Goal: Information Seeking & Learning: Understand process/instructions

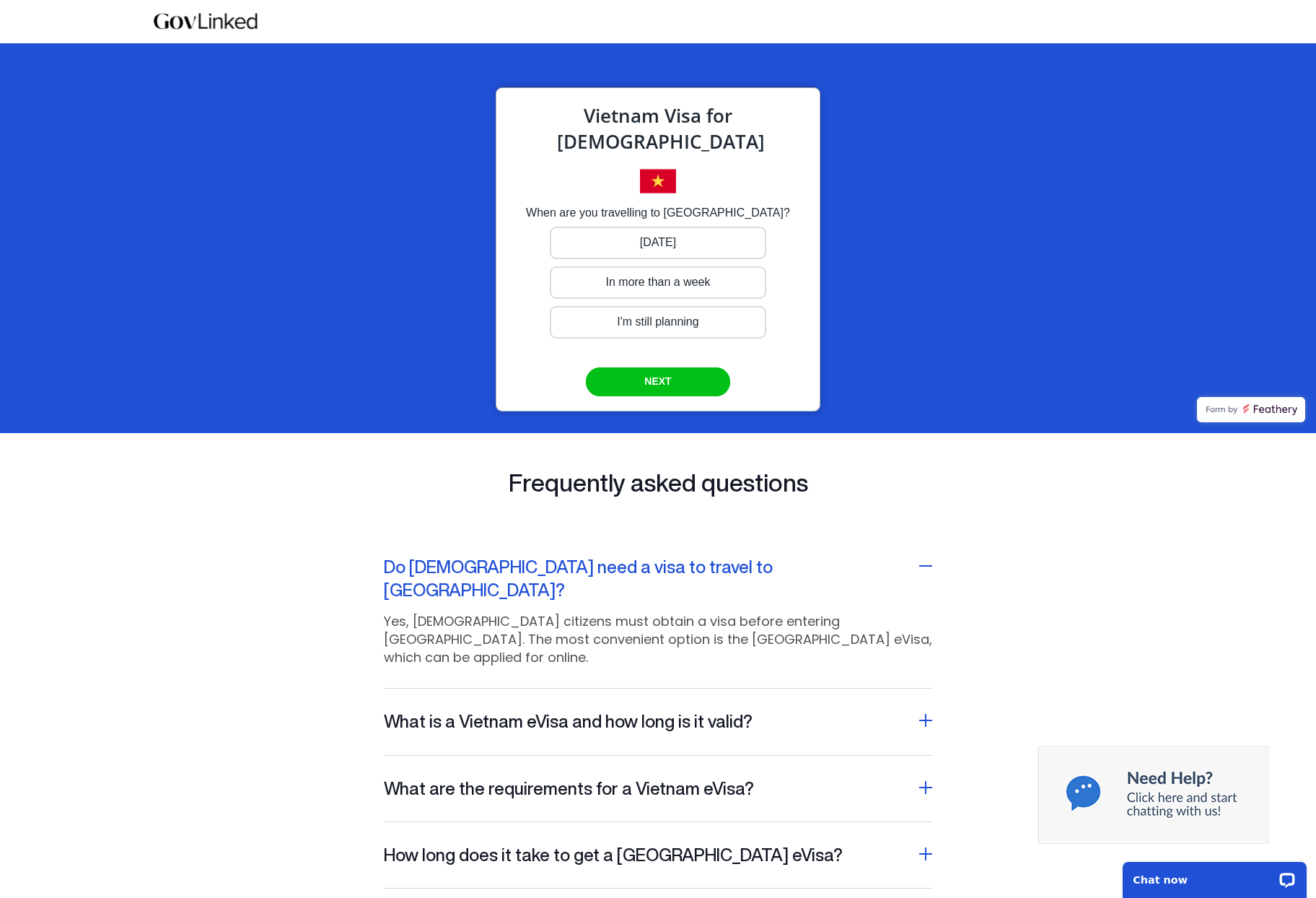
click at [923, 565] on div at bounding box center [926, 565] width 13 height 13
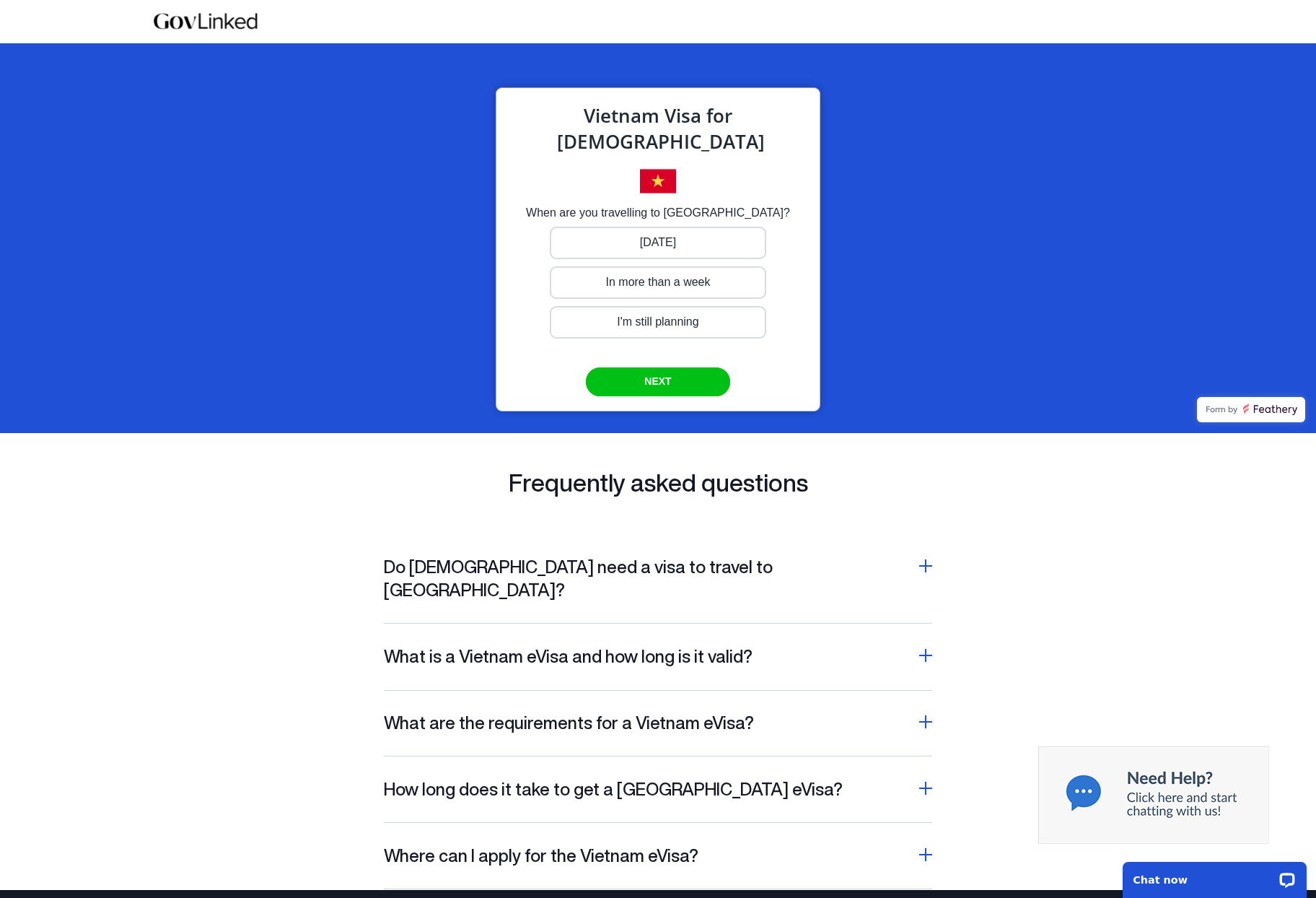
click at [923, 565] on div at bounding box center [926, 565] width 13 height 13
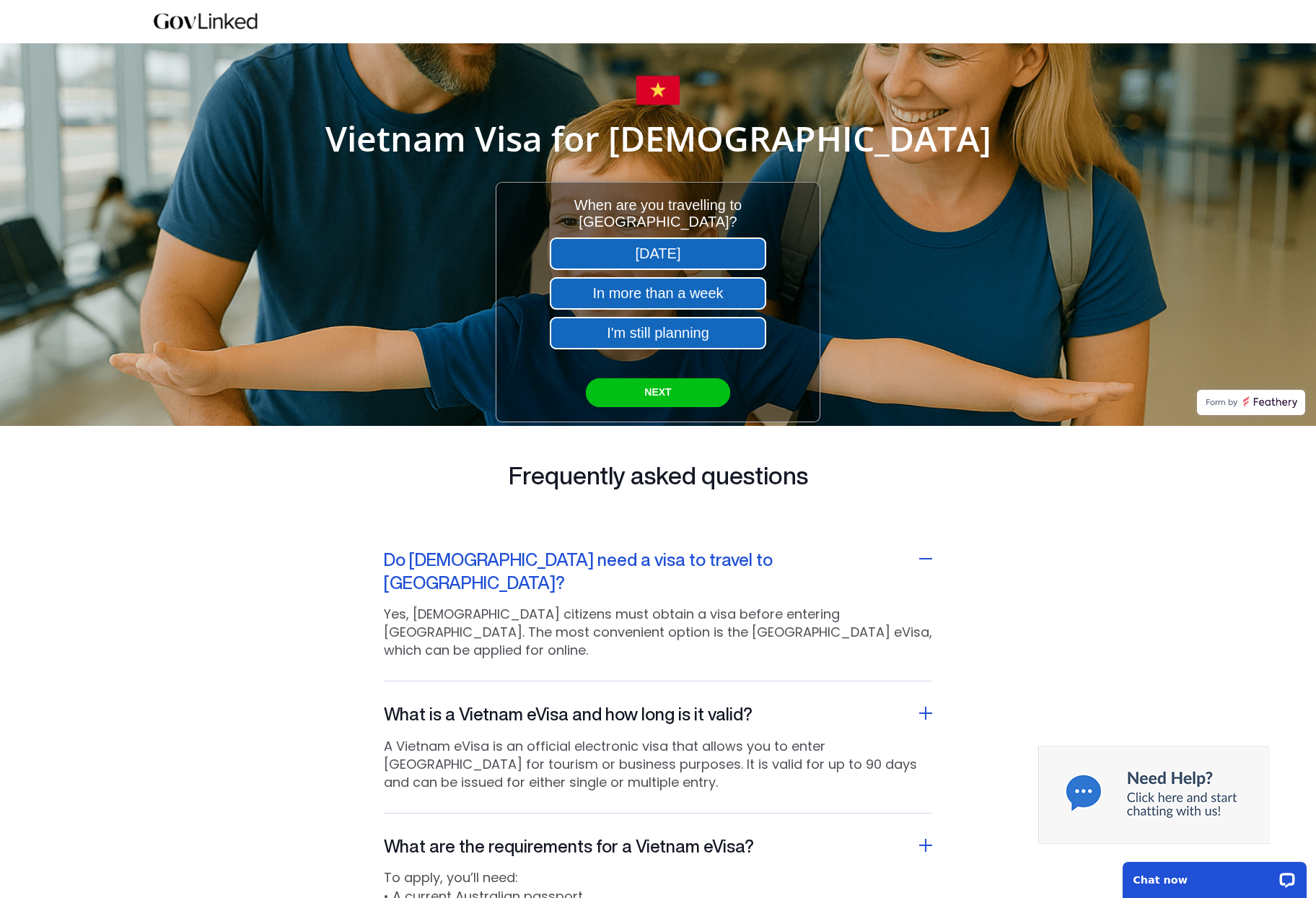
click at [1027, 338] on div "Vietnam Visa for Australians When are you travelling to Vietnam? Within 7 days …" at bounding box center [658, 245] width 1302 height 361
click at [981, 376] on div "Vietnam Visa for Australians When are you travelling to Vietnam? Within 7 days …" at bounding box center [658, 245] width 1302 height 361
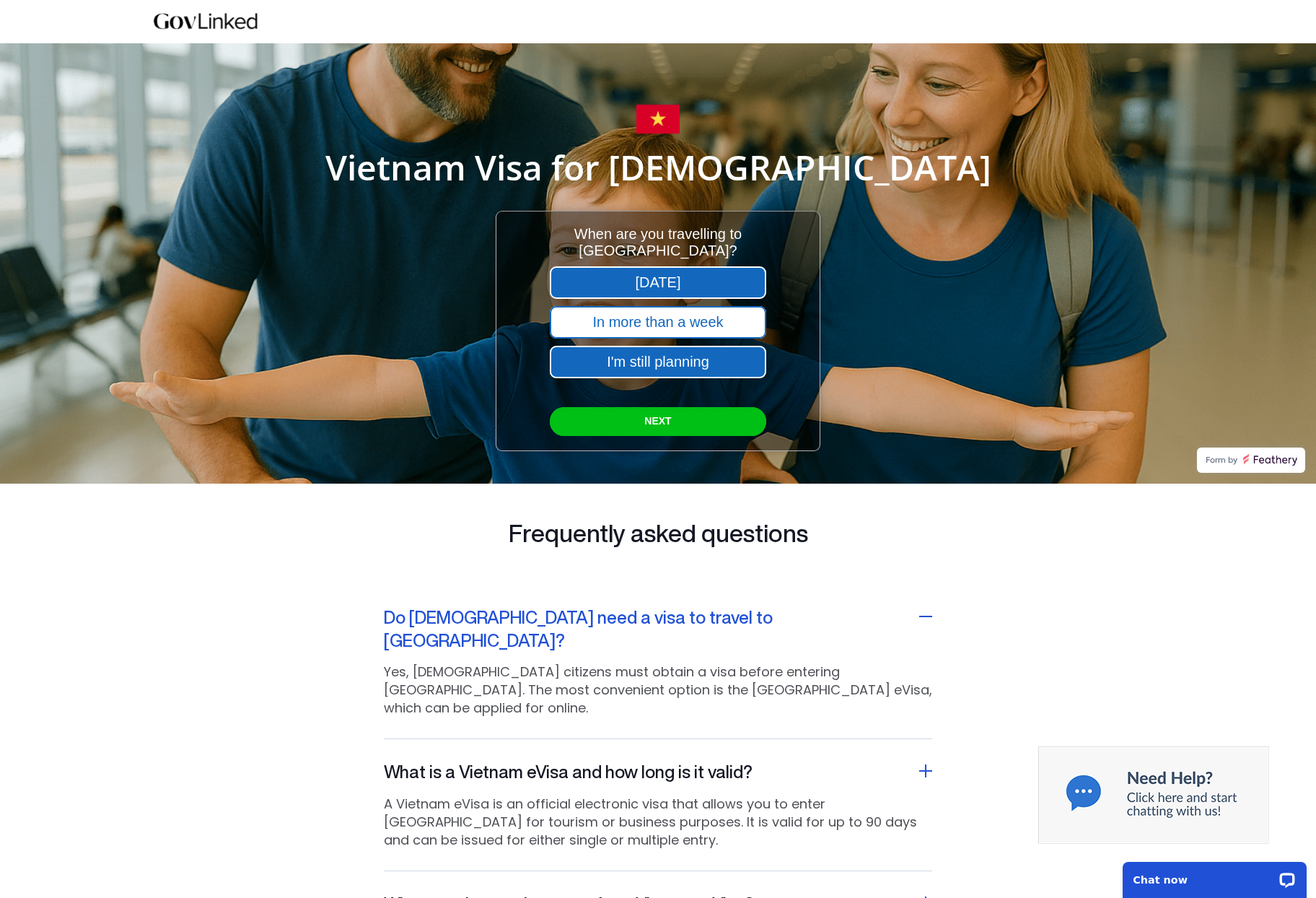
click at [662, 299] on div at bounding box center [657, 282] width 216 height 32
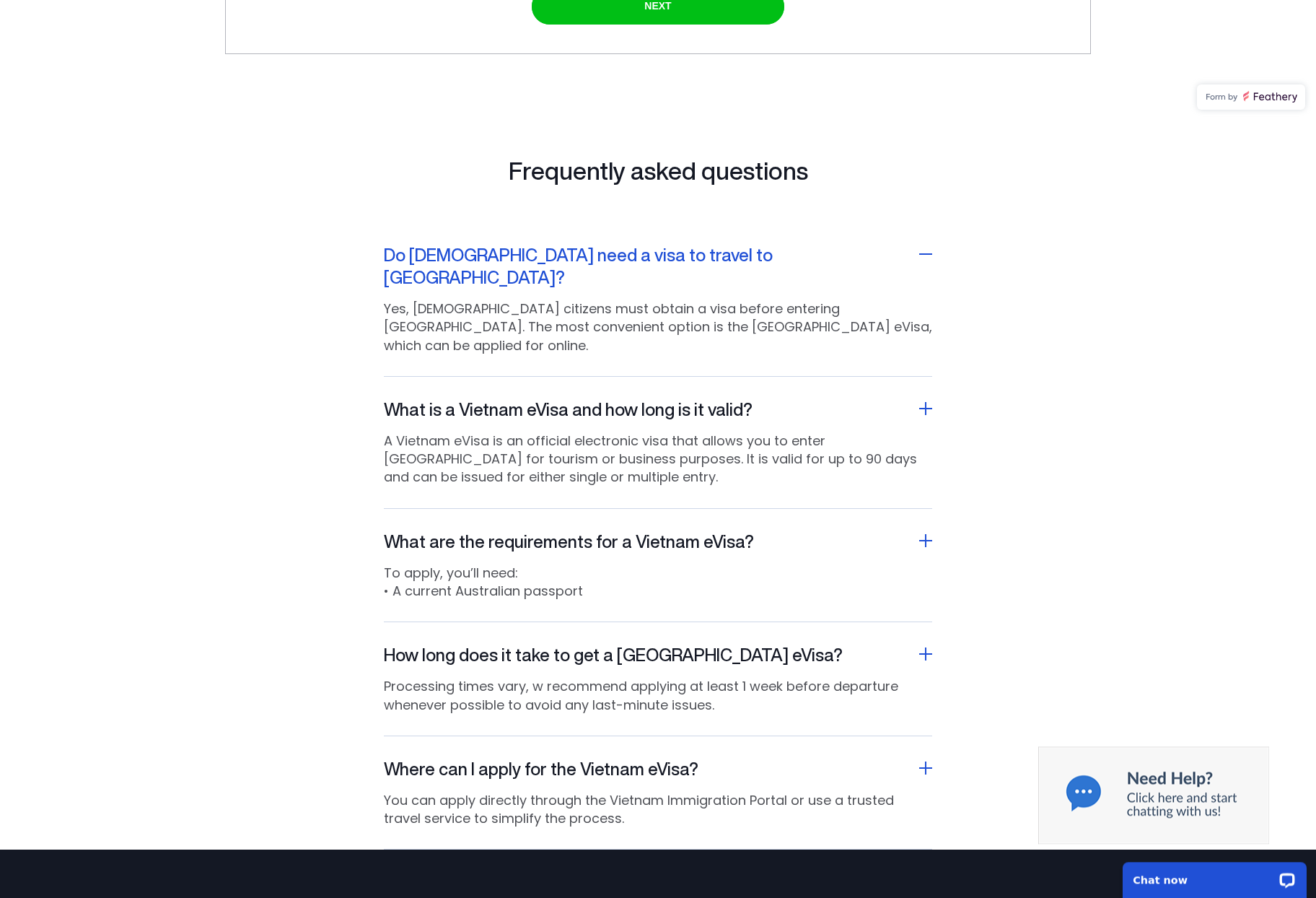
scroll to position [827, 0]
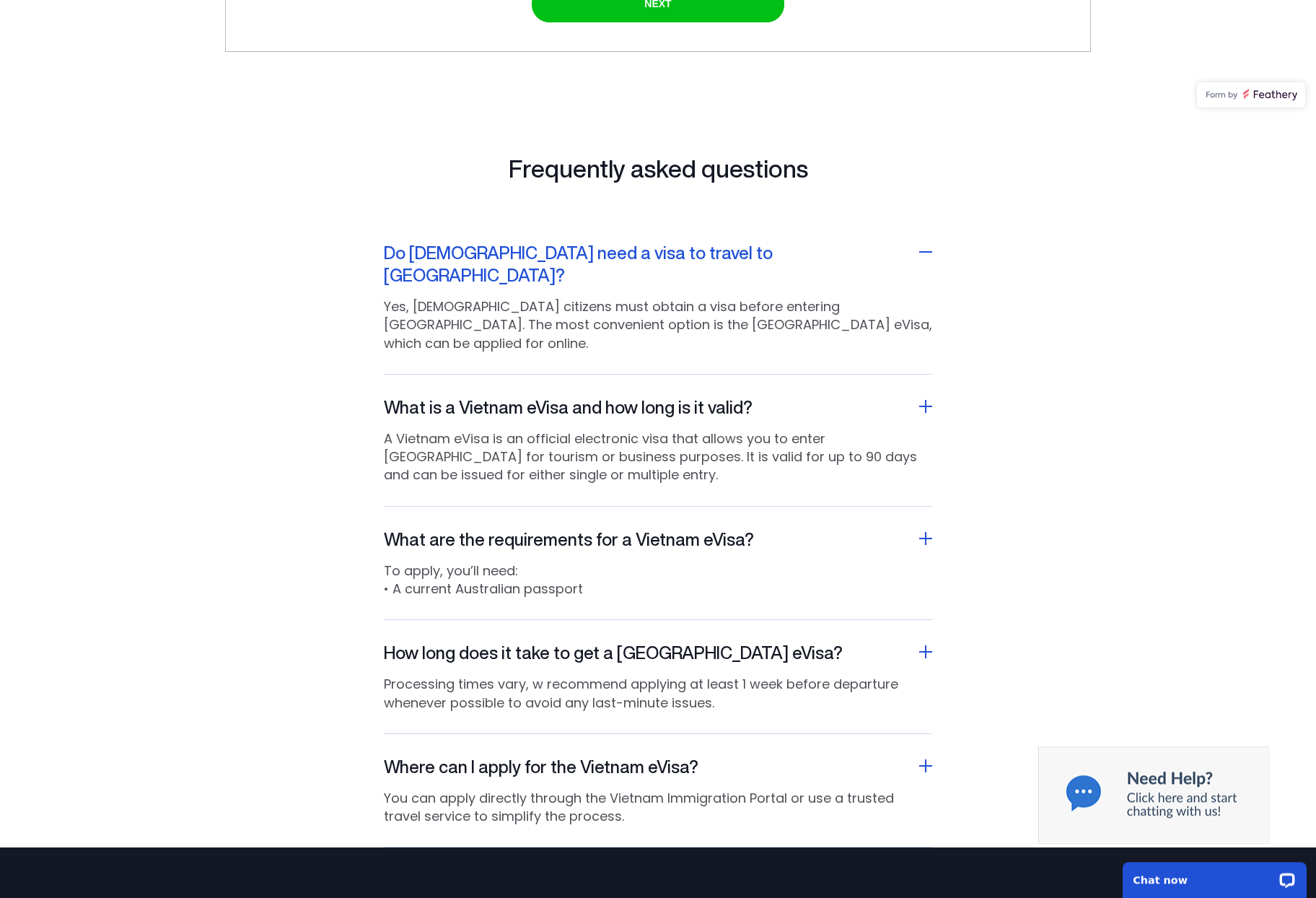
click at [923, 400] on div at bounding box center [926, 406] width 13 height 13
drag, startPoint x: 917, startPoint y: 354, endPoint x: 920, endPoint y: 374, distance: 20.2
click at [918, 375] on div "What is a Vietnam eVisa and how long is it valid? A Vietnam eVisa is an officia…" at bounding box center [658, 440] width 549 height 132
click at [923, 406] on div at bounding box center [926, 406] width 13 height 2
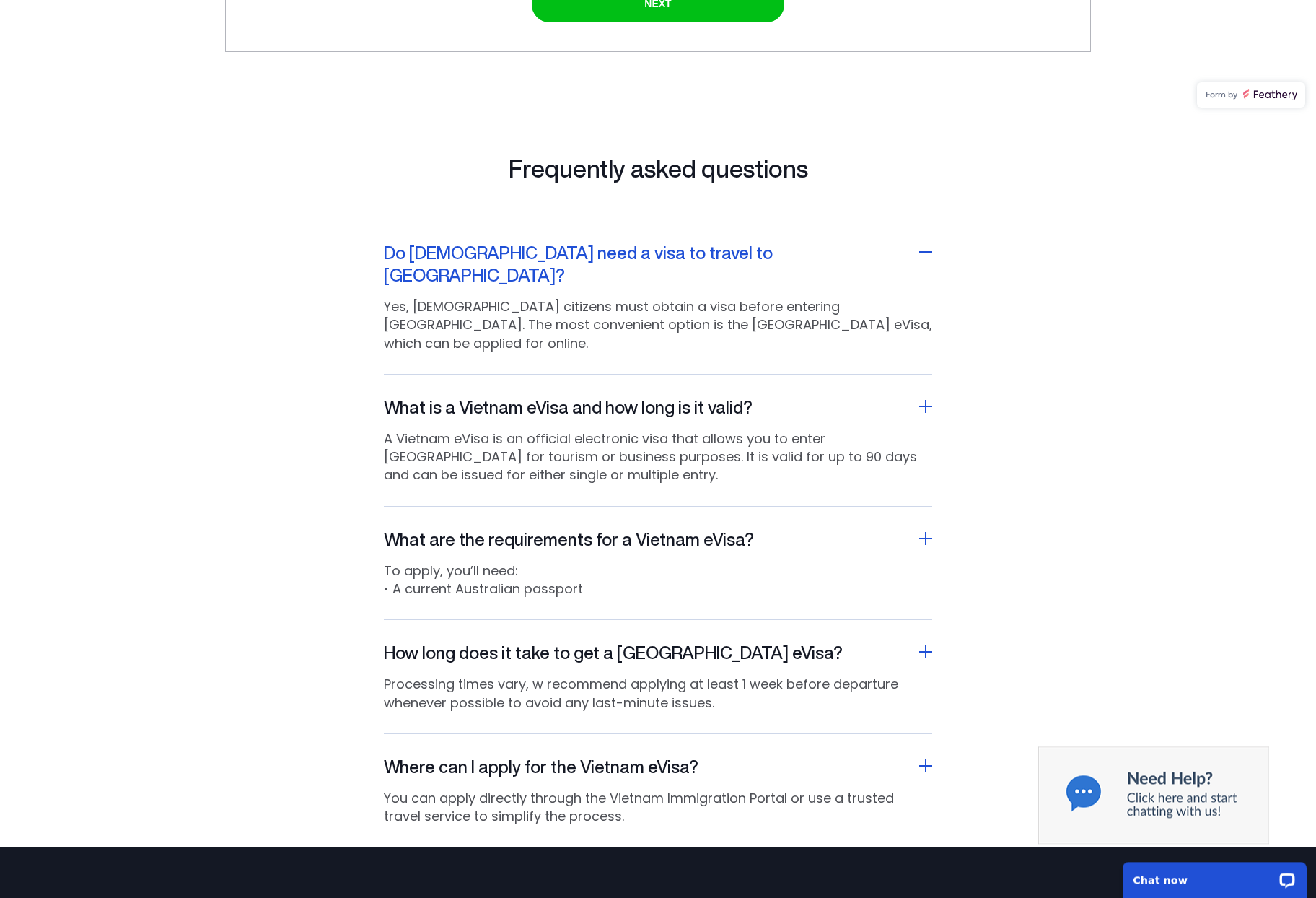
click at [929, 532] on div at bounding box center [926, 538] width 13 height 13
click at [924, 532] on div at bounding box center [926, 538] width 13 height 13
click at [923, 251] on div at bounding box center [926, 251] width 13 height 13
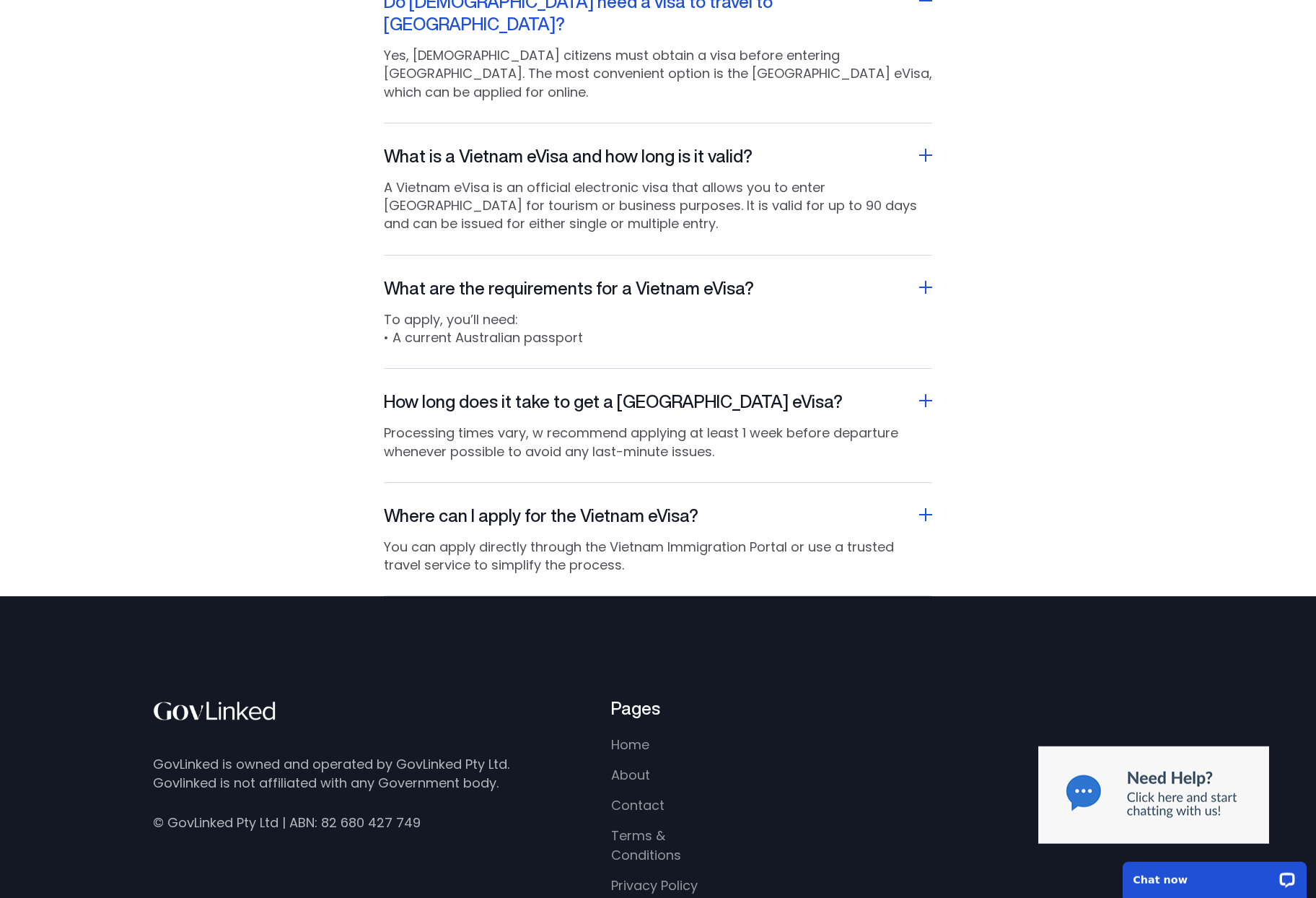
scroll to position [1080, 0]
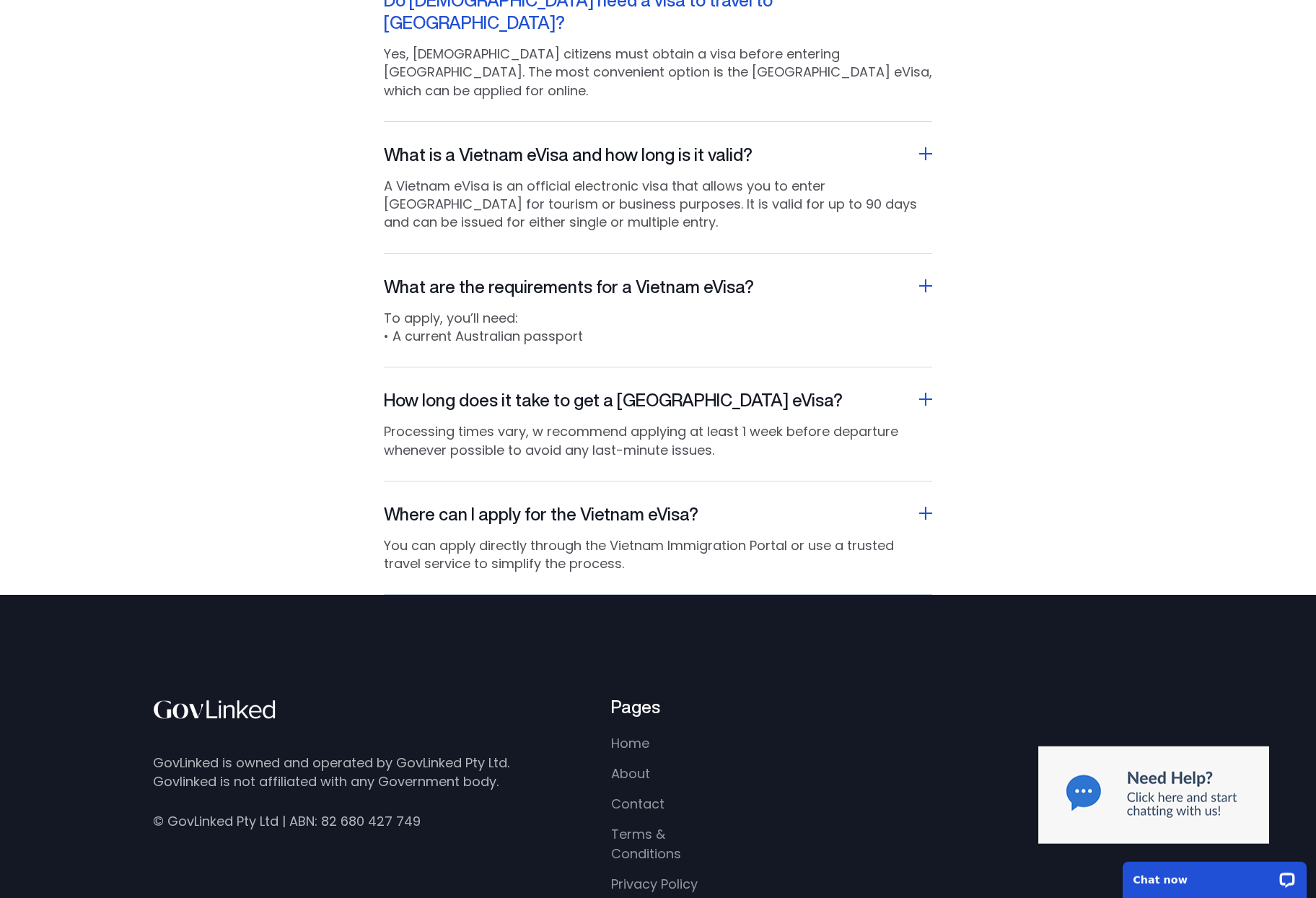
click at [924, 507] on div at bounding box center [926, 513] width 13 height 13
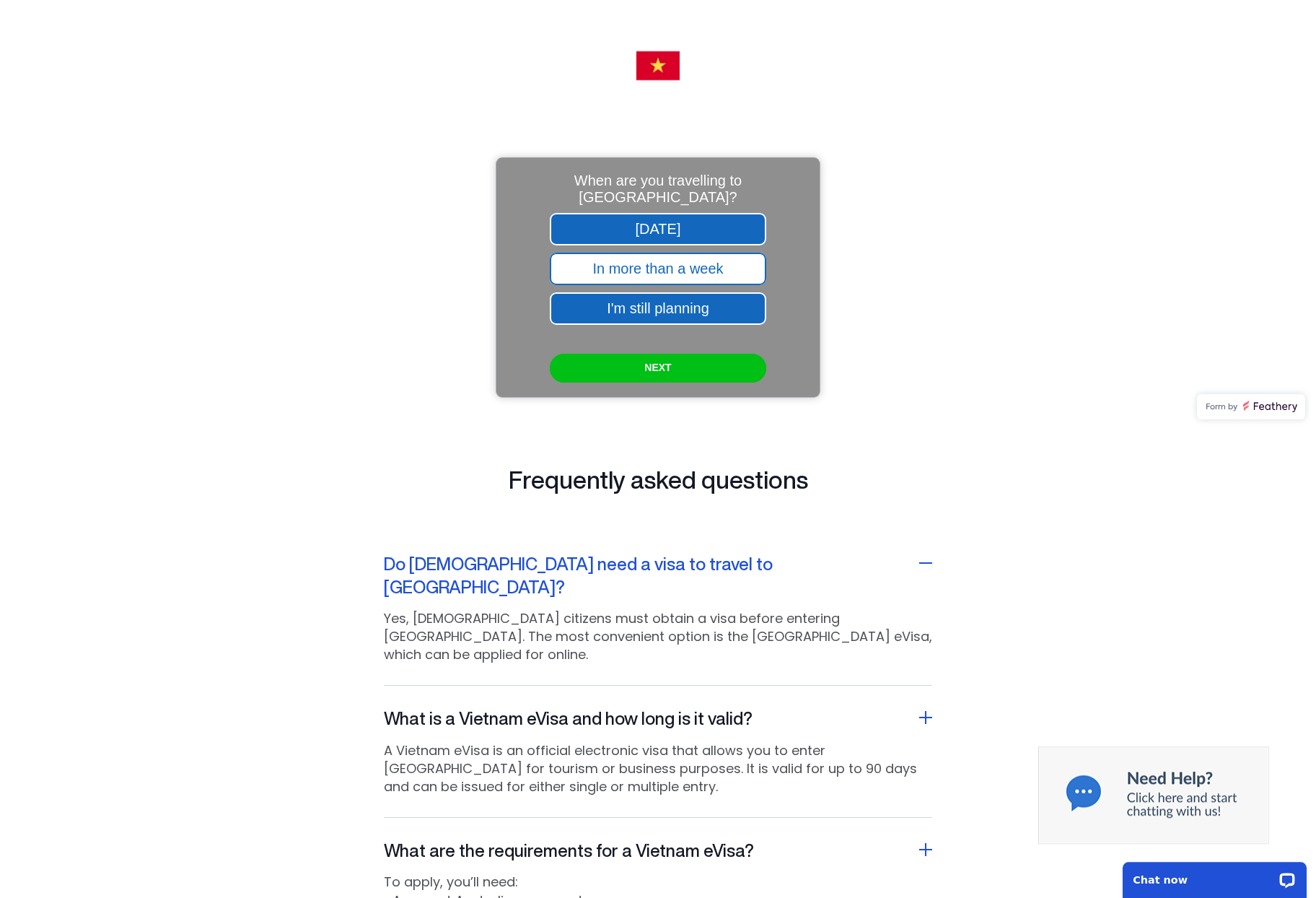
scroll to position [43, 0]
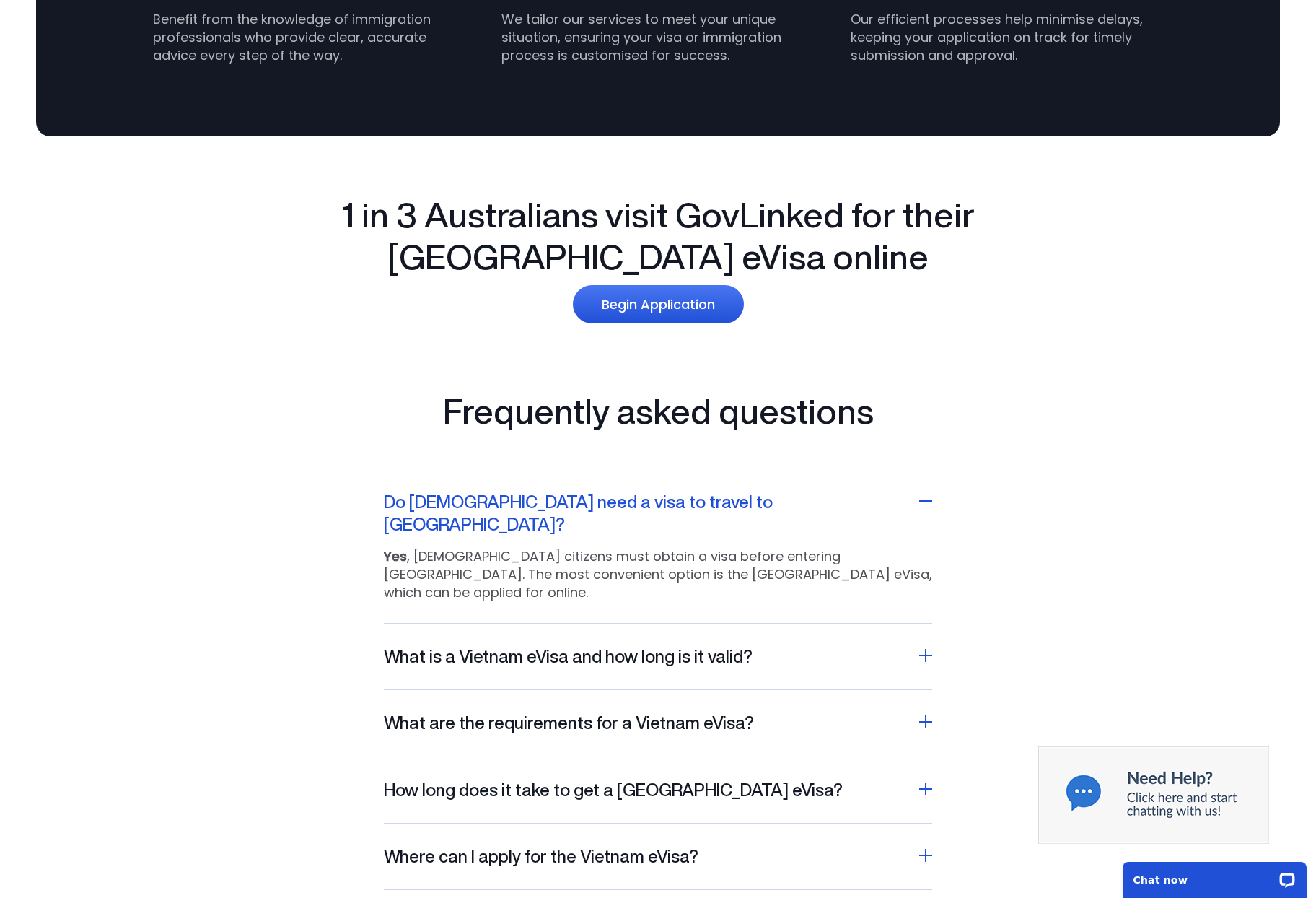
scroll to position [2239, 0]
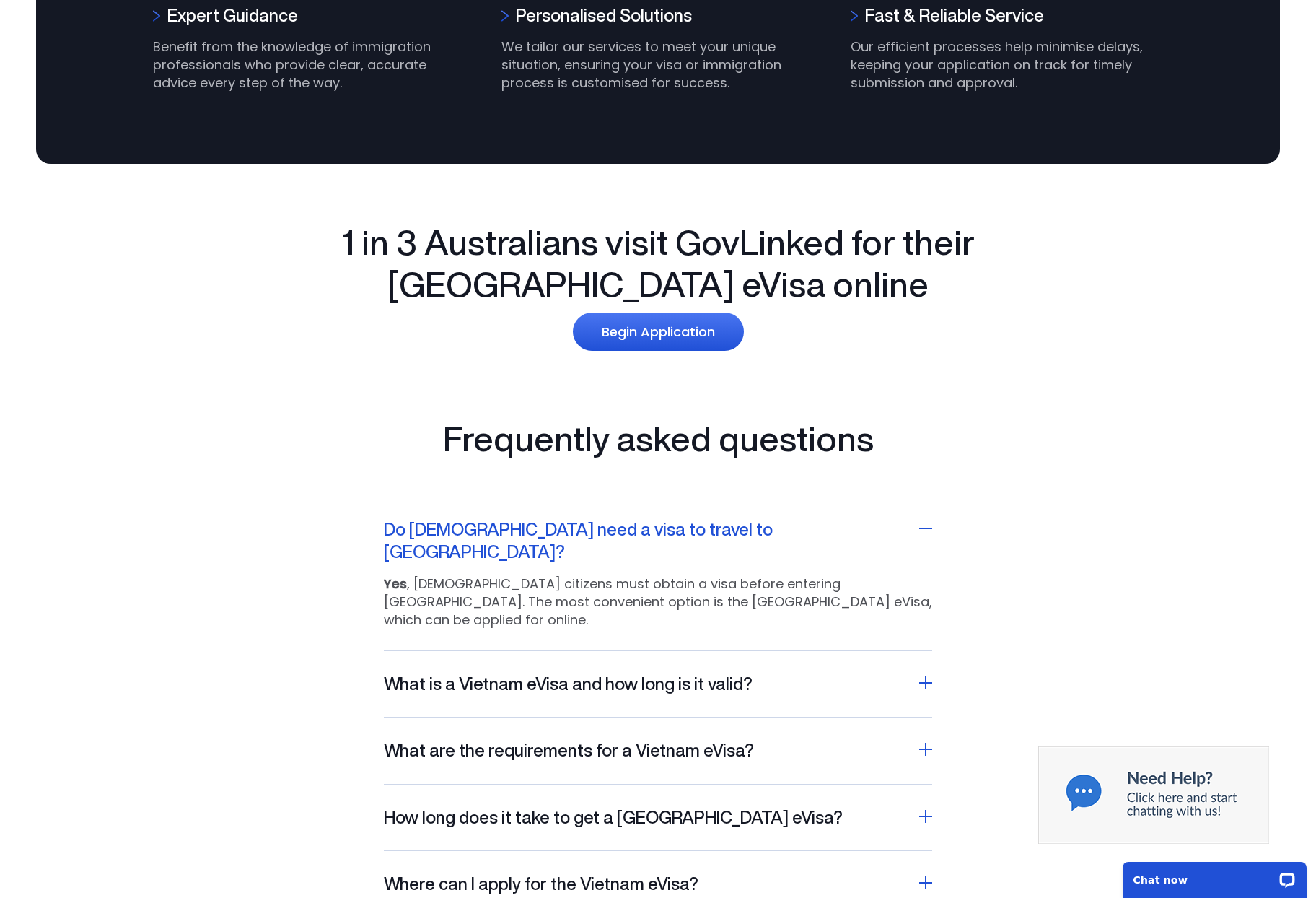
click at [929, 522] on div at bounding box center [926, 528] width 13 height 13
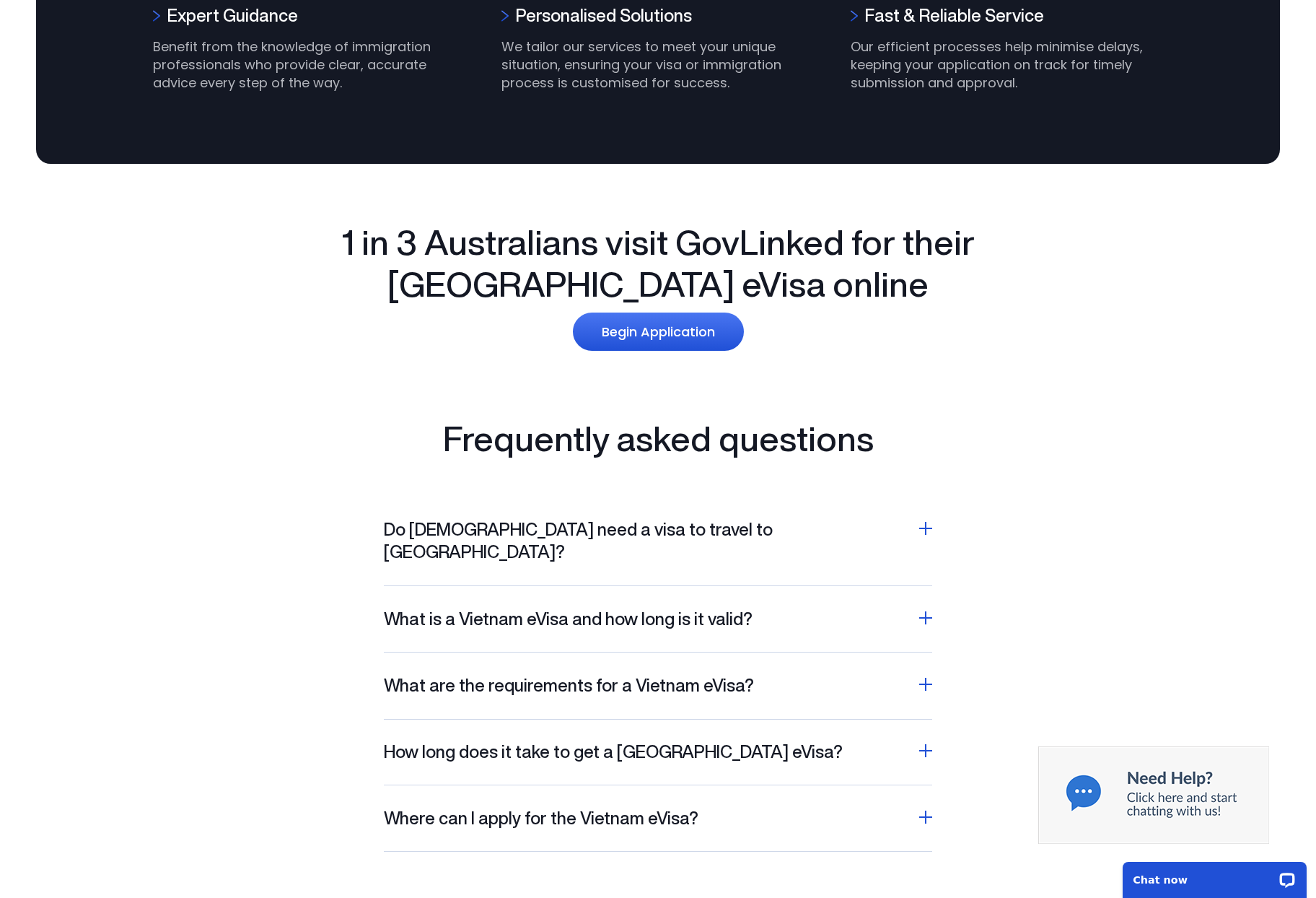
click at [929, 528] on div at bounding box center [926, 529] width 13 height 2
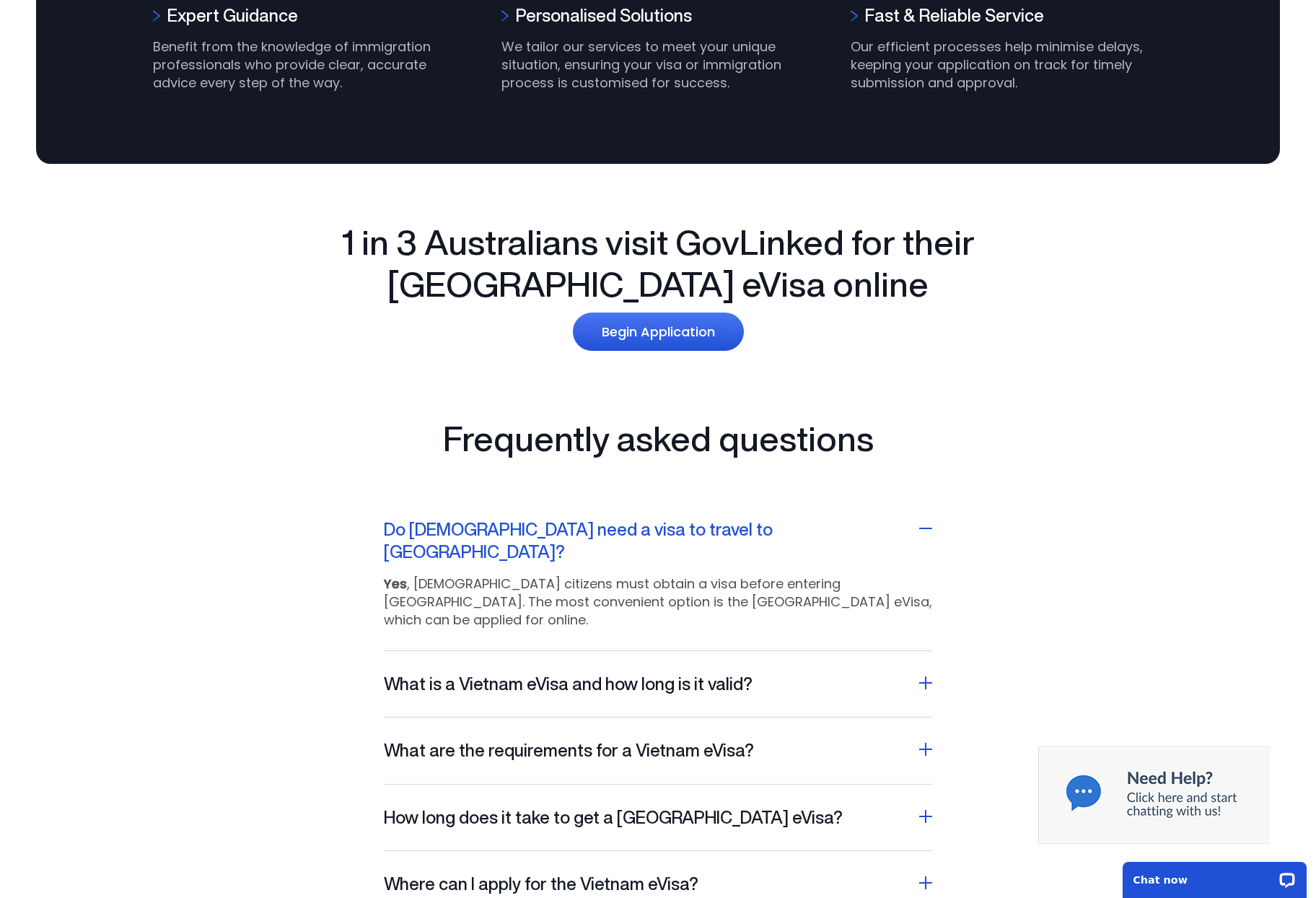
click at [928, 528] on div at bounding box center [926, 529] width 13 height 2
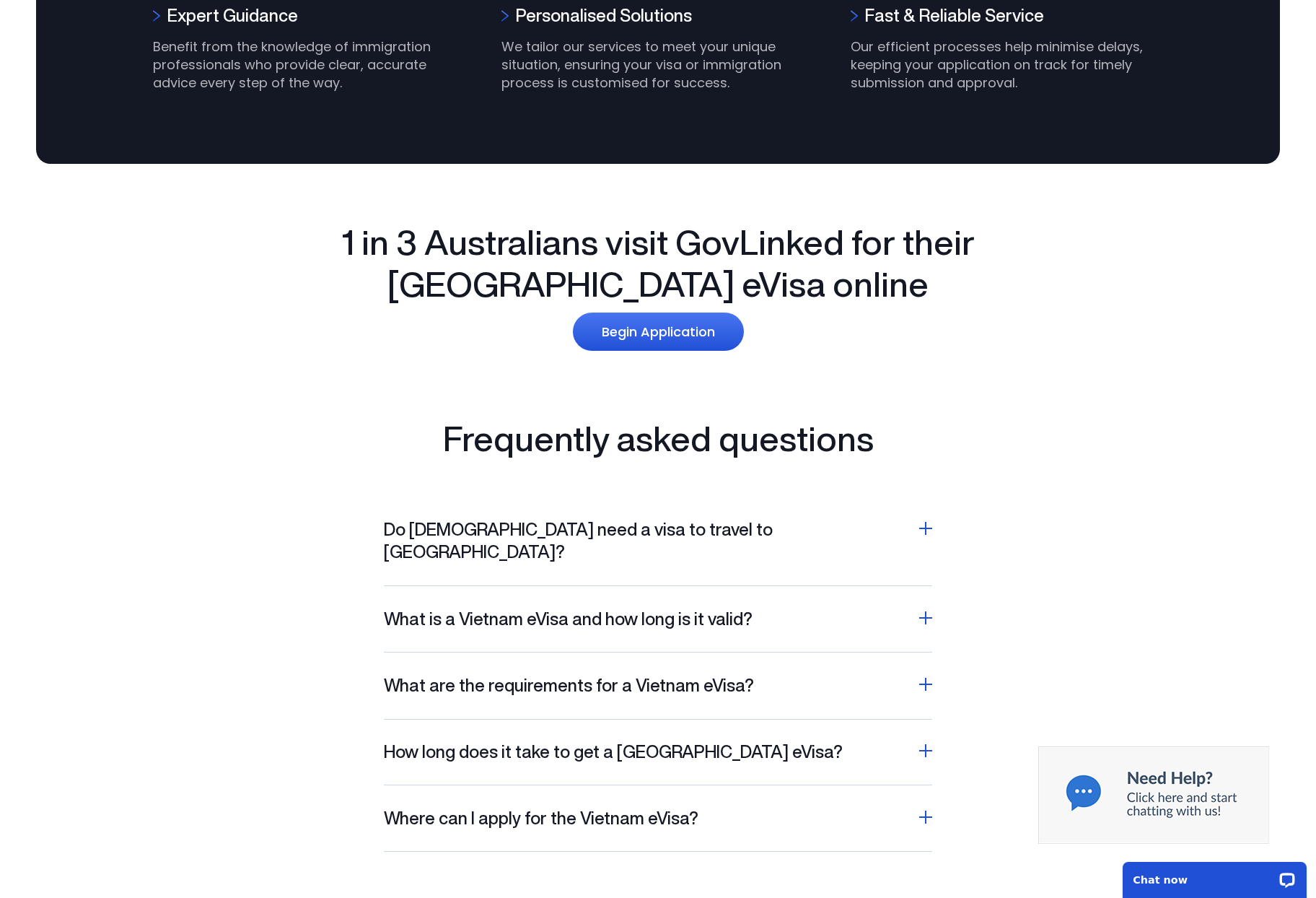
click at [921, 611] on div at bounding box center [926, 618] width 13 height 13
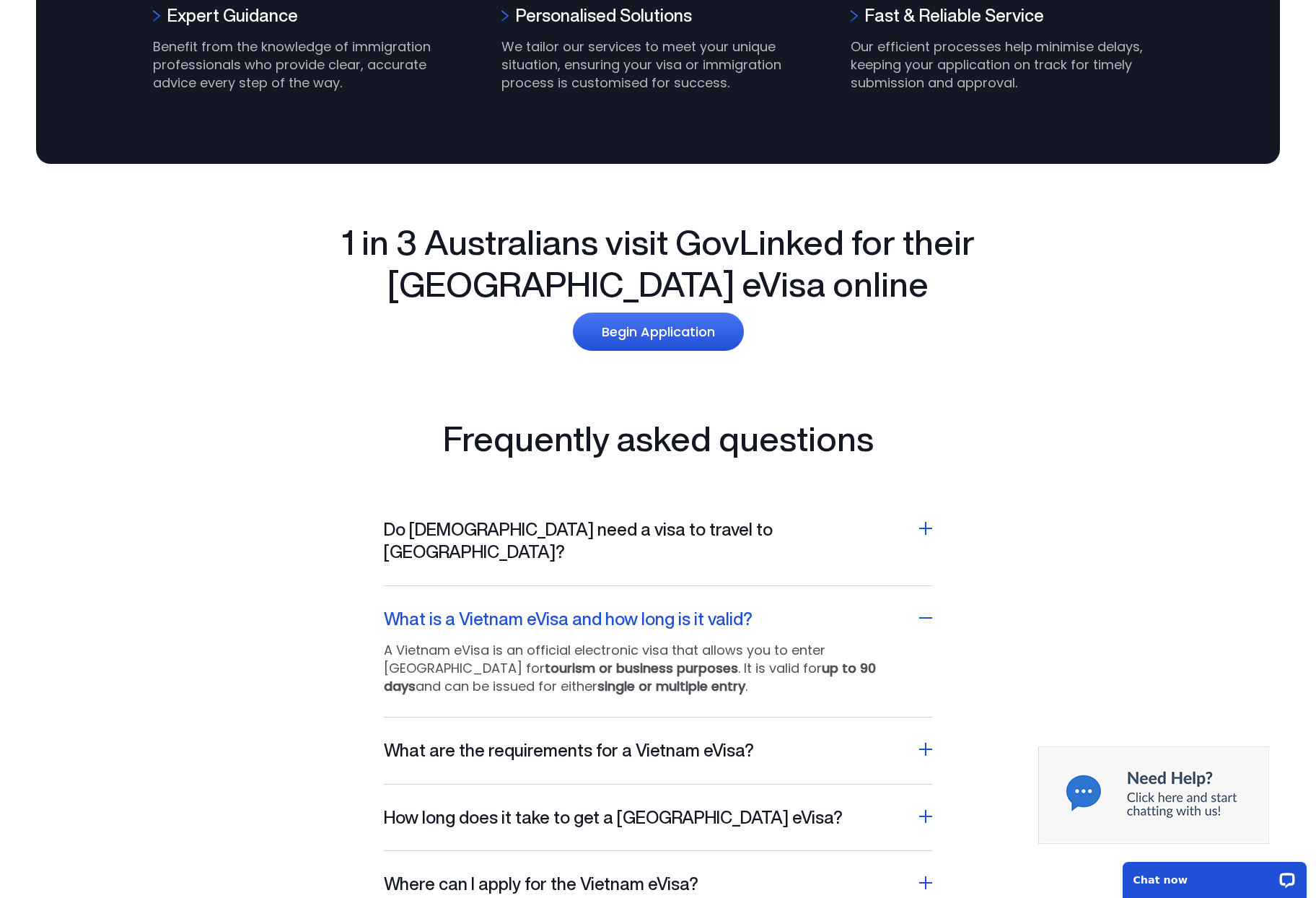
click at [921, 611] on div at bounding box center [926, 618] width 13 height 13
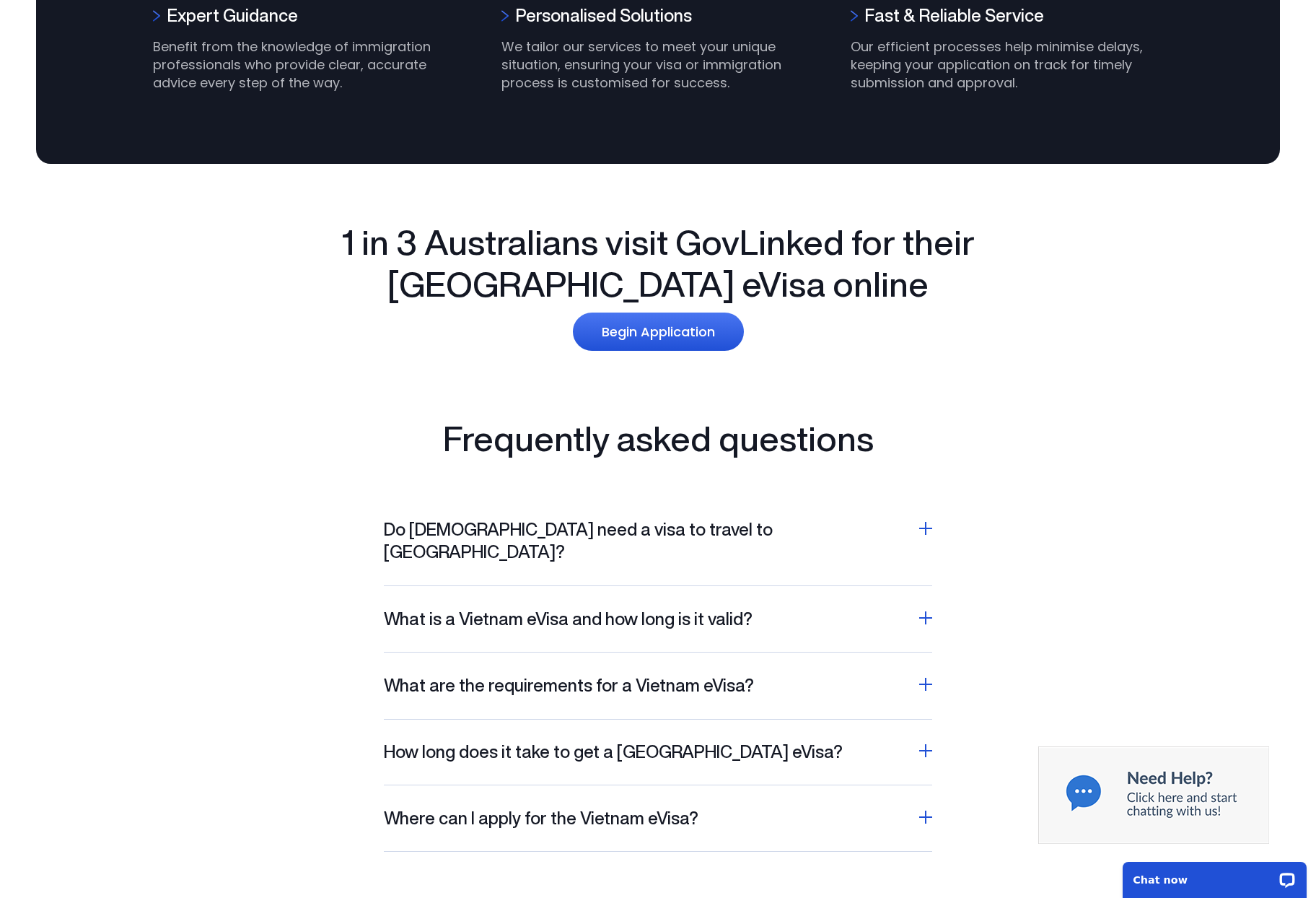
click at [923, 684] on div at bounding box center [926, 685] width 13 height 2
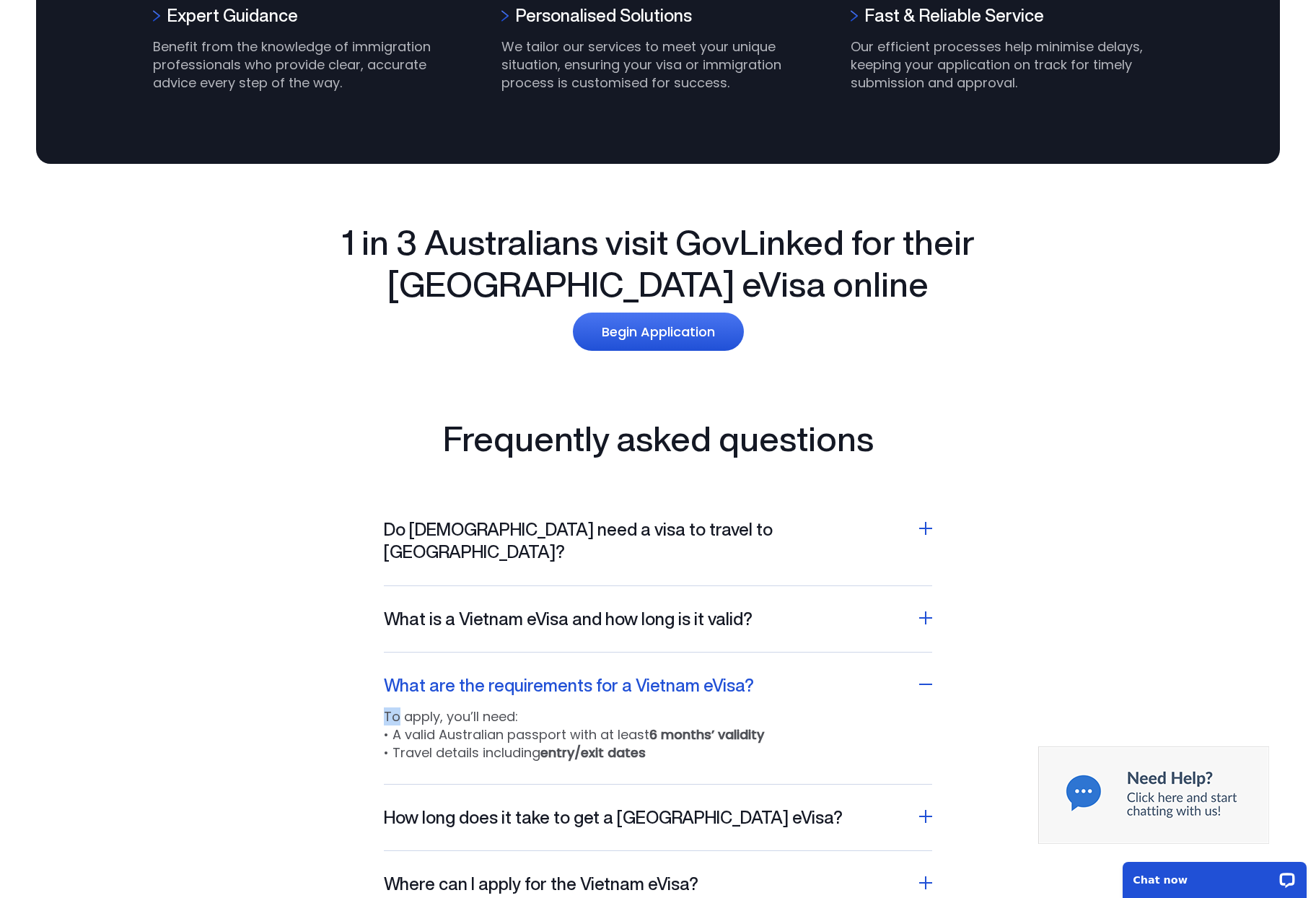
click at [923, 684] on div at bounding box center [926, 685] width 13 height 2
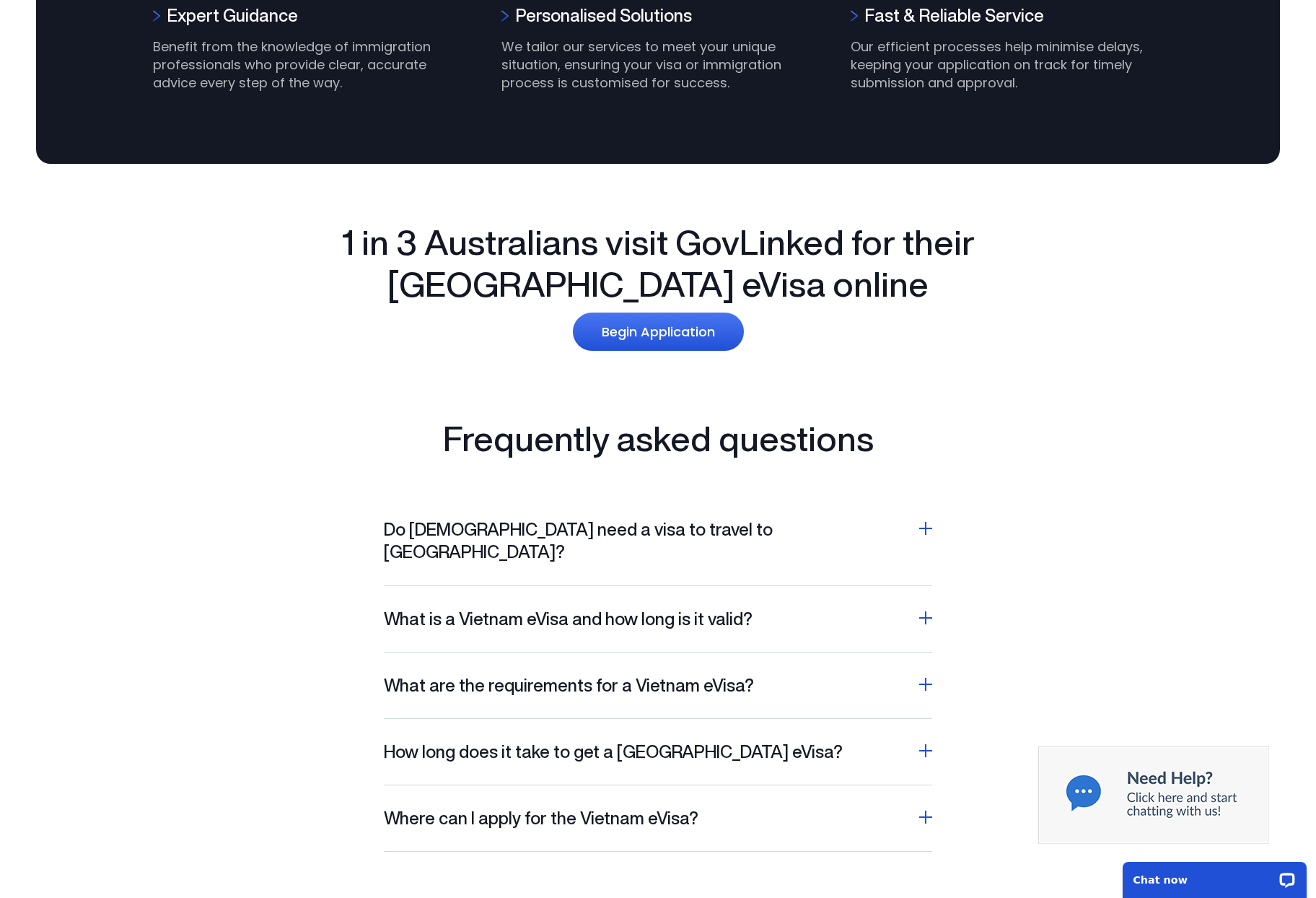
click at [929, 744] on div at bounding box center [926, 750] width 13 height 13
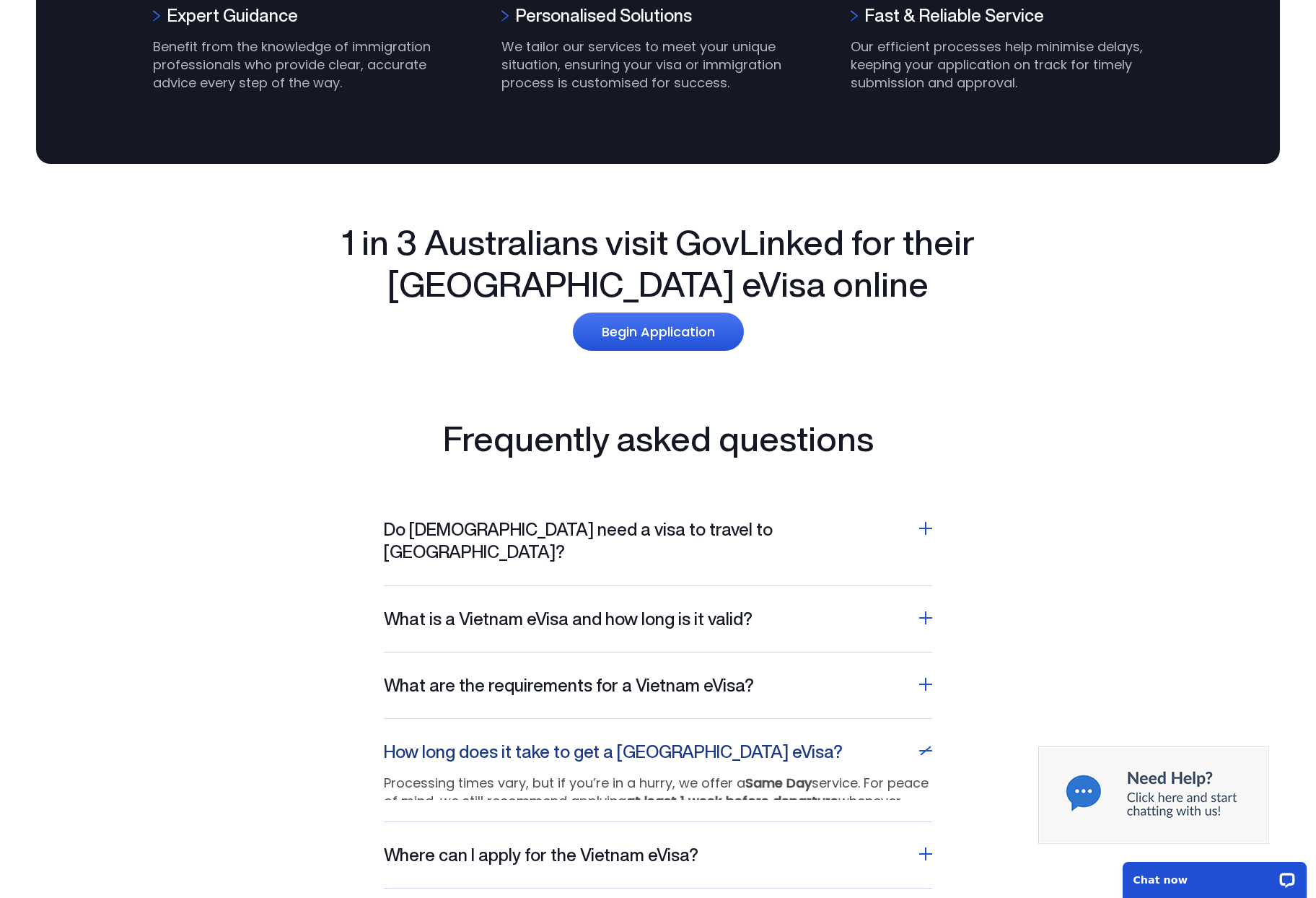
click at [926, 744] on div at bounding box center [926, 750] width 13 height 13
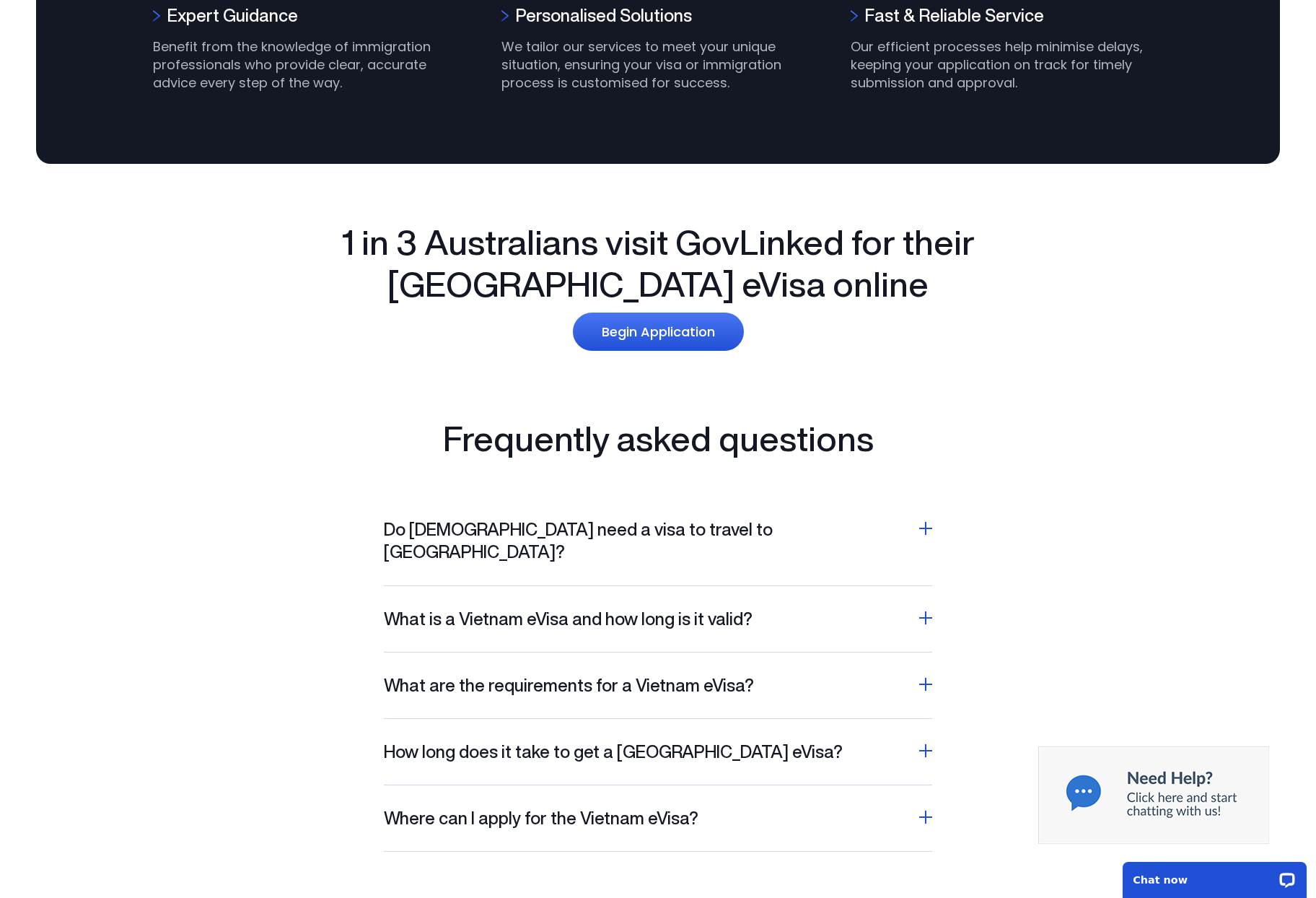
click at [924, 807] on div "Where can I apply for the Vietnam eVisa?" at bounding box center [658, 818] width 549 height 23
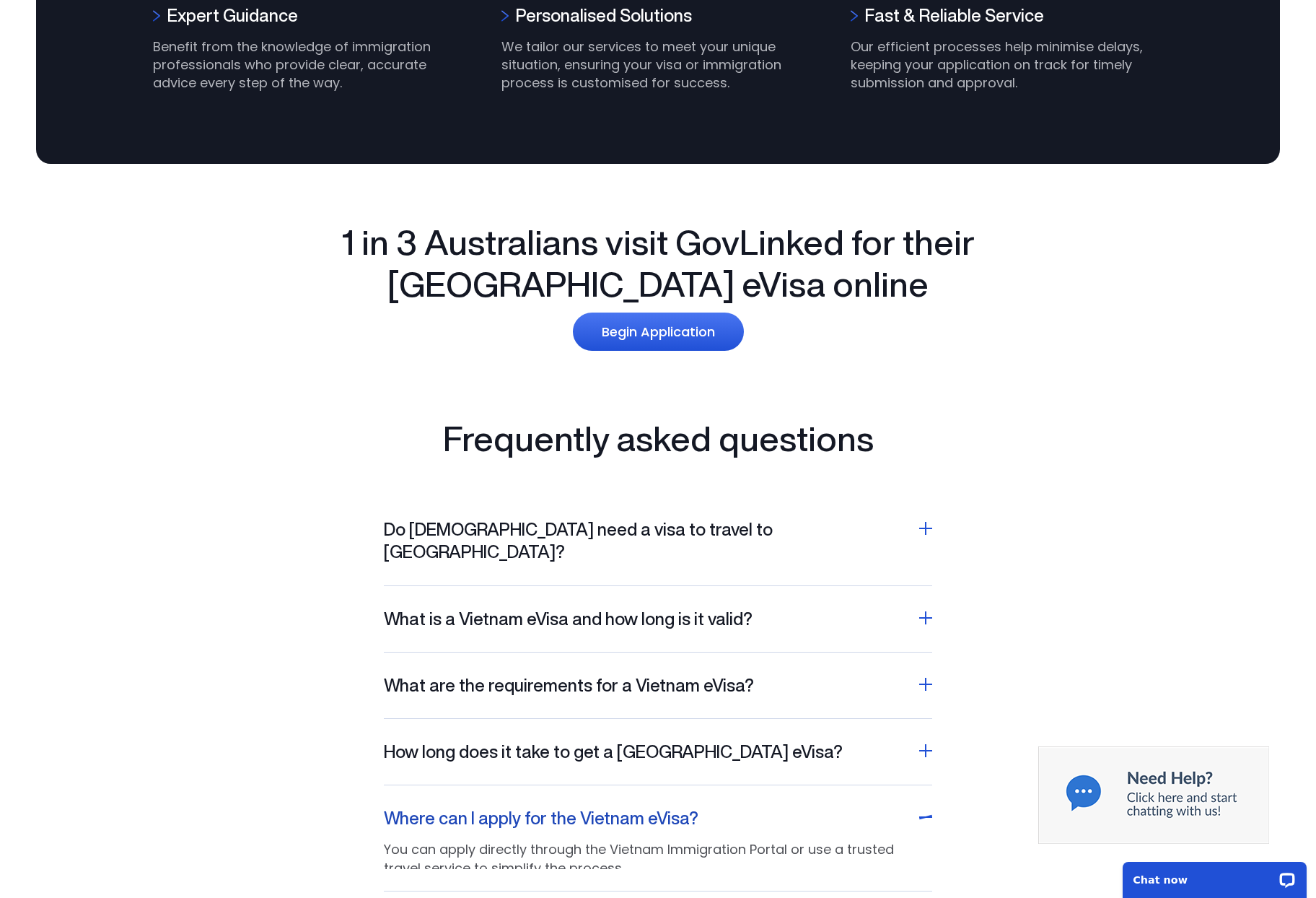
click at [925, 807] on div "Where can I apply for the Vietnam eVisa?" at bounding box center [658, 818] width 549 height 23
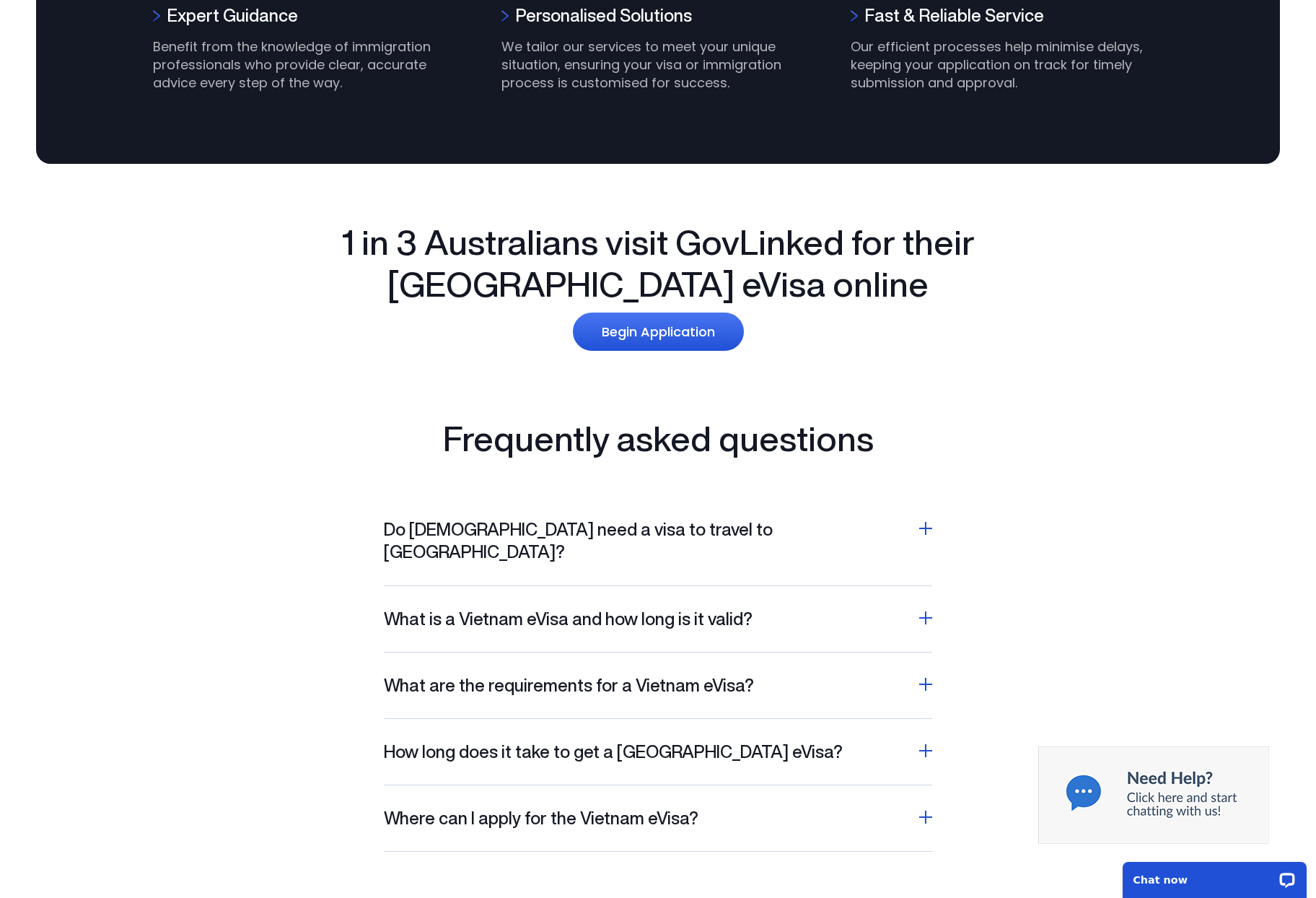
click at [934, 467] on div "Frequently asked questions Do [DEMOGRAPHIC_DATA] need a visa to travel to [GEOG…" at bounding box center [658, 633] width 592 height 437
click at [933, 465] on div "Frequently asked questions Do [DEMOGRAPHIC_DATA] need a visa to travel to [GEOG…" at bounding box center [658, 633] width 592 height 437
click at [927, 522] on div at bounding box center [926, 528] width 13 height 13
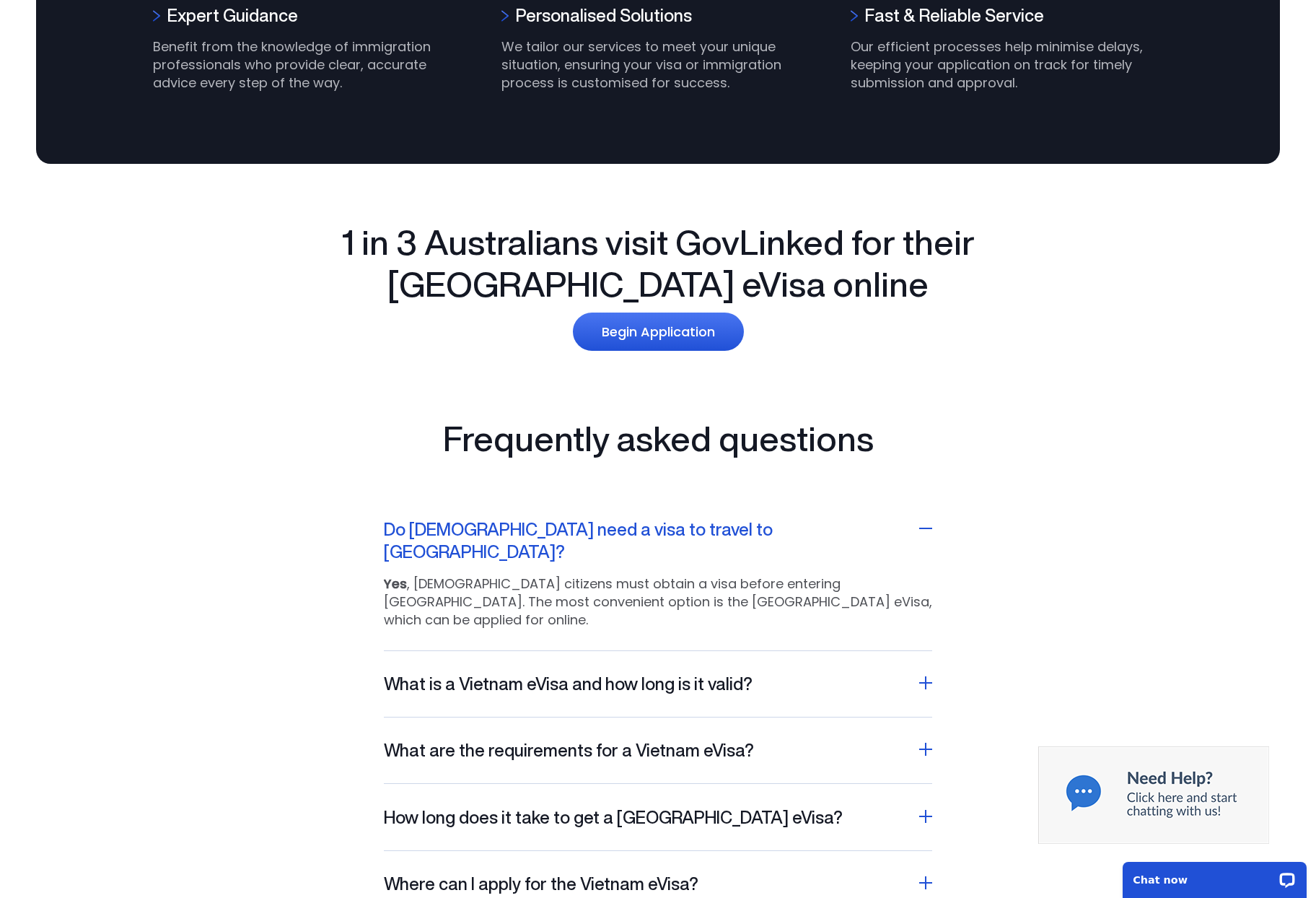
click at [1035, 500] on section "Frequently asked questions Do Australians need a visa to travel to Vietnam? Yes…" at bounding box center [658, 652] width 1316 height 531
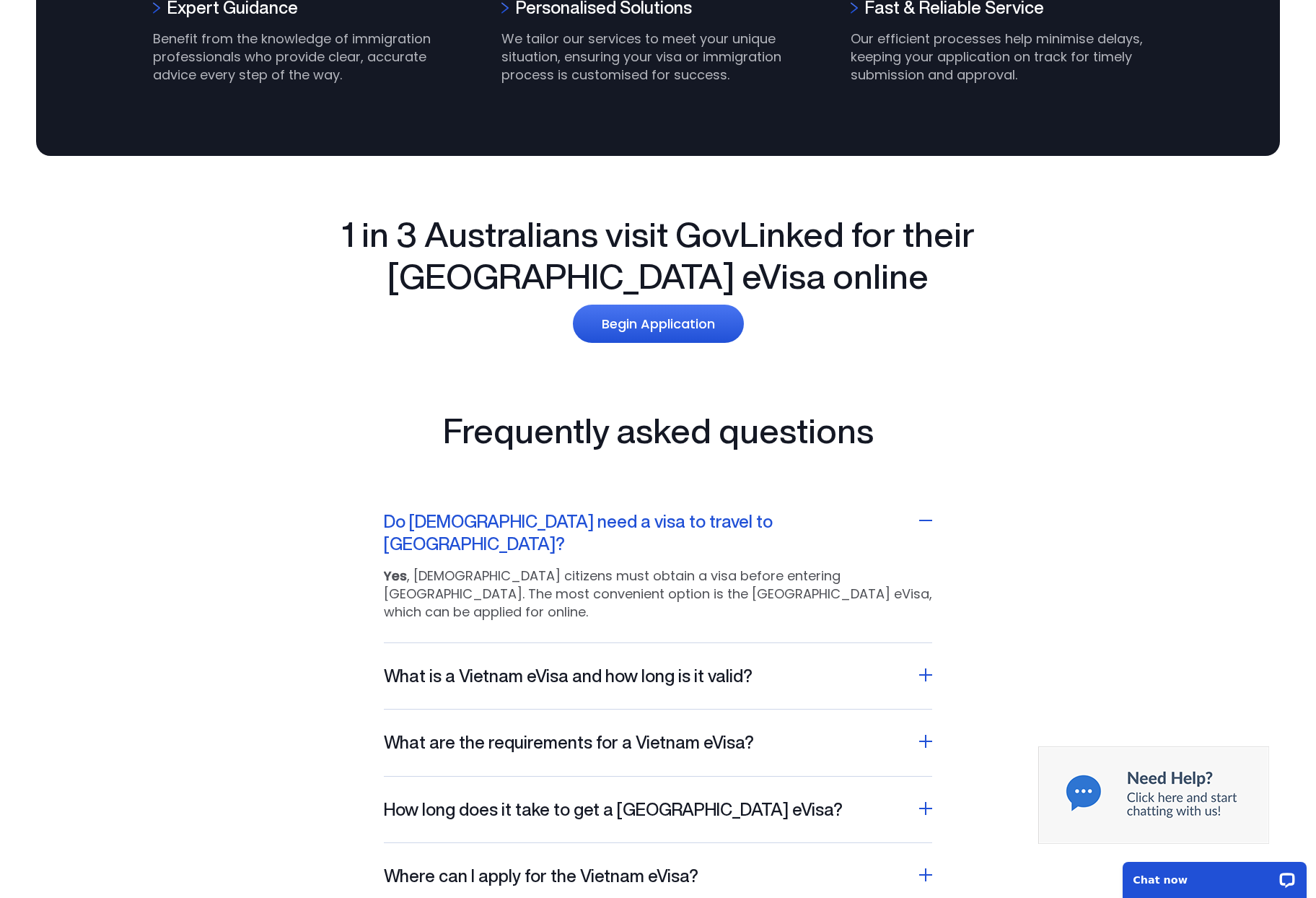
scroll to position [2257, 0]
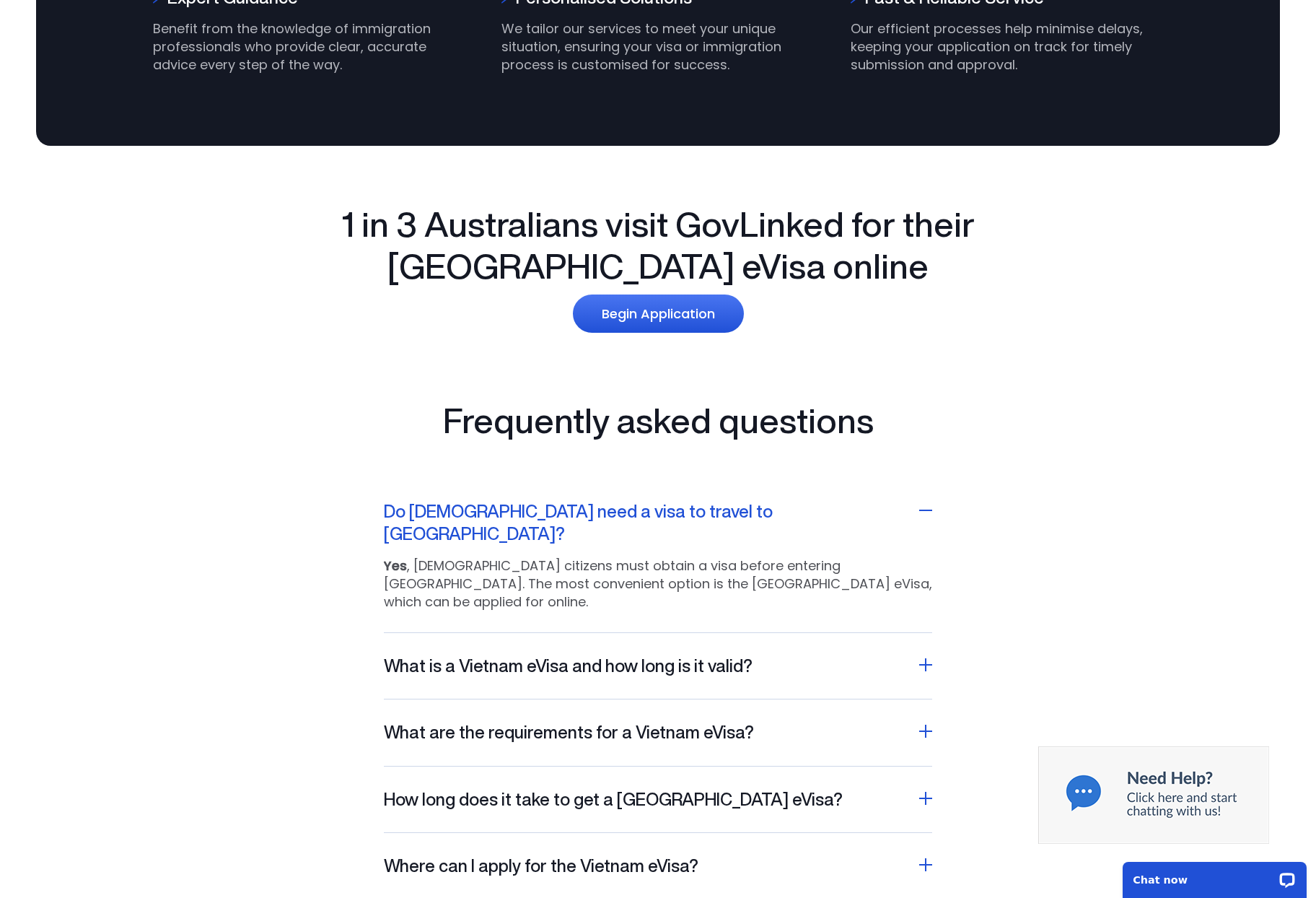
drag, startPoint x: 1043, startPoint y: 474, endPoint x: 1004, endPoint y: 486, distance: 40.8
click at [1047, 474] on section "Frequently asked questions Do Australians need a visa to travel to Vietnam? Yes…" at bounding box center [658, 634] width 1316 height 531
click at [953, 493] on div "Frequently asked questions Do Australians need a visa to travel to Vietnam? Yes…" at bounding box center [658, 648] width 592 height 501
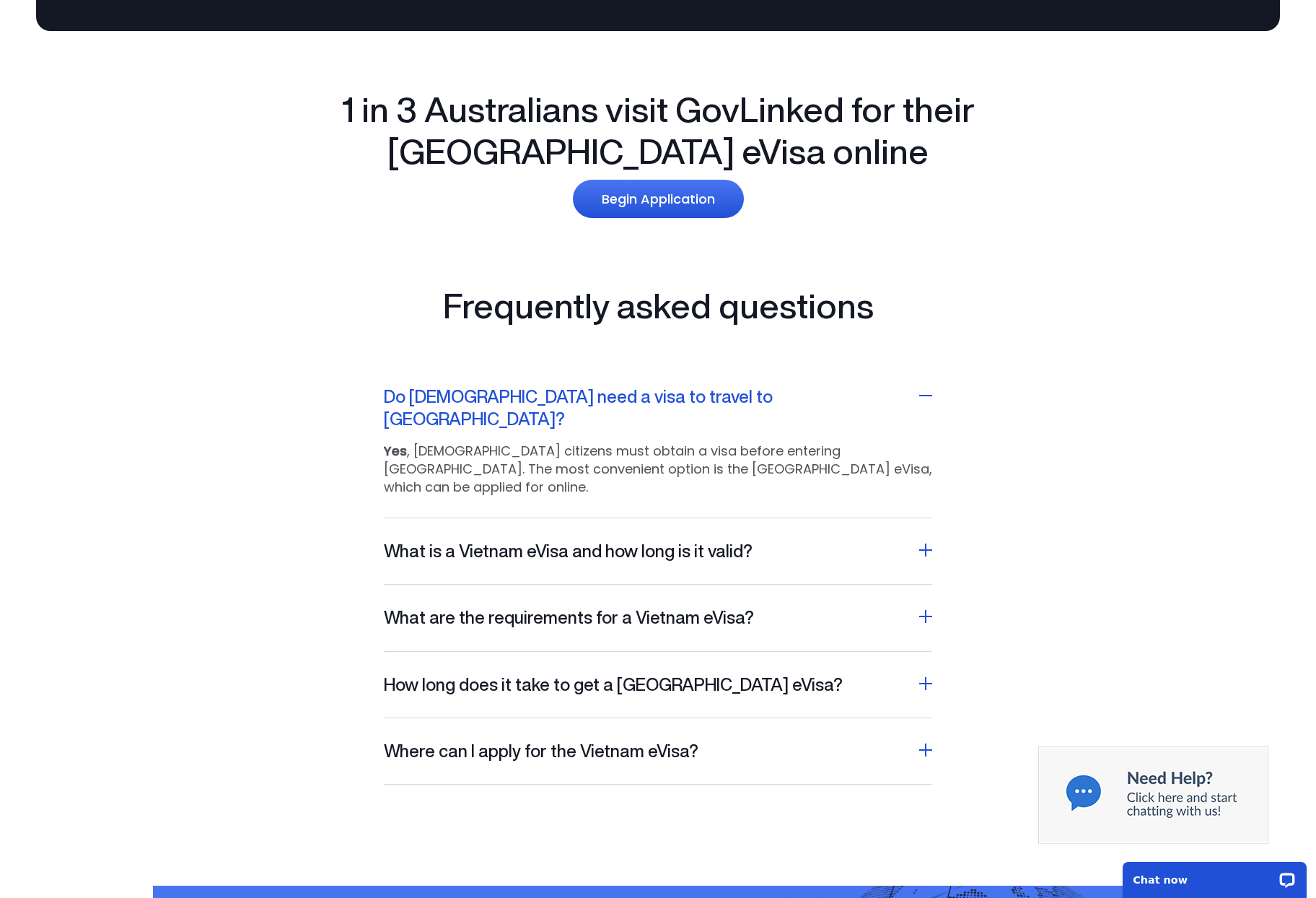
click at [914, 718] on div "Where can I apply for the Vietnam eVisa? You can apply directly through the Vie…" at bounding box center [658, 751] width 549 height 66
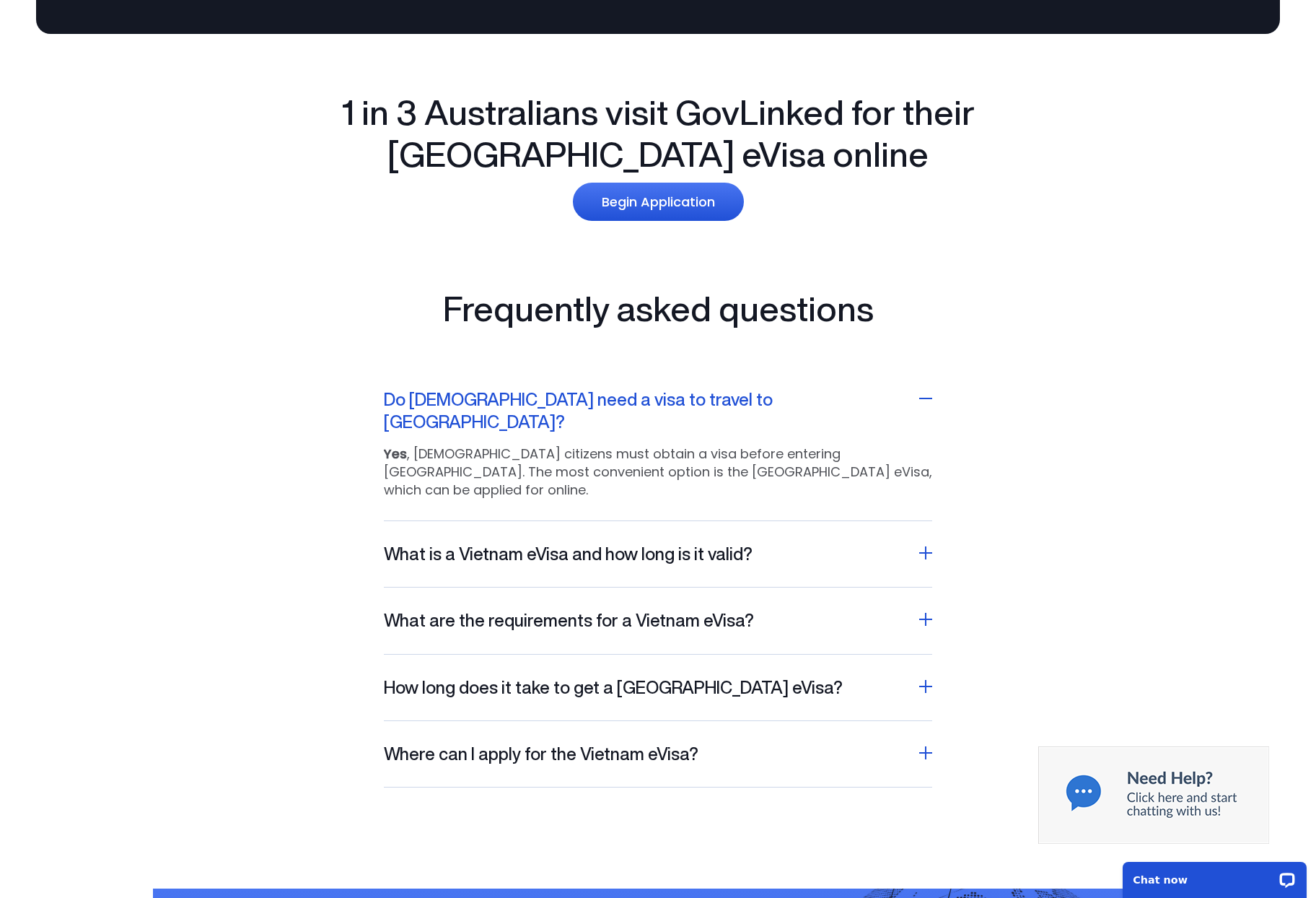
click at [929, 721] on div "Where can I apply for the Vietnam eVisa? You can apply directly through the Vie…" at bounding box center [658, 754] width 549 height 66
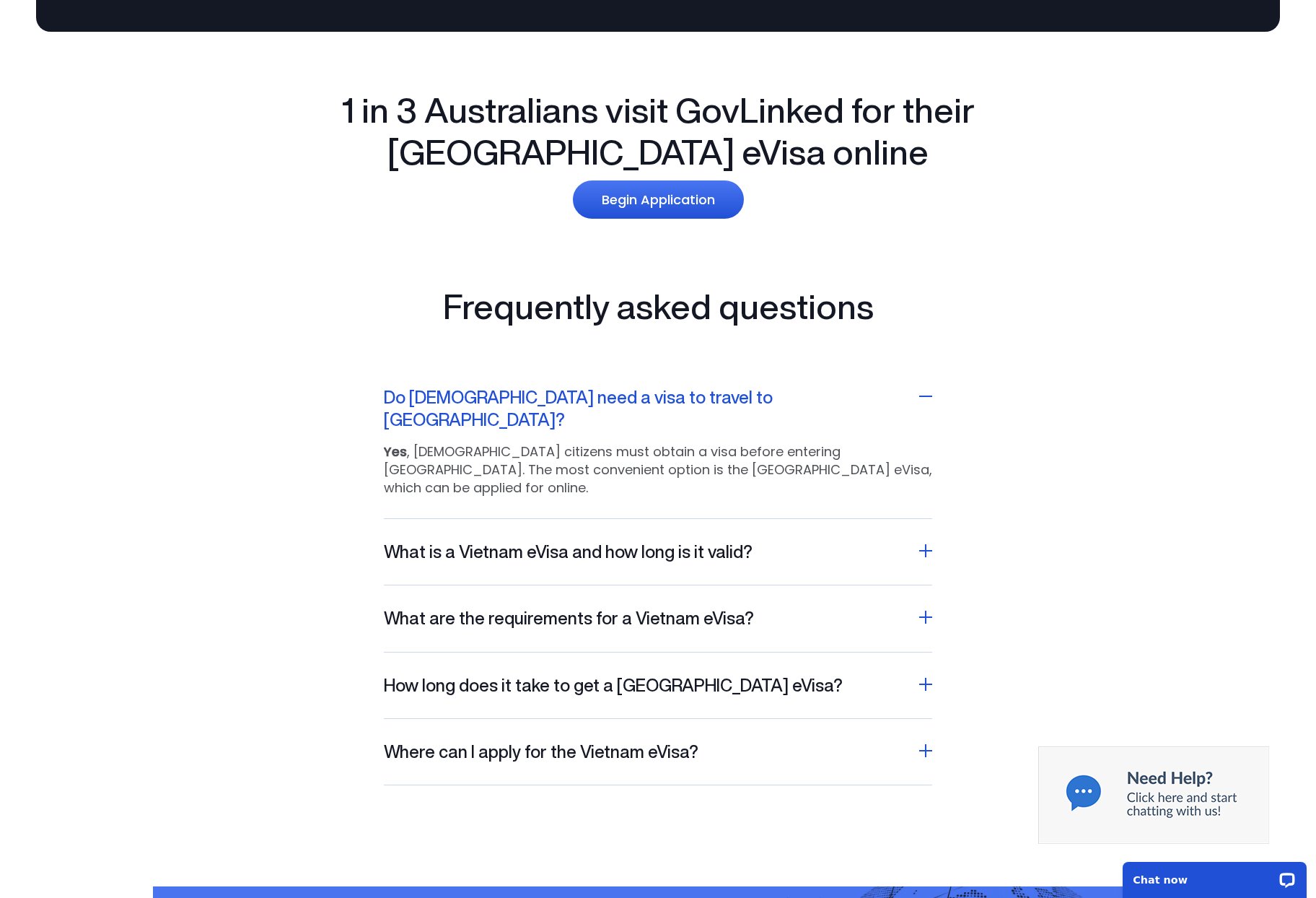
click at [926, 744] on div at bounding box center [926, 750] width 2 height 13
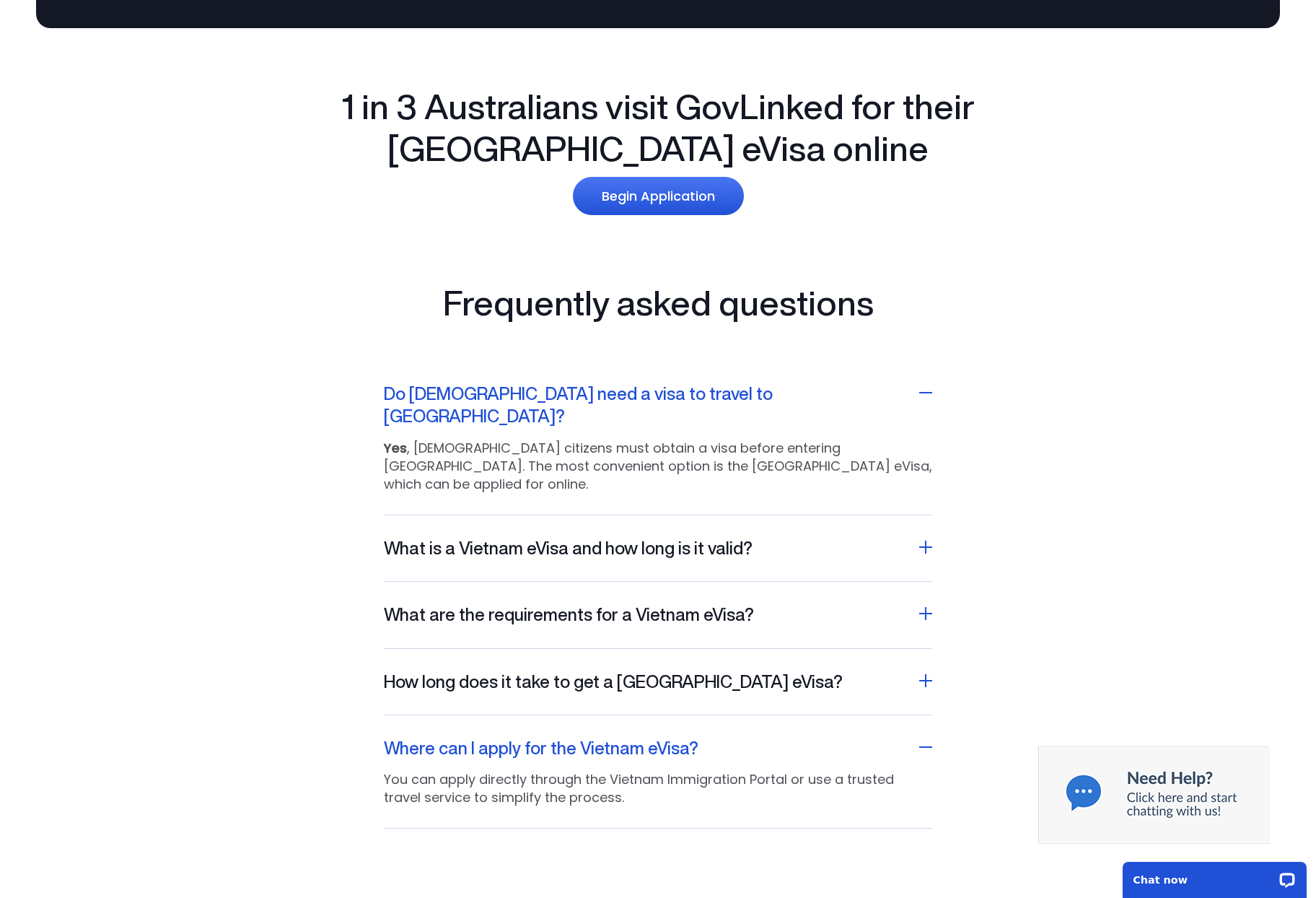
click at [921, 740] on div at bounding box center [926, 746] width 13 height 13
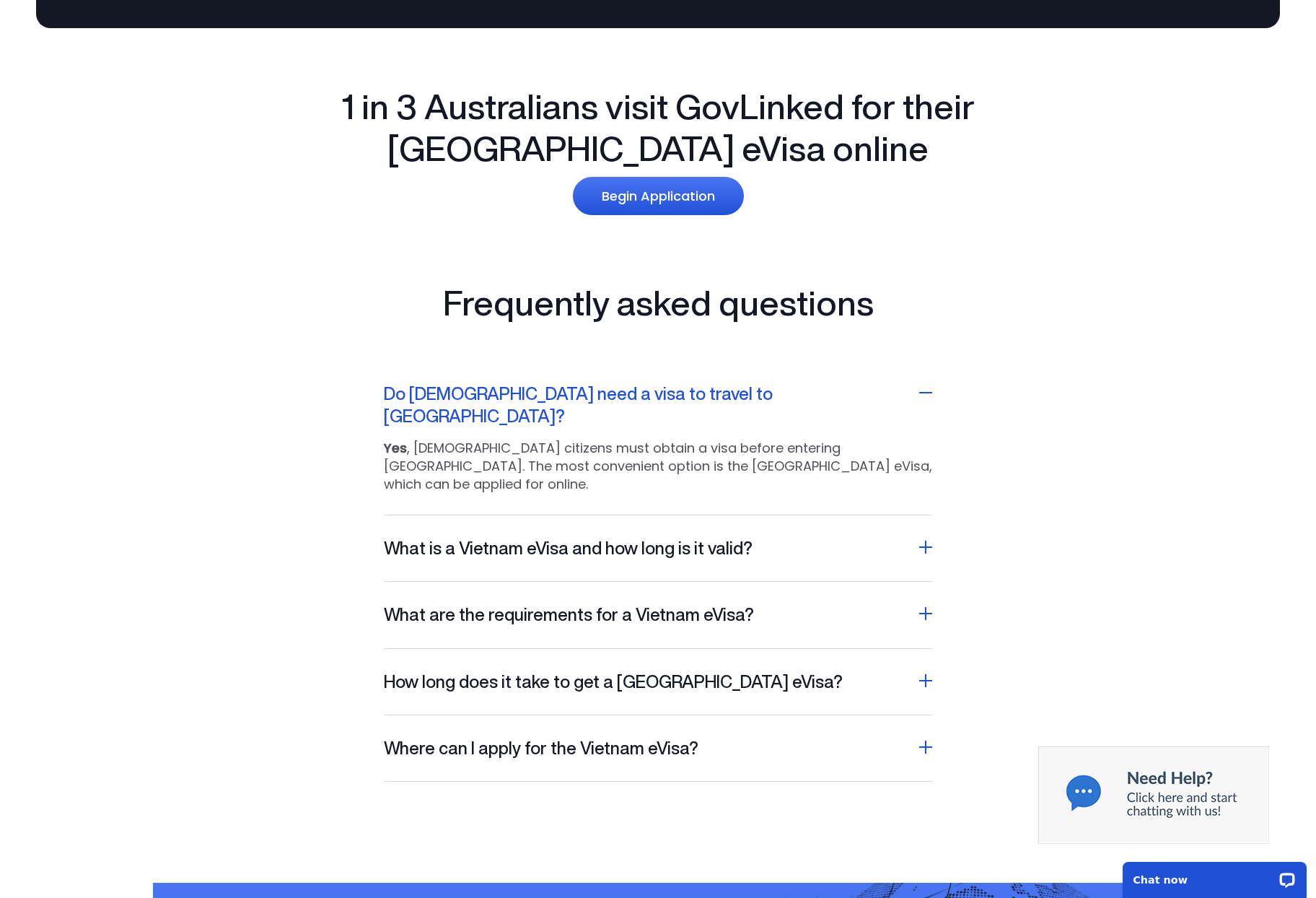
click at [927, 740] on div at bounding box center [926, 746] width 13 height 13
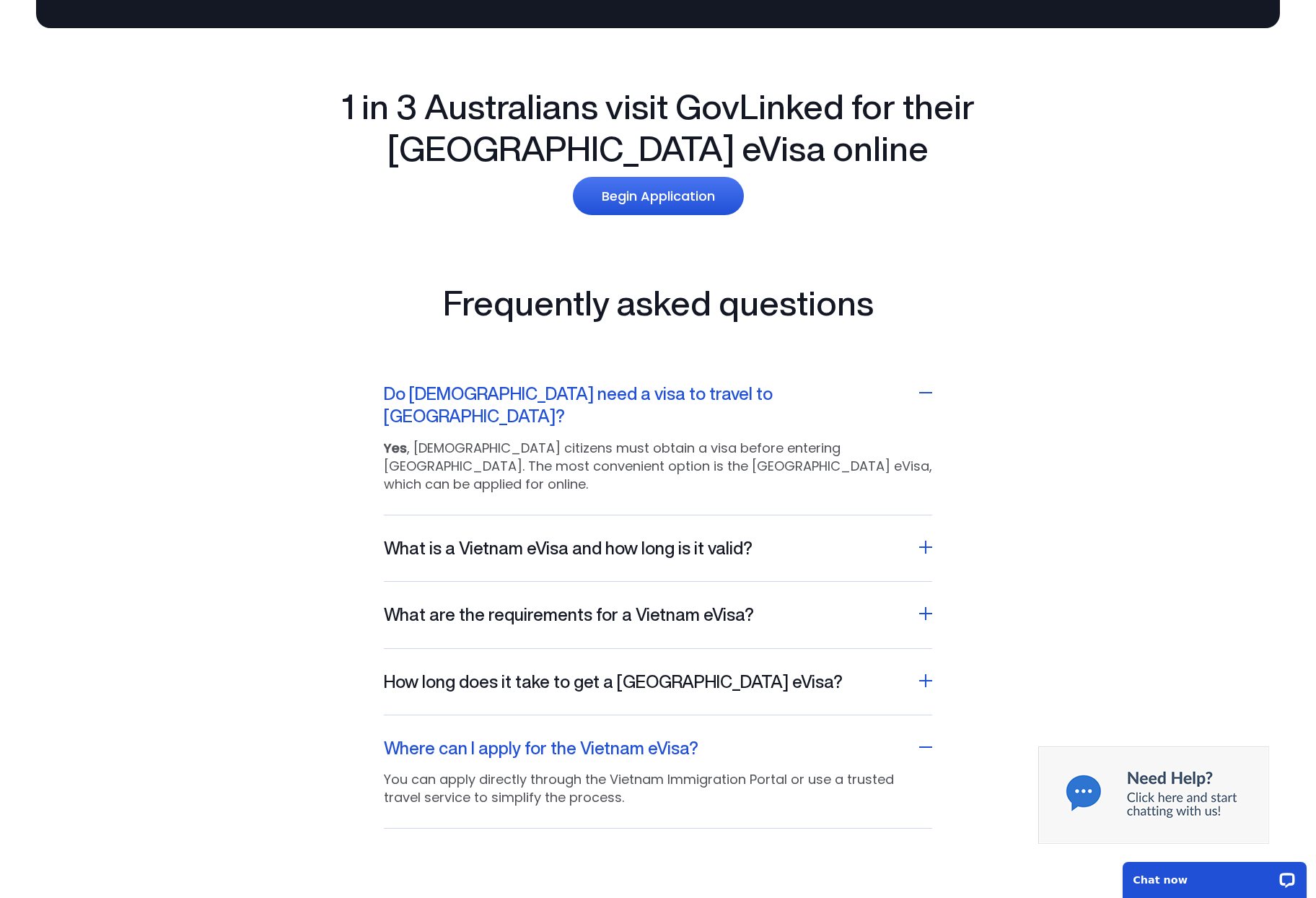
click at [927, 740] on div at bounding box center [926, 746] width 13 height 13
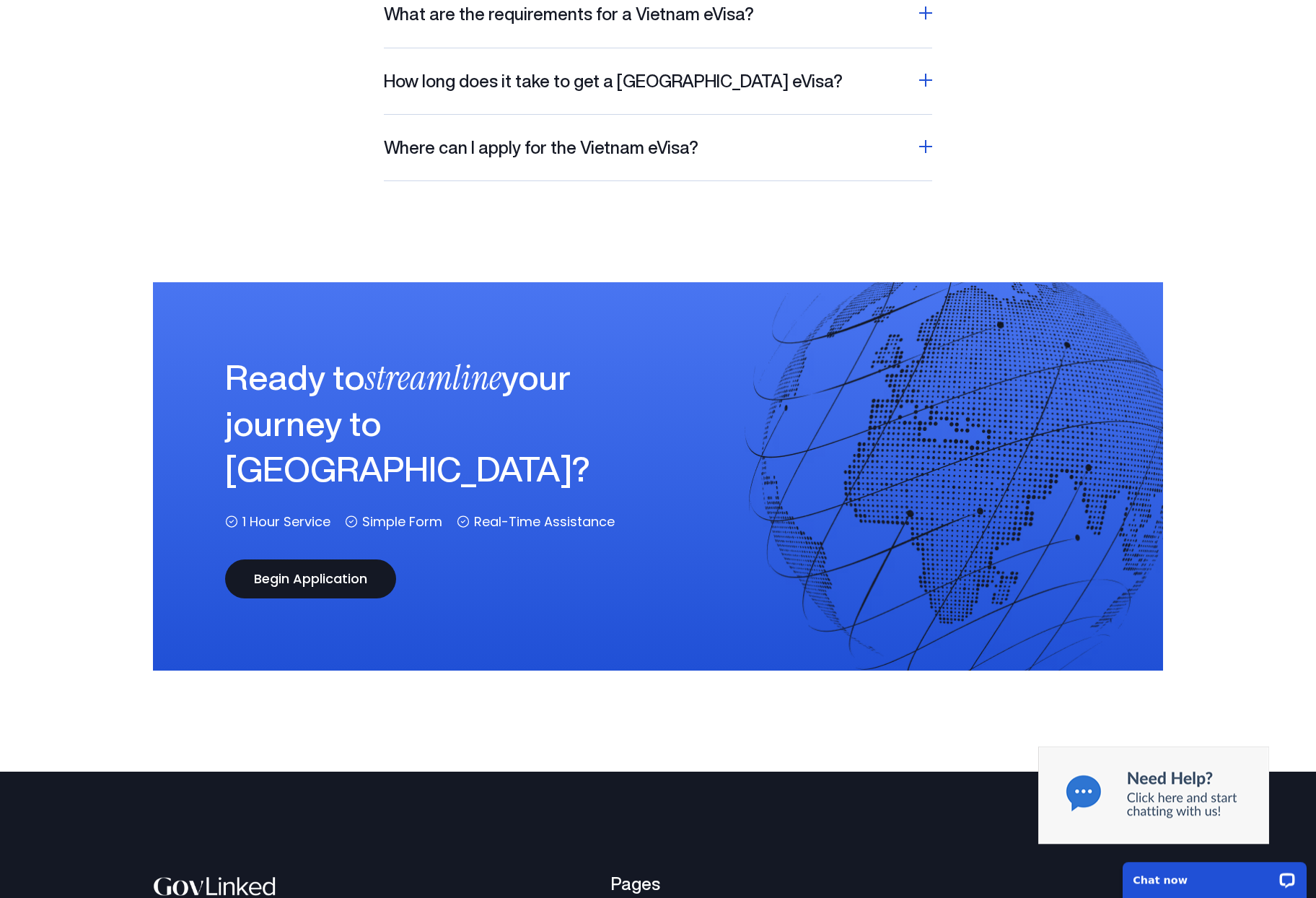
scroll to position [2698, 0]
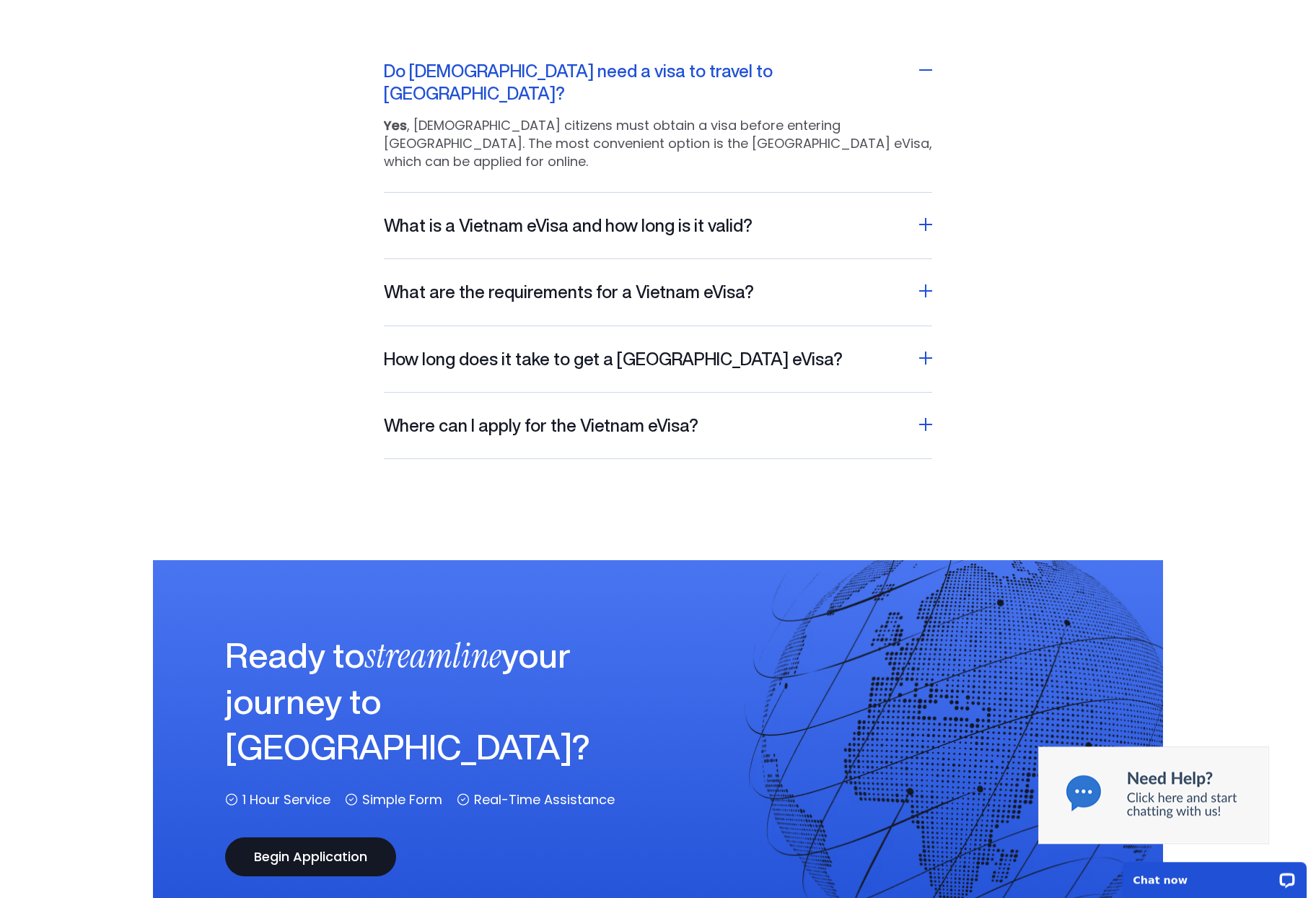
click at [1185, 459] on section "Ready to streamline your journey to Vietnam? 1 Hour Service Simple Form Real-Ti…" at bounding box center [658, 754] width 1316 height 590
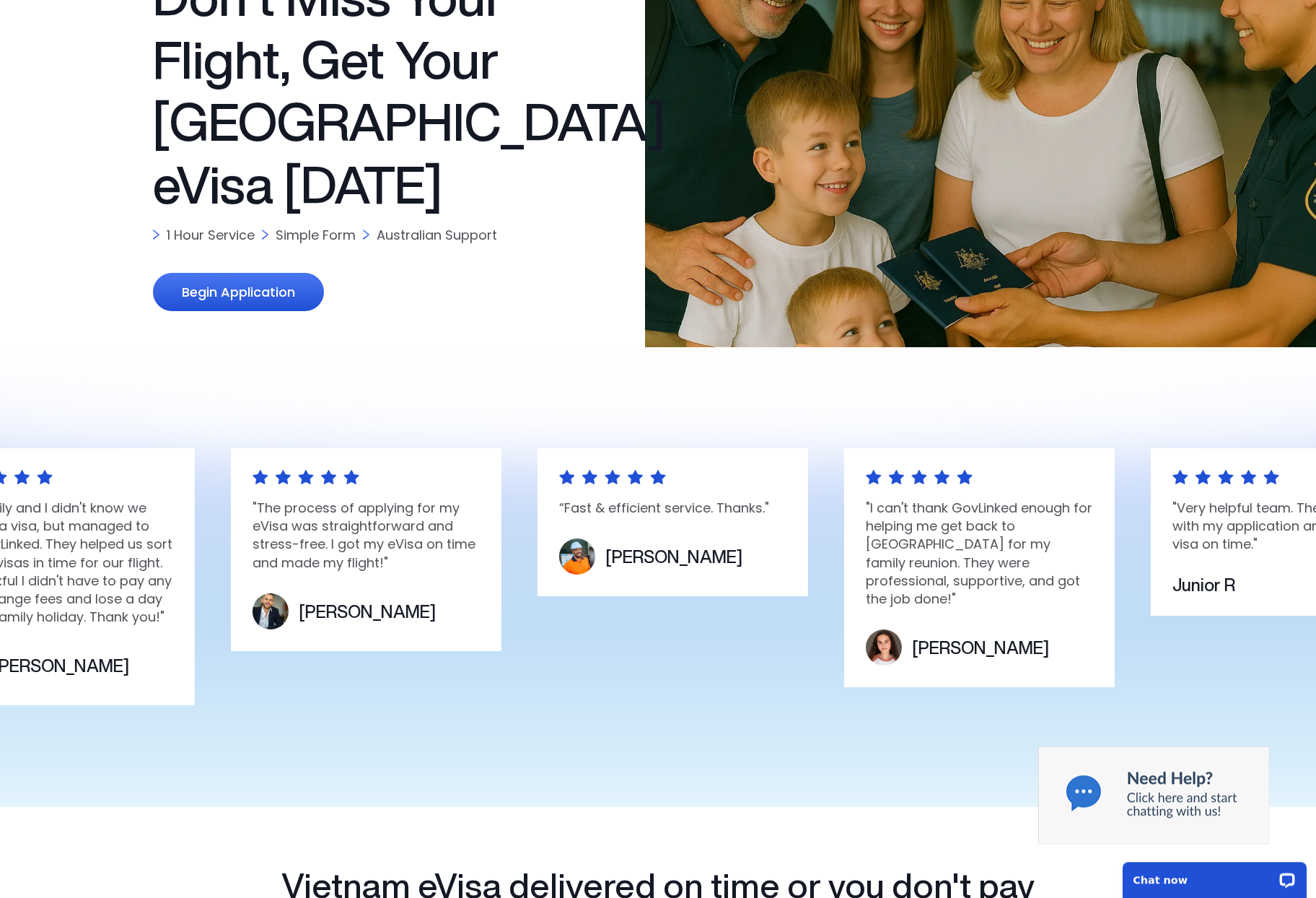
scroll to position [0, 0]
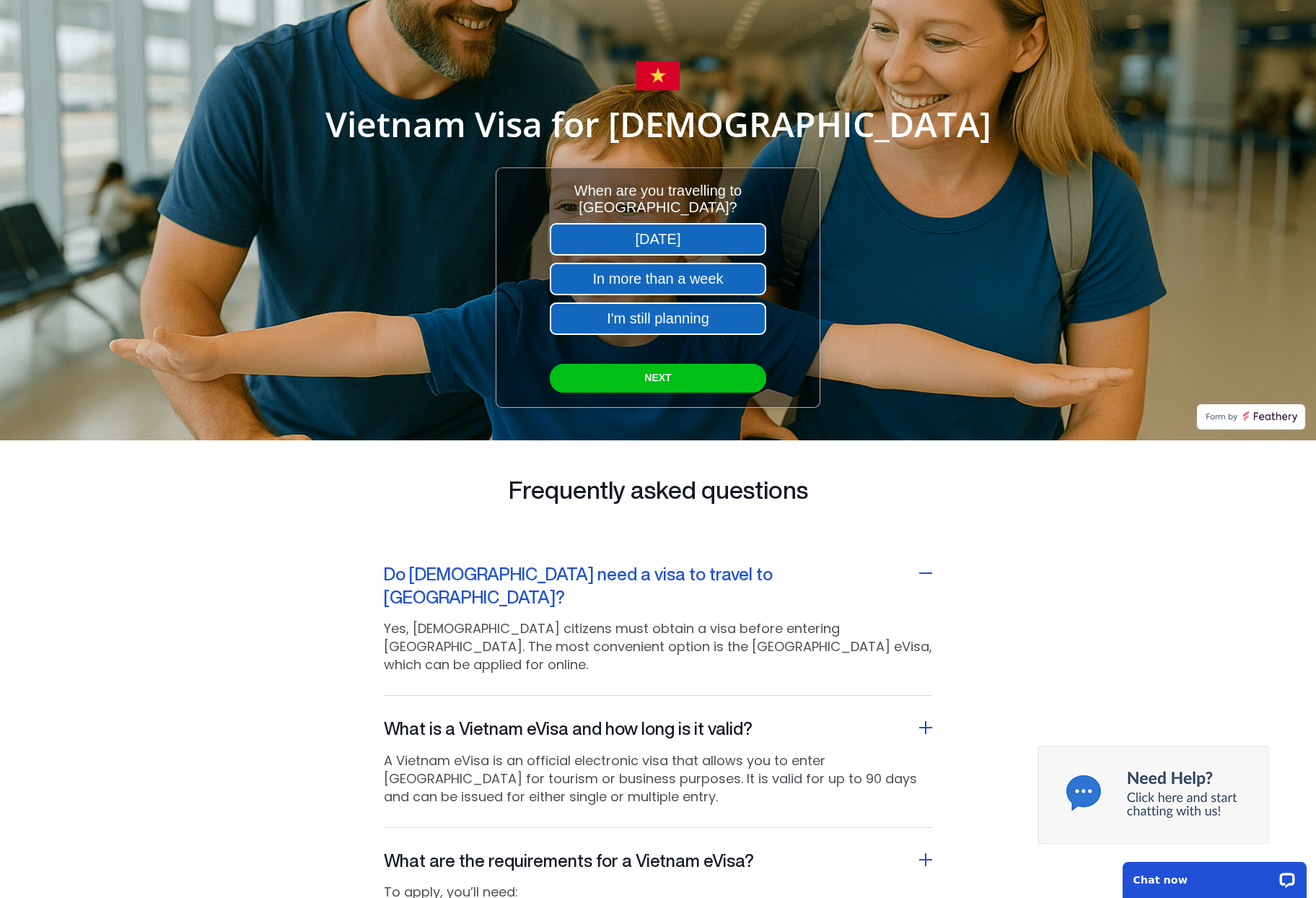
click at [927, 721] on div at bounding box center [926, 727] width 13 height 13
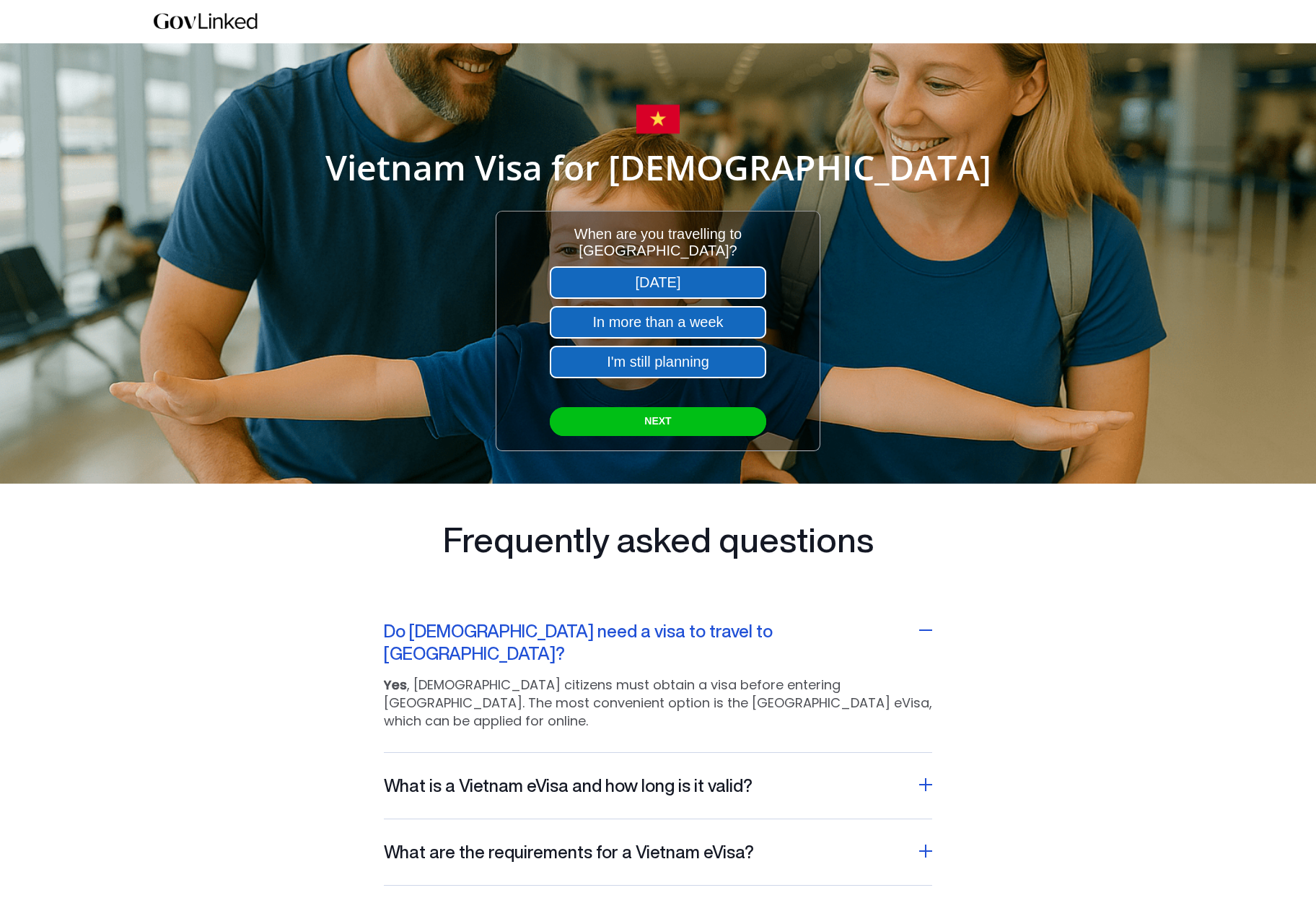
click at [921, 632] on div at bounding box center [926, 630] width 13 height 13
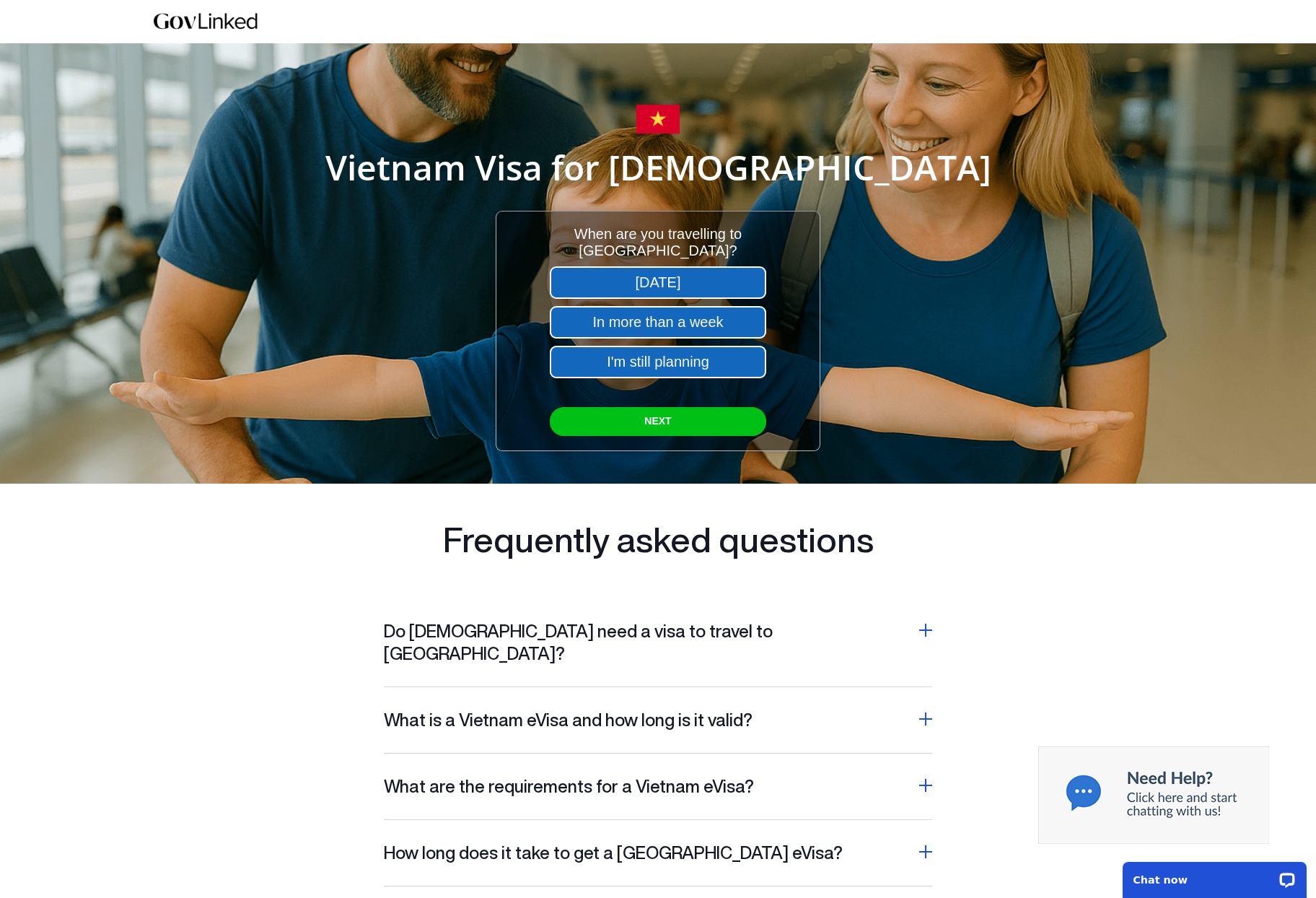
click at [928, 709] on div "What is a Vietnam eVisa and how long is it valid?" at bounding box center [658, 720] width 549 height 23
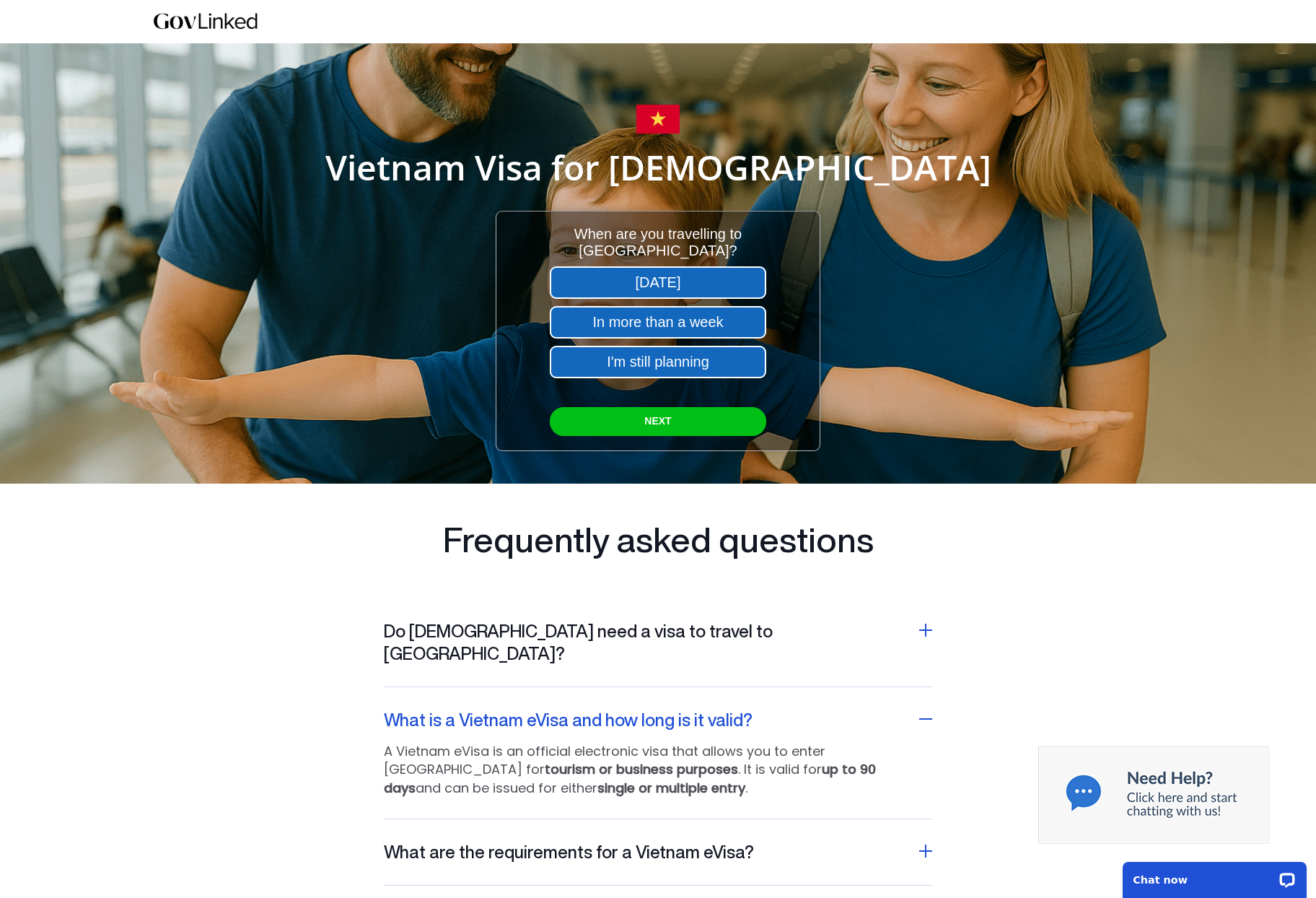
click at [926, 713] on div at bounding box center [926, 719] width 13 height 13
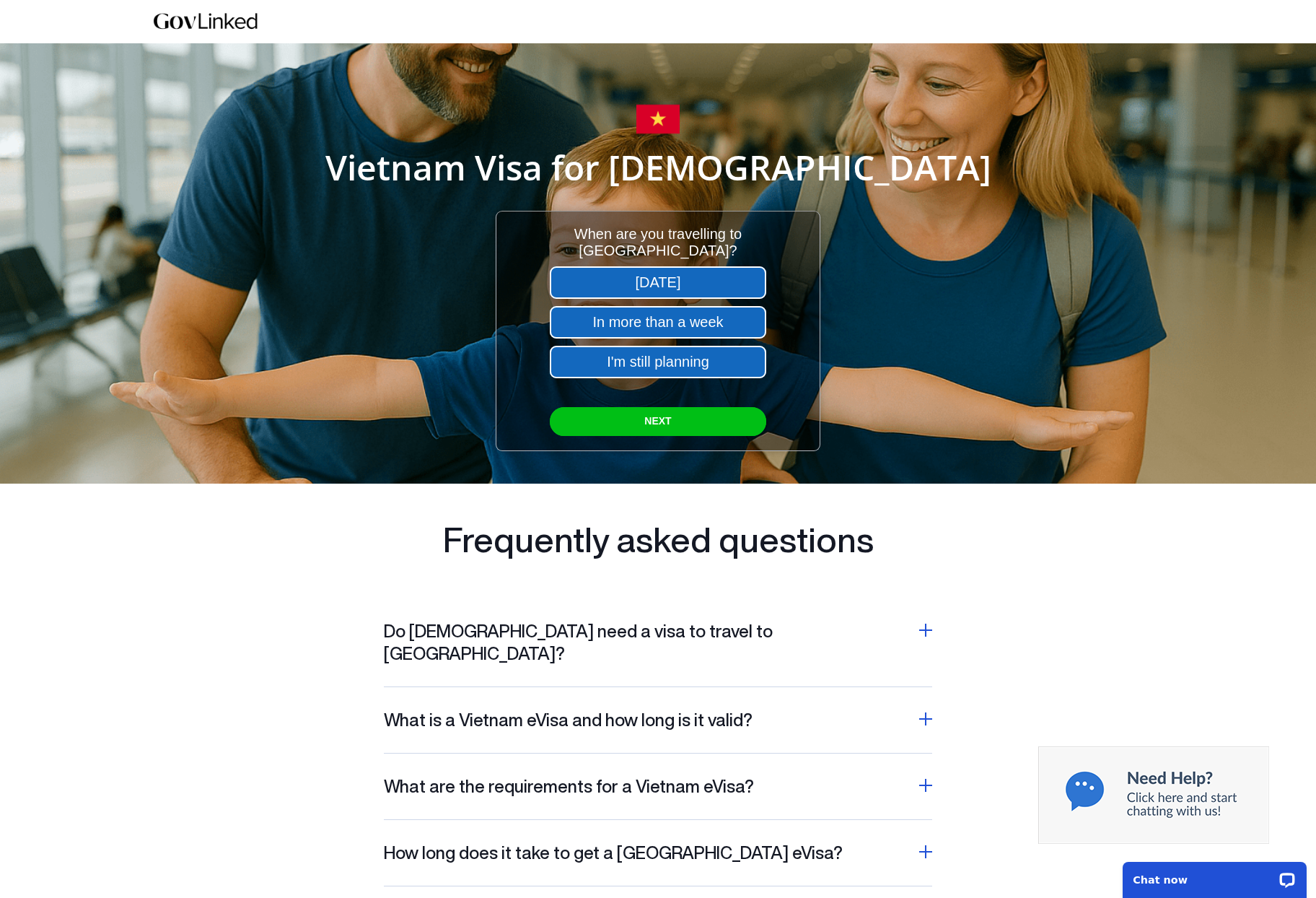
click at [925, 779] on div at bounding box center [926, 785] width 2 height 13
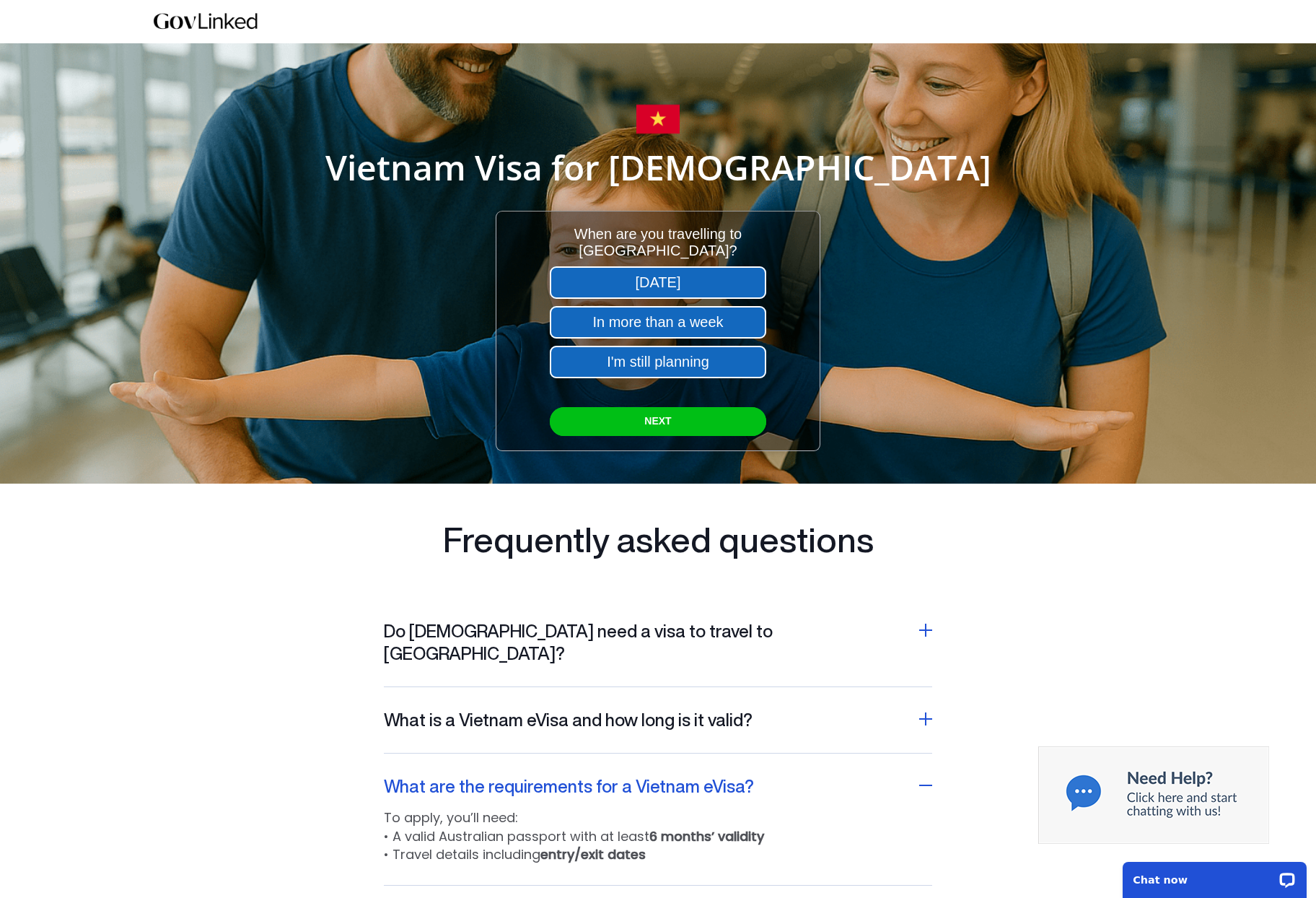
click at [925, 779] on div at bounding box center [926, 785] width 13 height 13
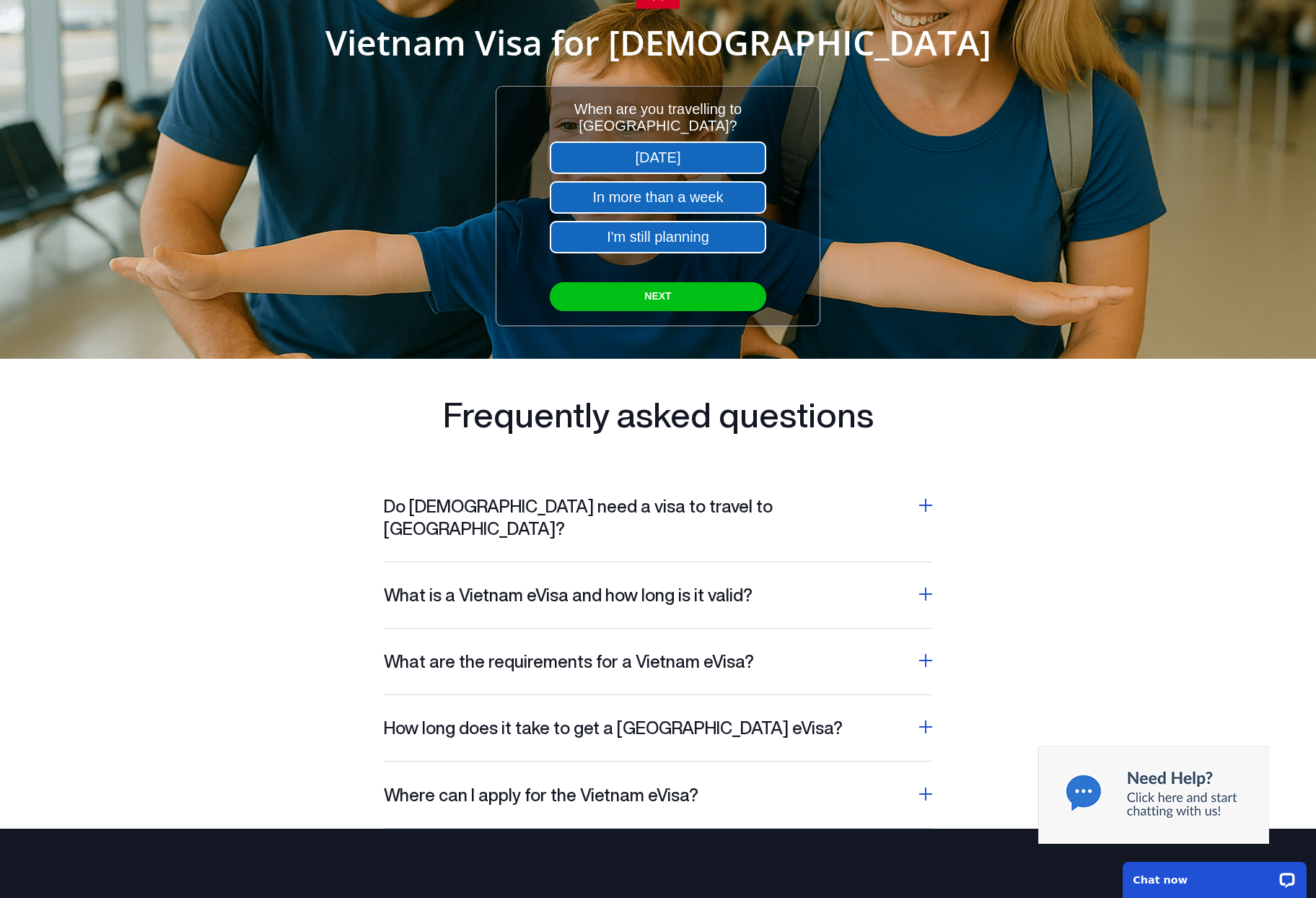
scroll to position [170, 0]
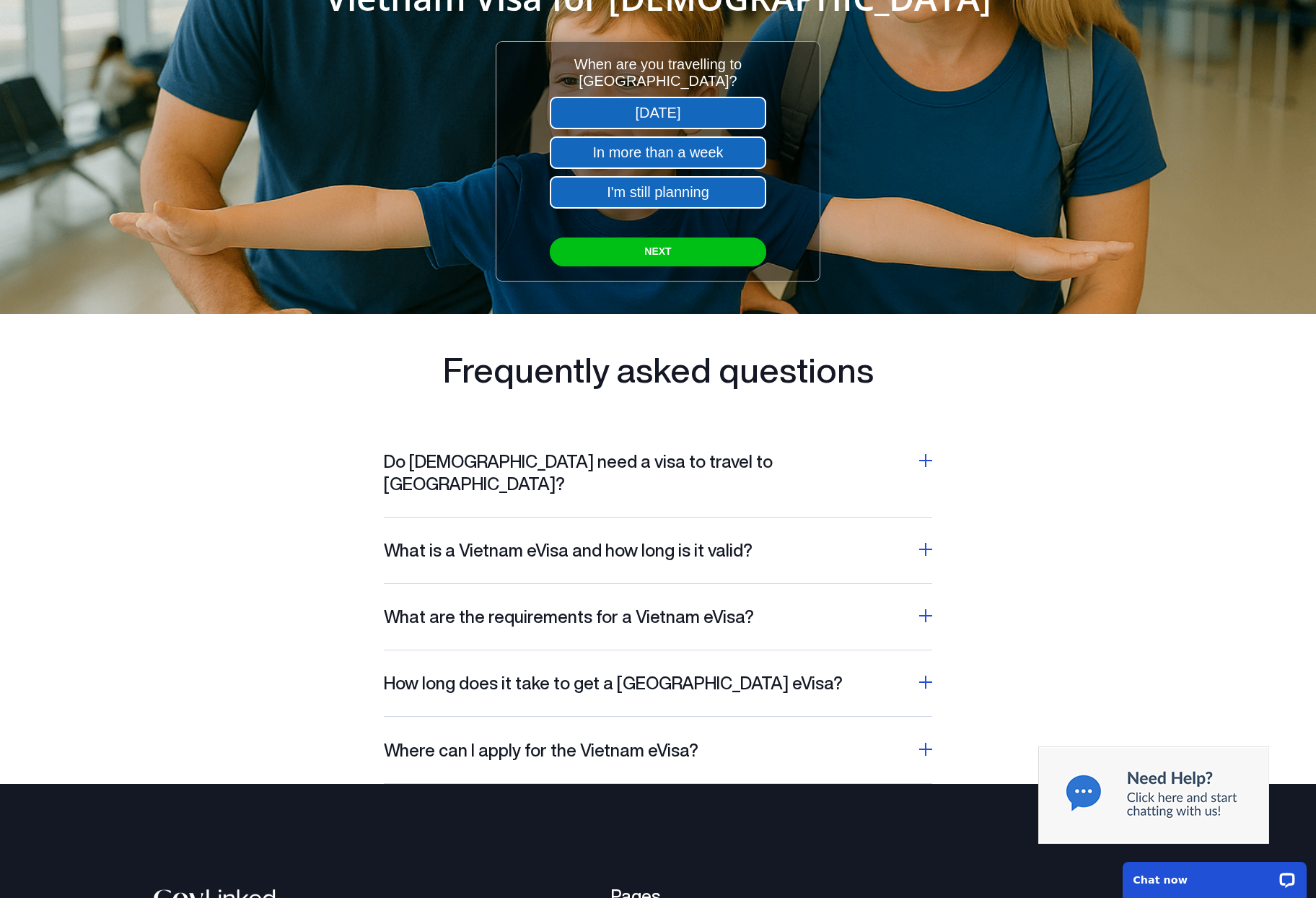
click at [931, 676] on div at bounding box center [926, 682] width 13 height 13
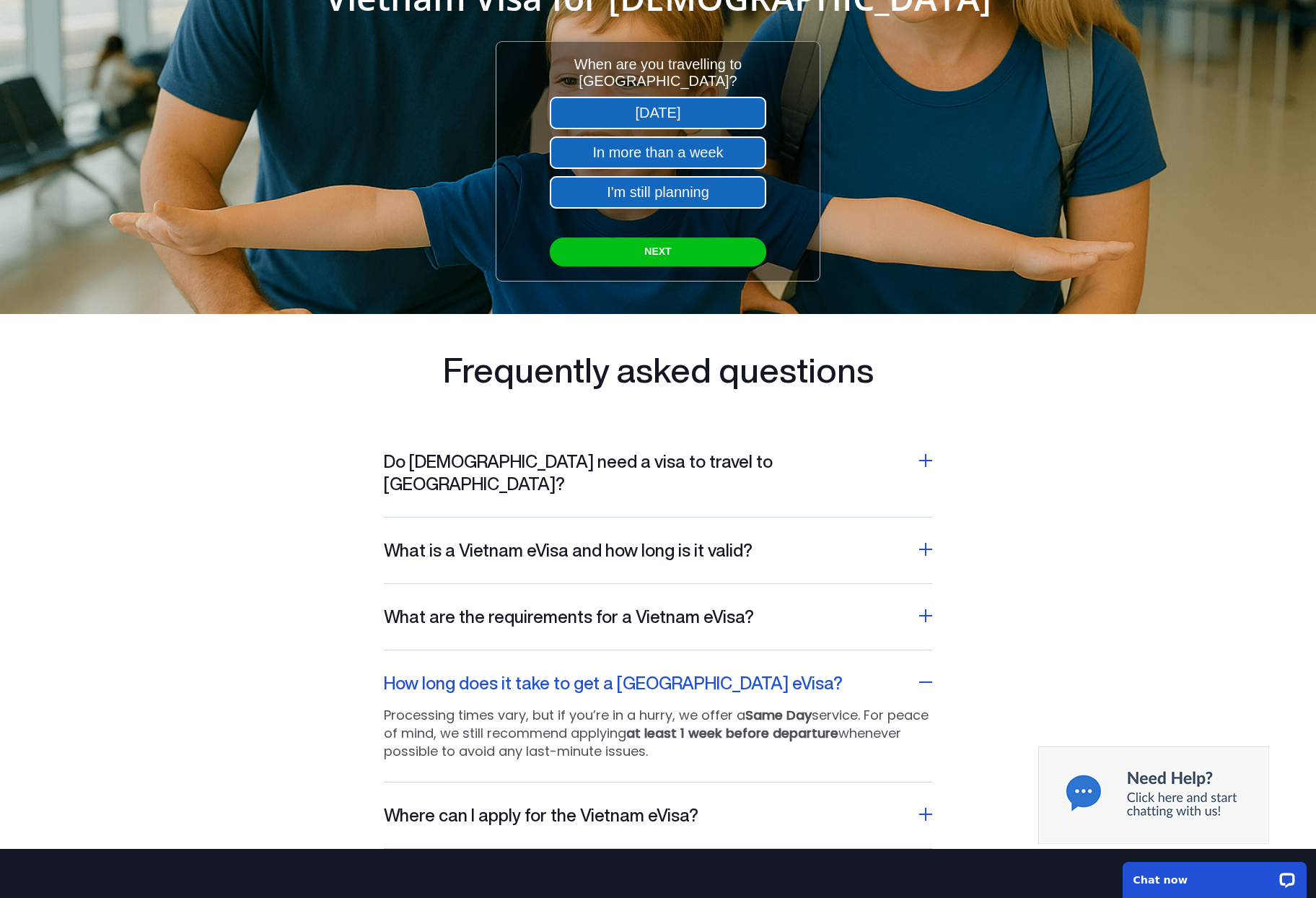
click at [931, 676] on div at bounding box center [926, 682] width 13 height 13
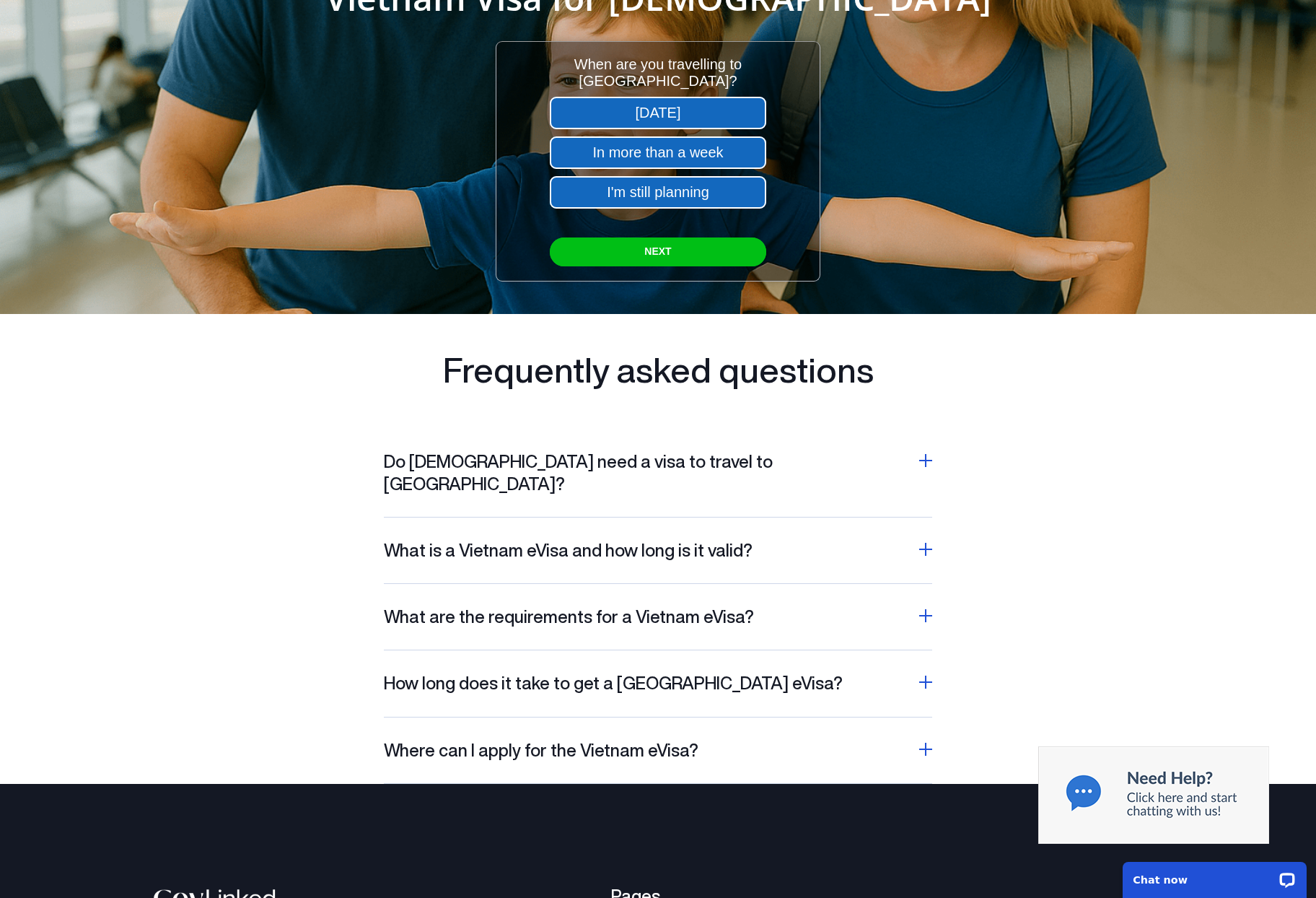
click at [923, 743] on div at bounding box center [926, 749] width 13 height 13
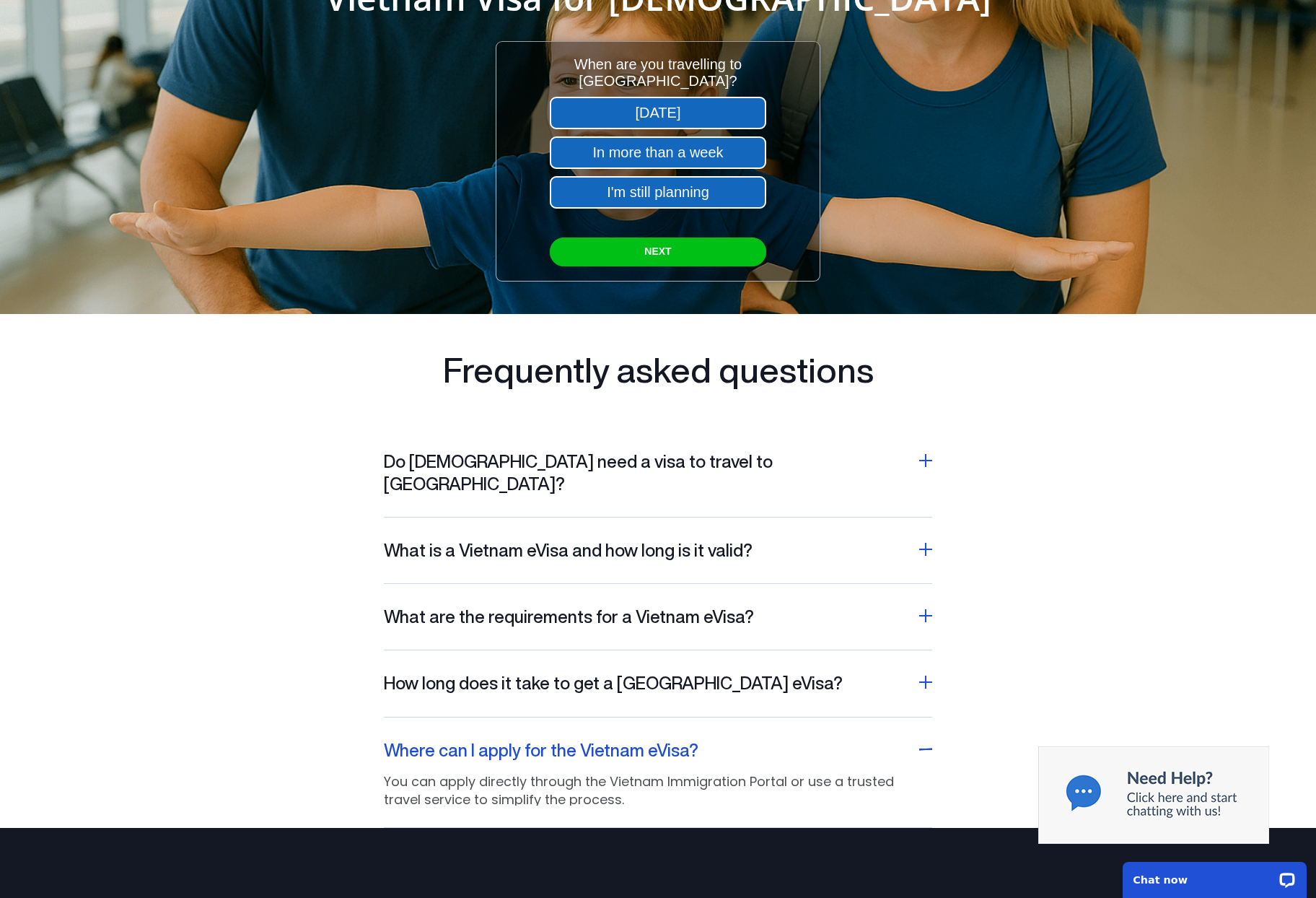
click at [923, 743] on div at bounding box center [926, 749] width 13 height 13
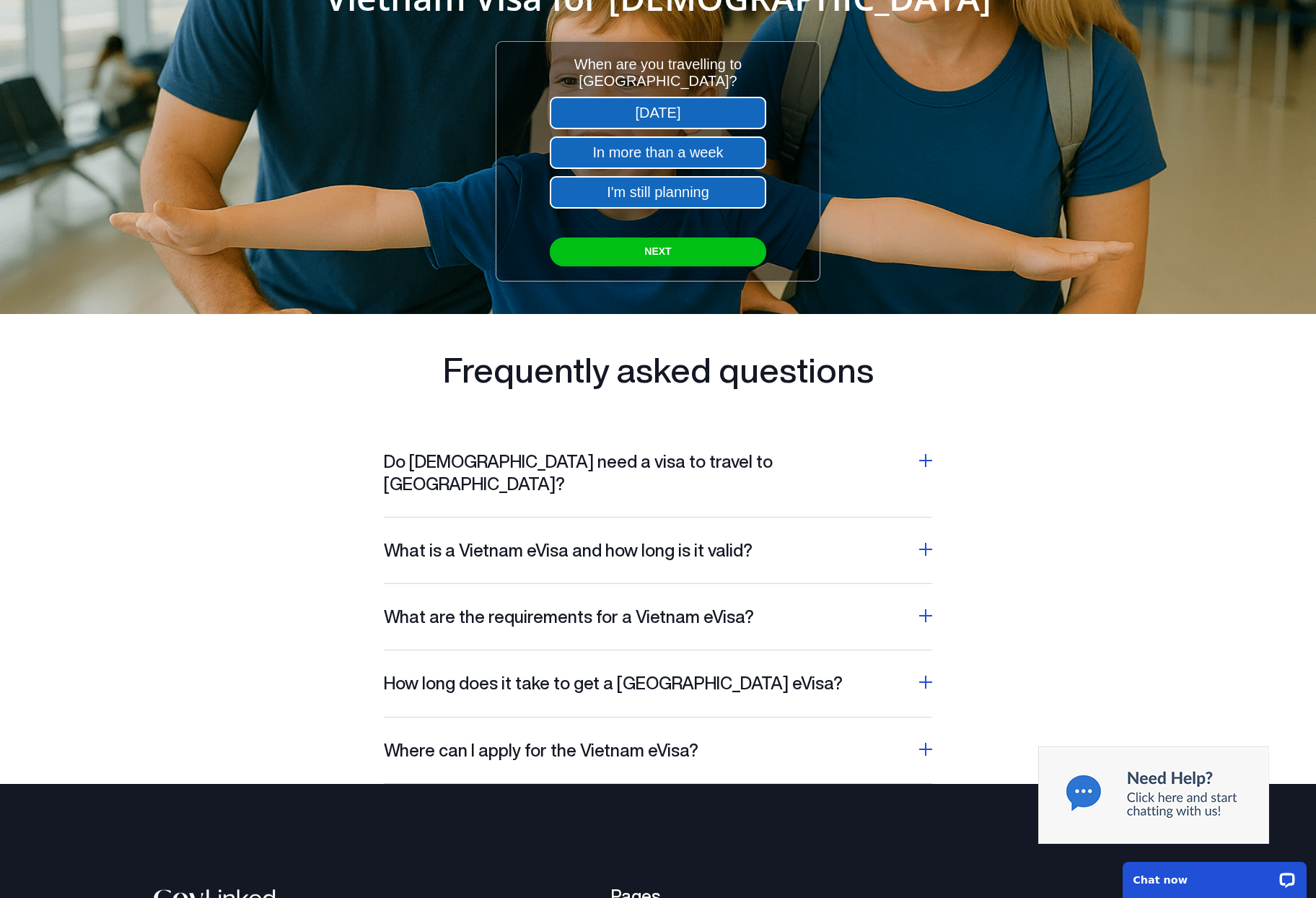
click at [1070, 592] on section "Frequently asked questions Do [DEMOGRAPHIC_DATA] need a visa to travel to [GEOG…" at bounding box center [658, 550] width 1316 height 465
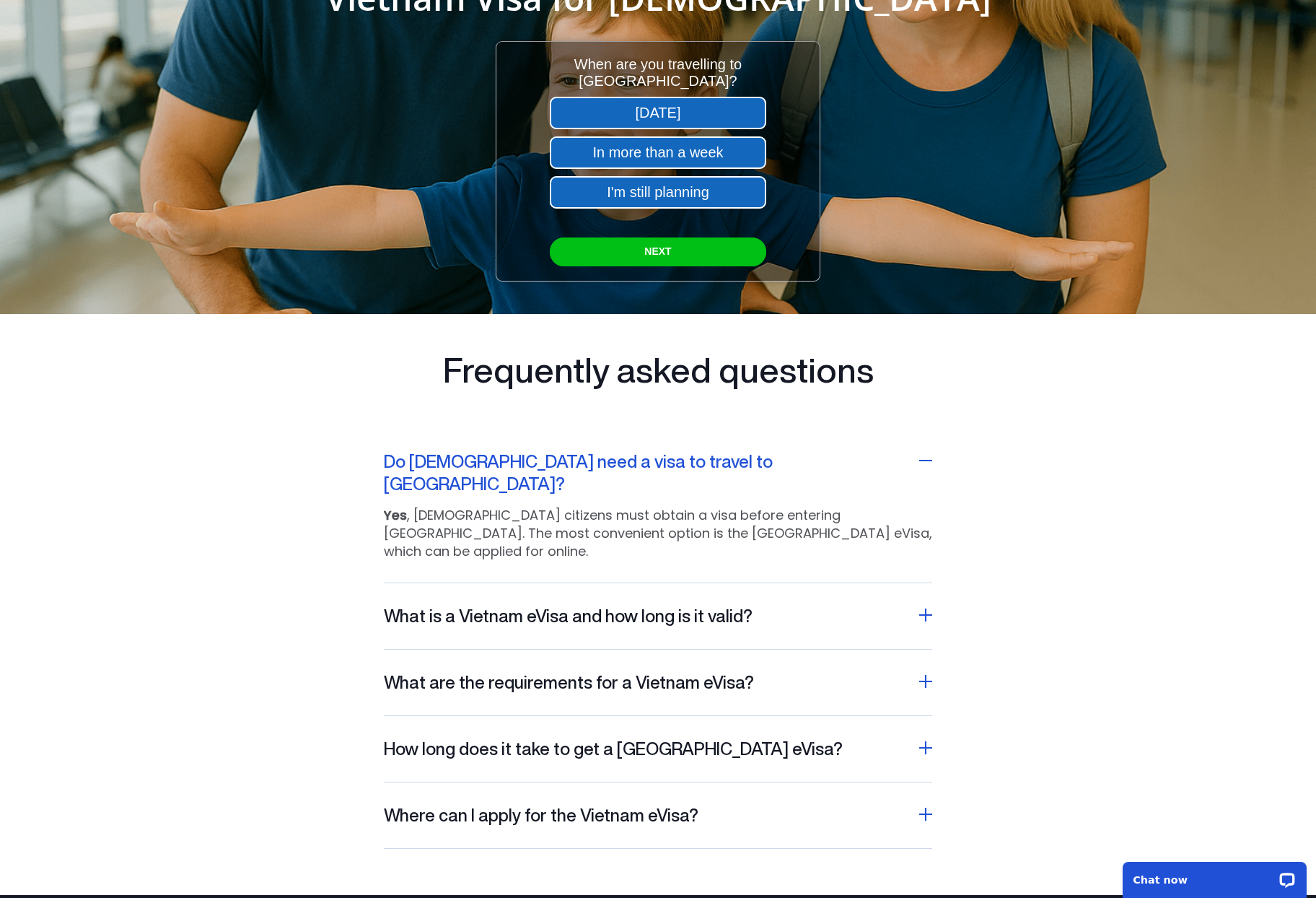
click at [830, 804] on div "Where can I apply for the Vietnam eVisa?" at bounding box center [658, 815] width 549 height 23
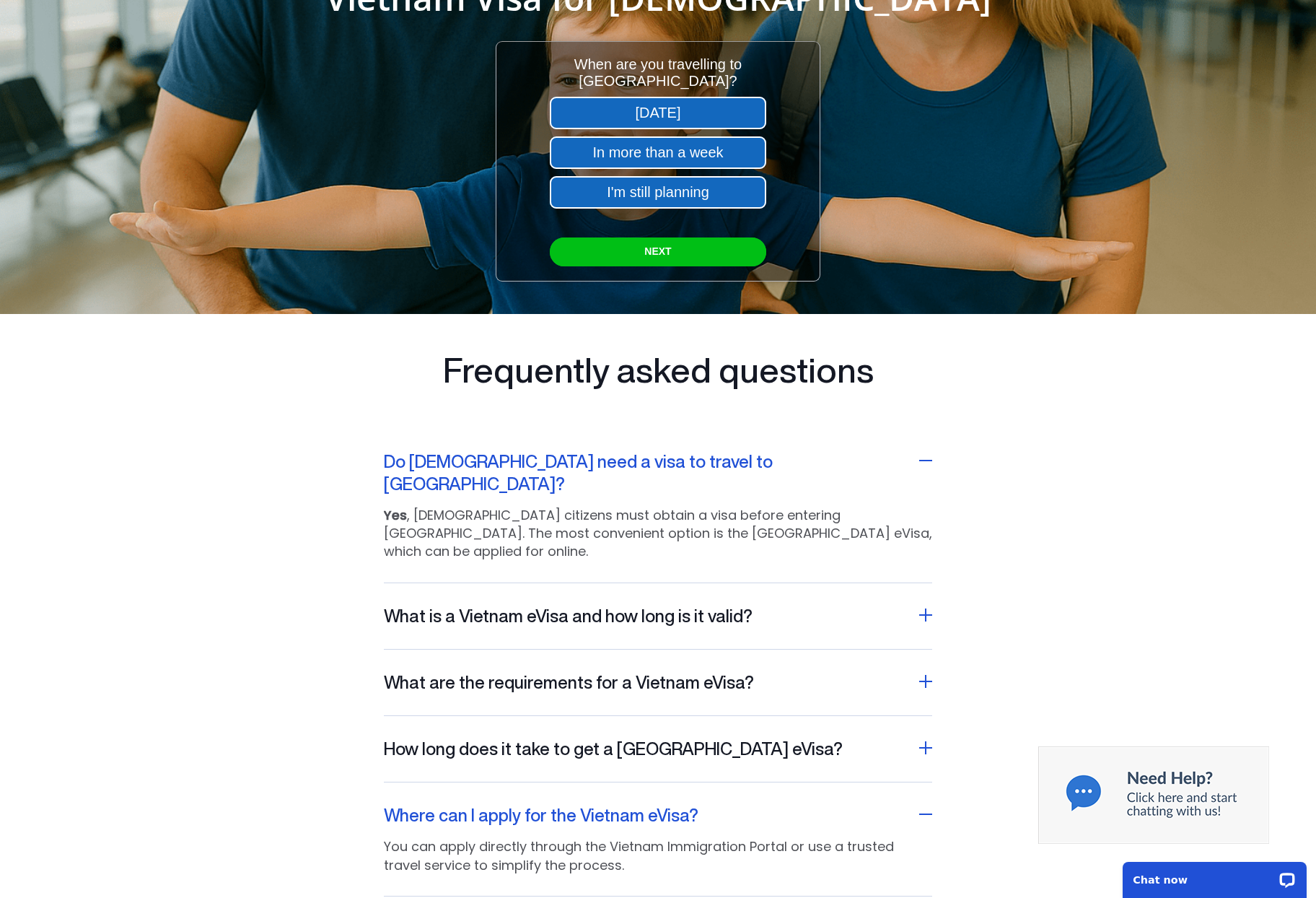
click at [899, 804] on div "Where can I apply for the Vietnam eVisa?" at bounding box center [658, 815] width 549 height 23
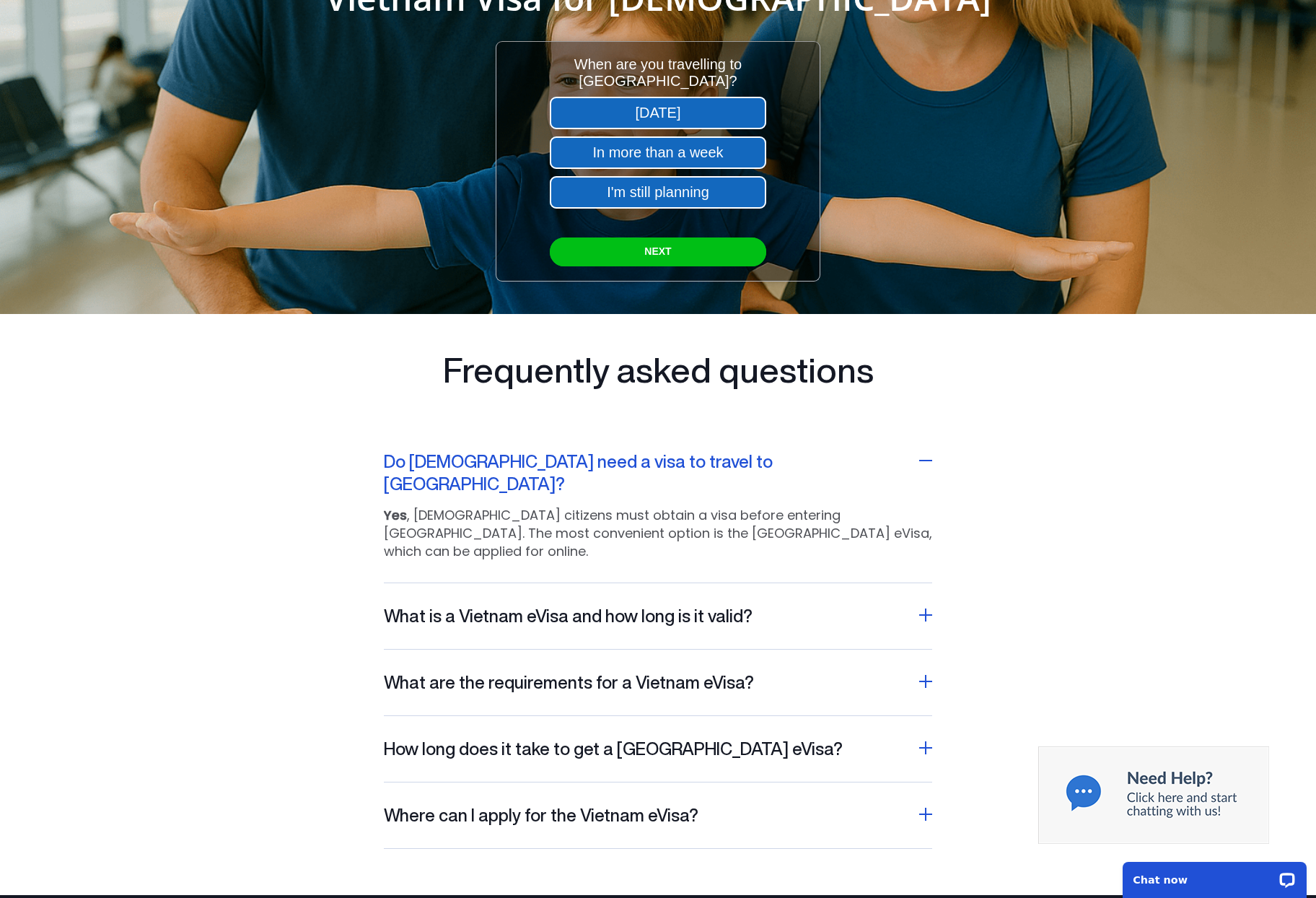
click at [990, 795] on section "Frequently asked questions Do [DEMOGRAPHIC_DATA] need a visa to travel to [GEOG…" at bounding box center [658, 606] width 1316 height 577
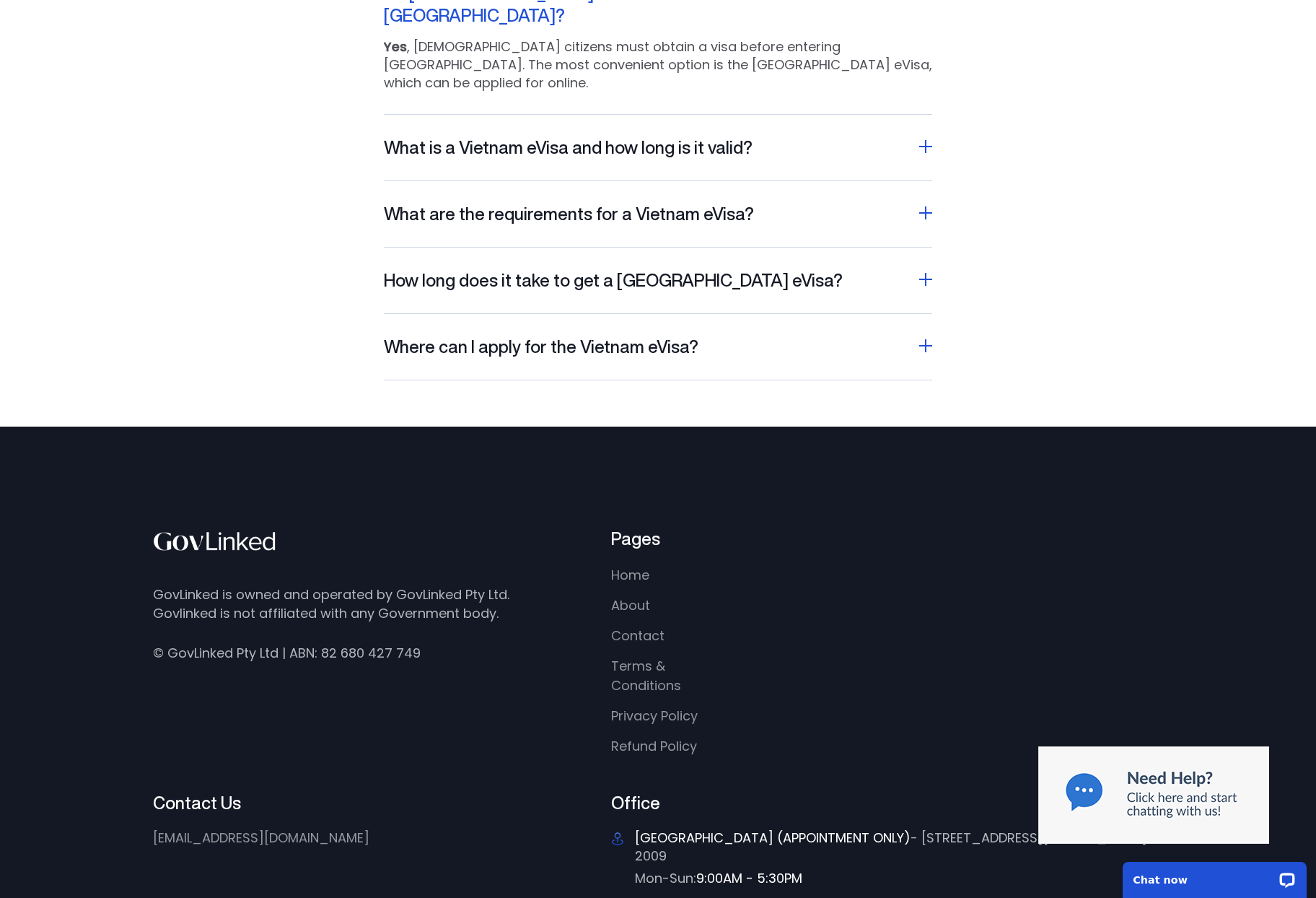
scroll to position [642, 0]
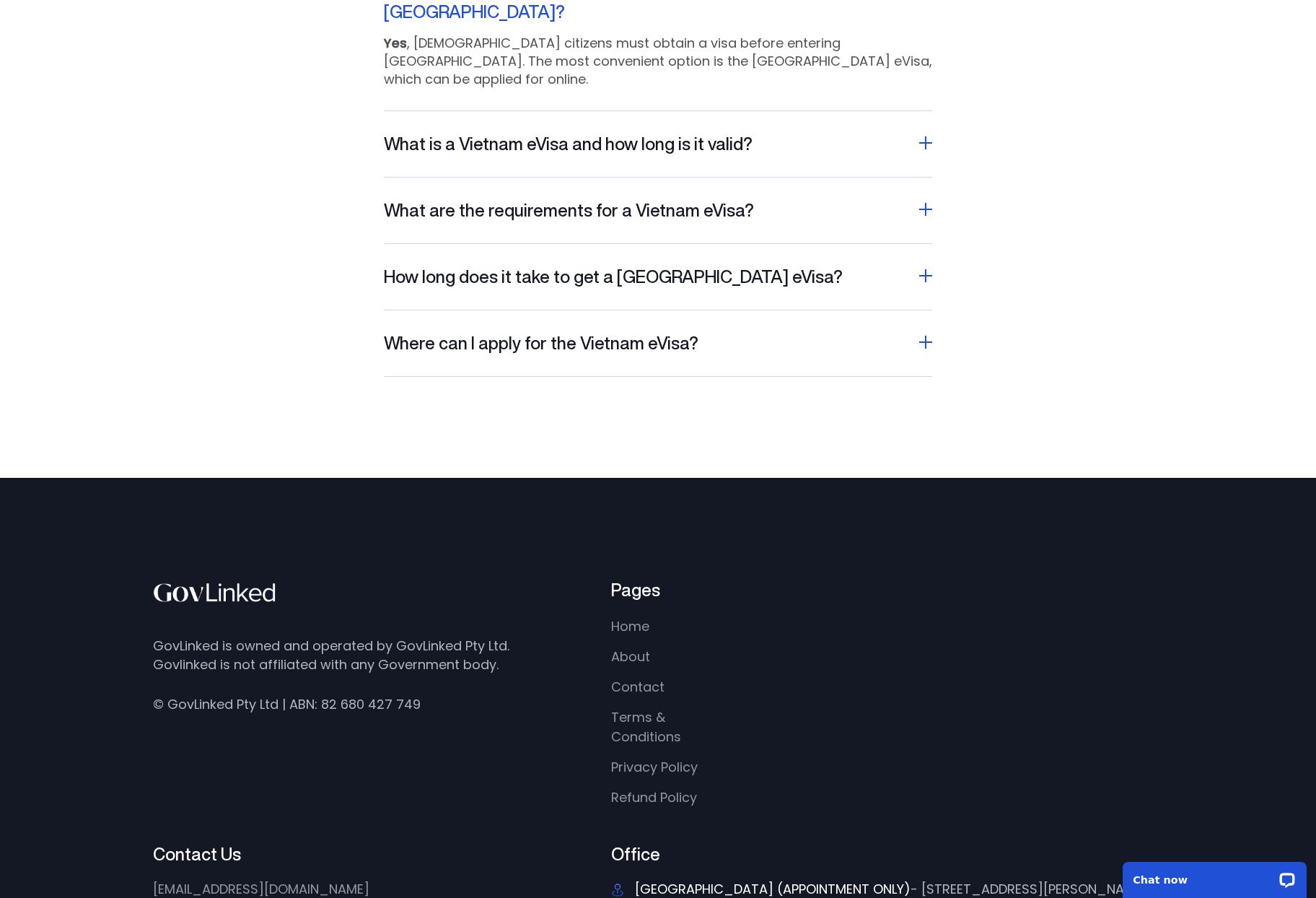
click at [764, 332] on div "Where can I apply for the Vietnam eVisa?" at bounding box center [658, 343] width 549 height 23
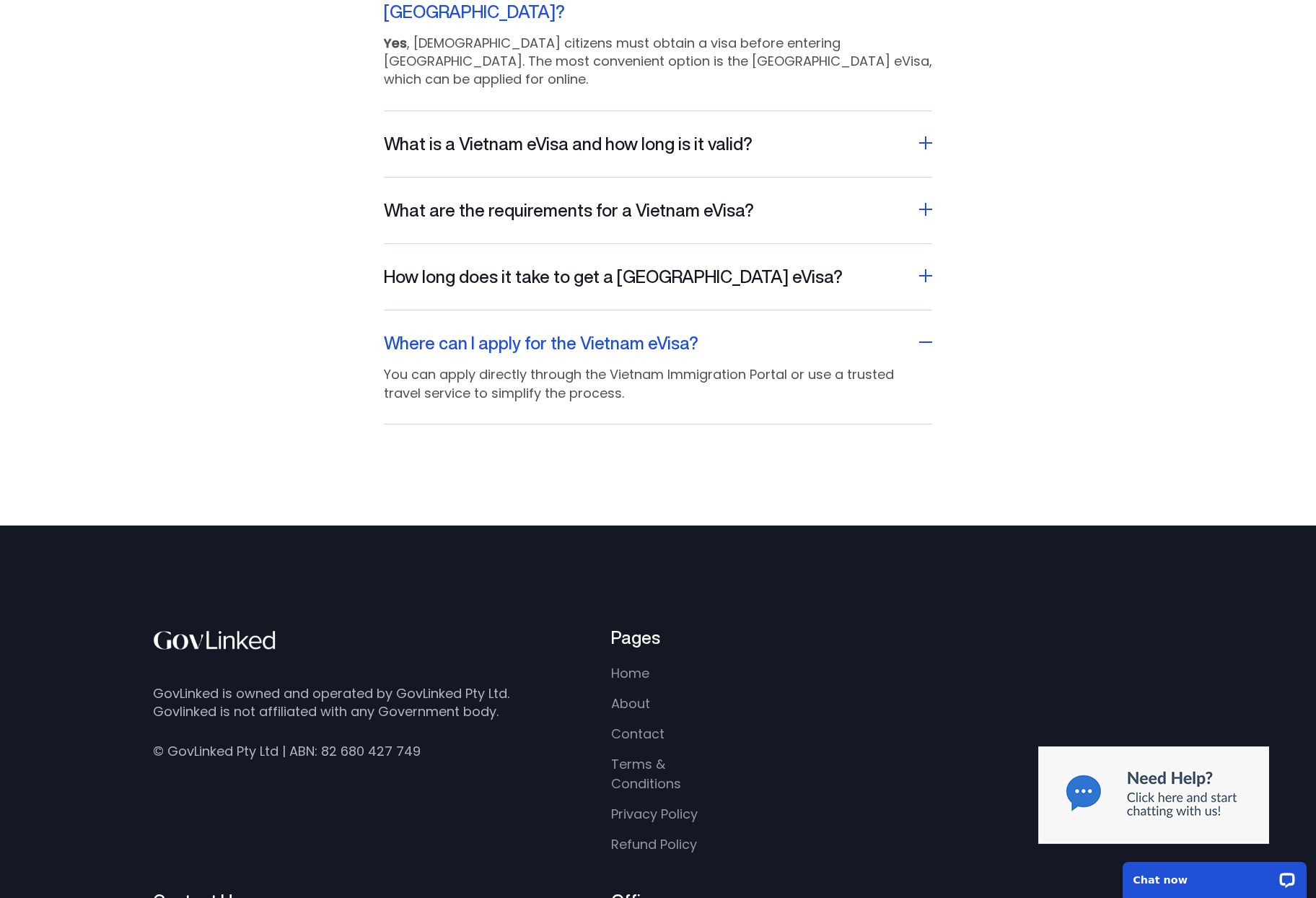
click at [767, 332] on div "Where can I apply for the Vietnam eVisa?" at bounding box center [658, 343] width 549 height 23
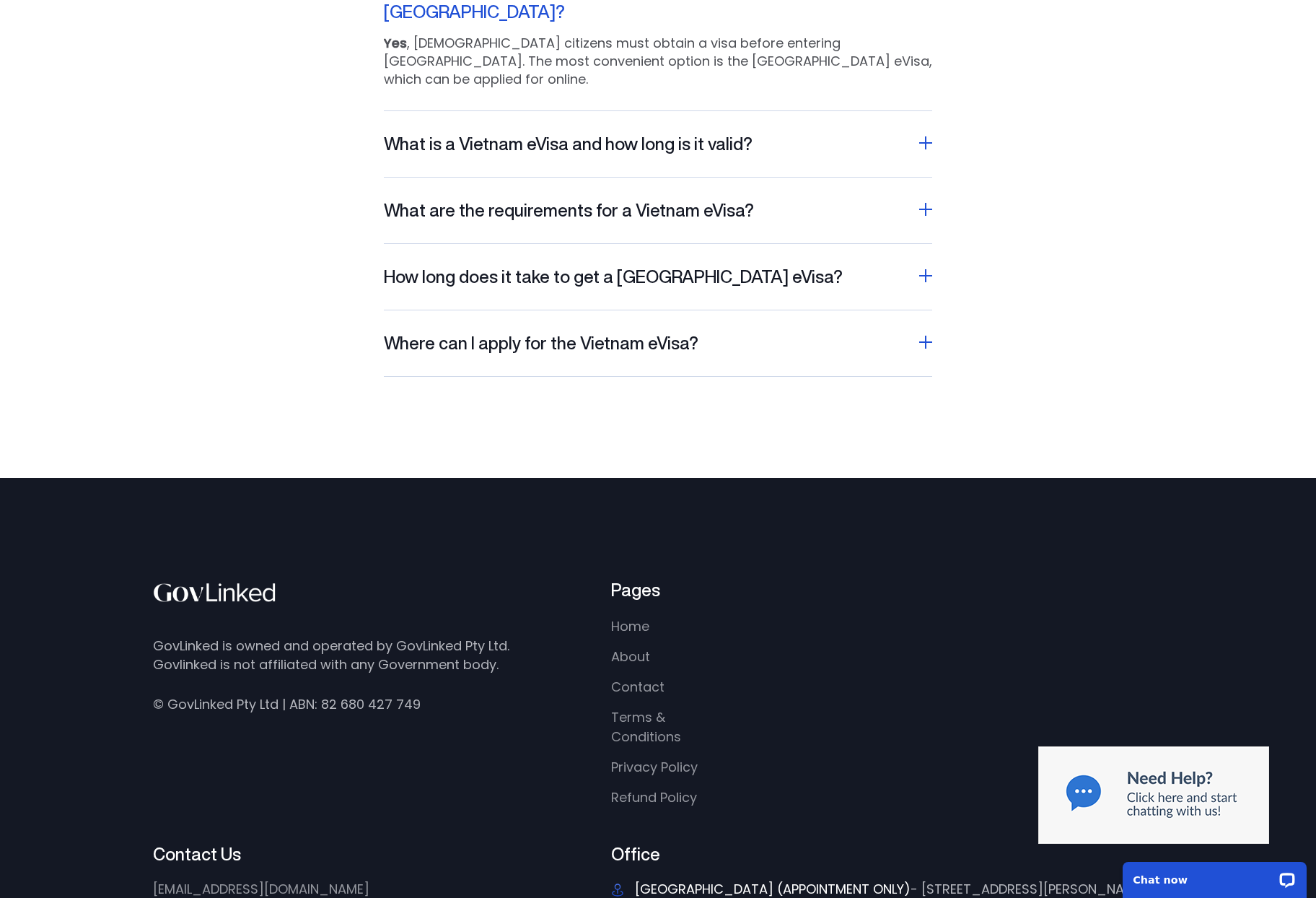
click at [767, 332] on div "Where can I apply for the Vietnam eVisa?" at bounding box center [658, 343] width 549 height 23
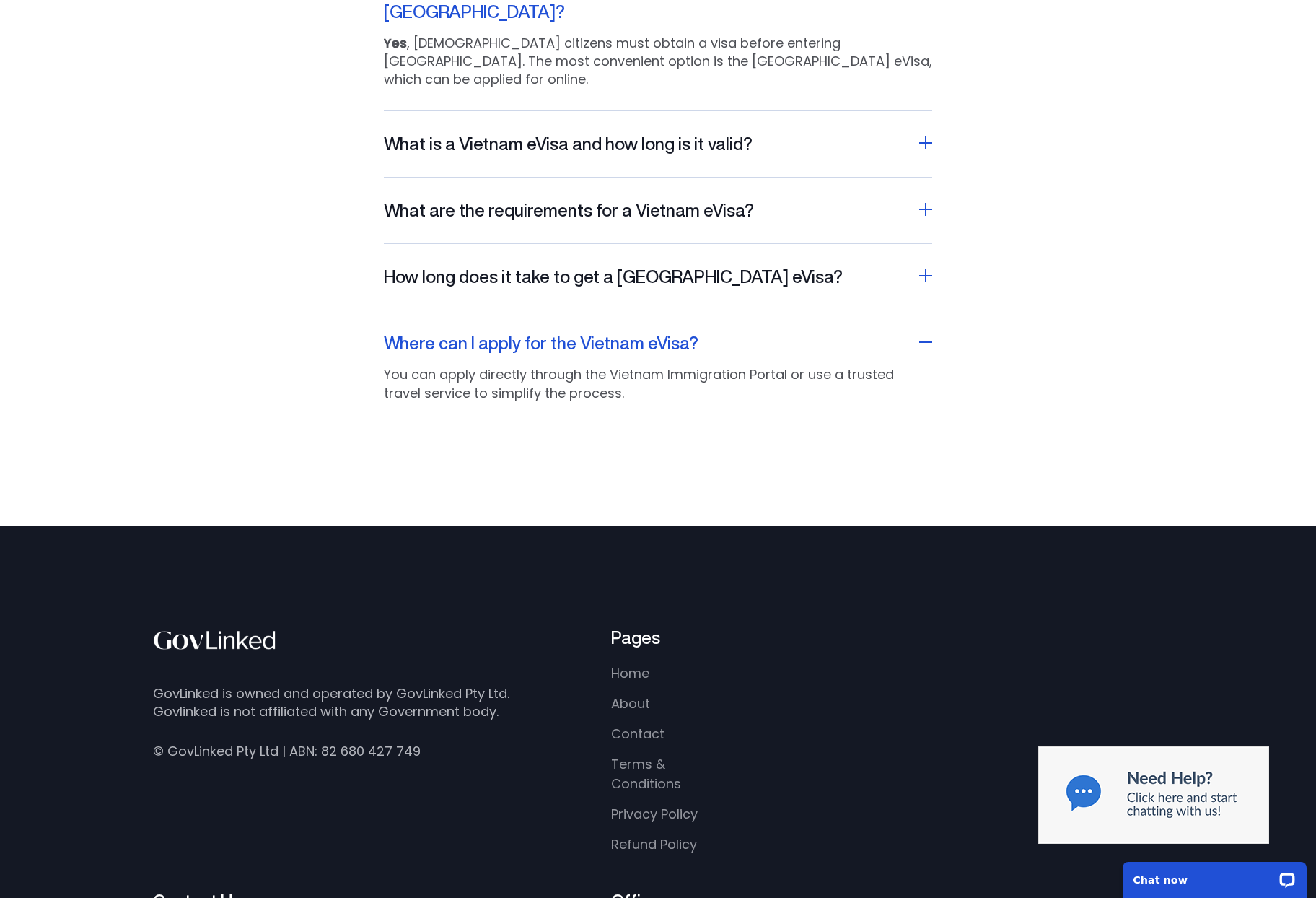
click at [767, 332] on div "Where can I apply for the Vietnam eVisa?" at bounding box center [658, 343] width 549 height 23
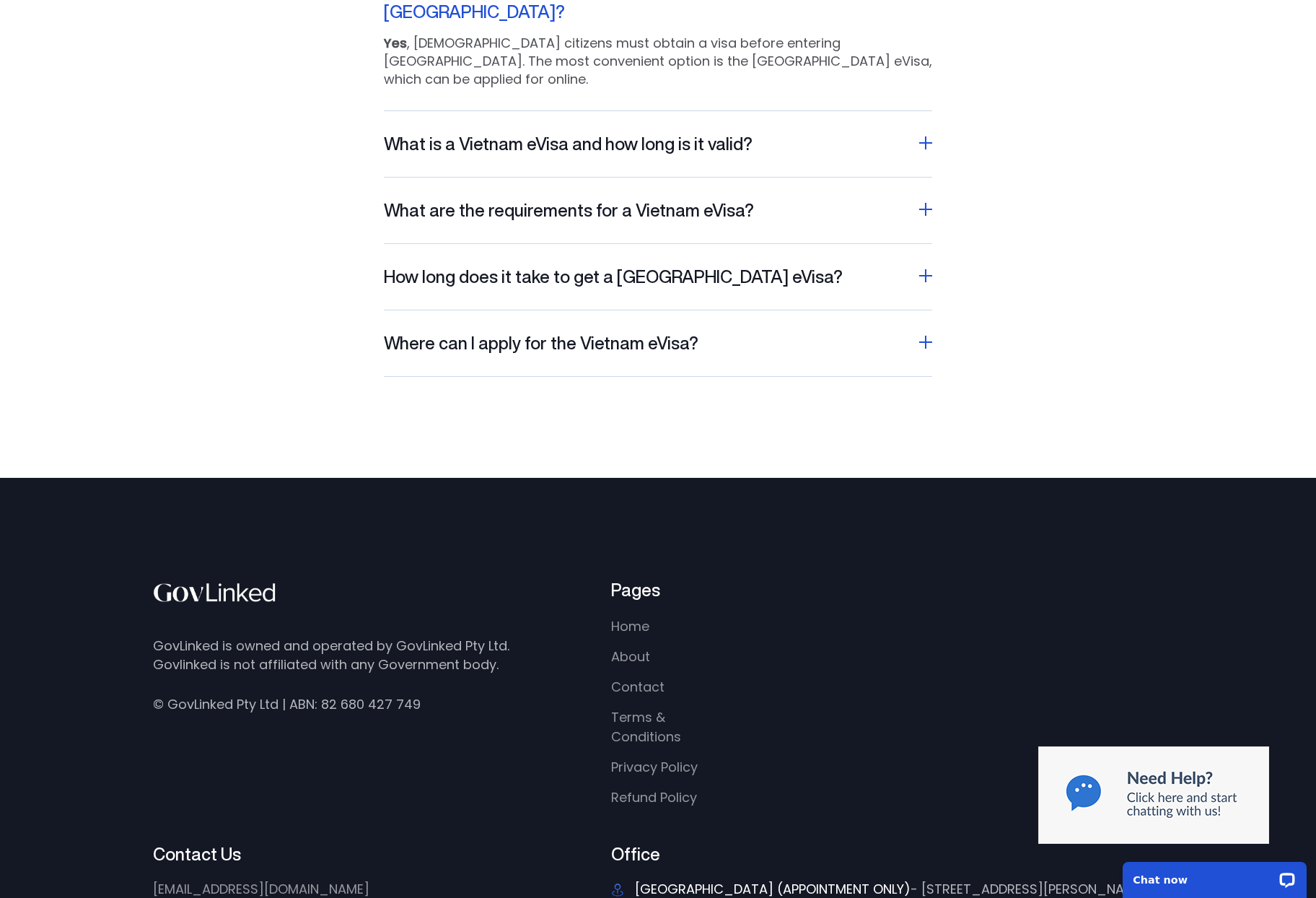
click at [770, 332] on div "Where can I apply for the Vietnam eVisa?" at bounding box center [658, 343] width 549 height 23
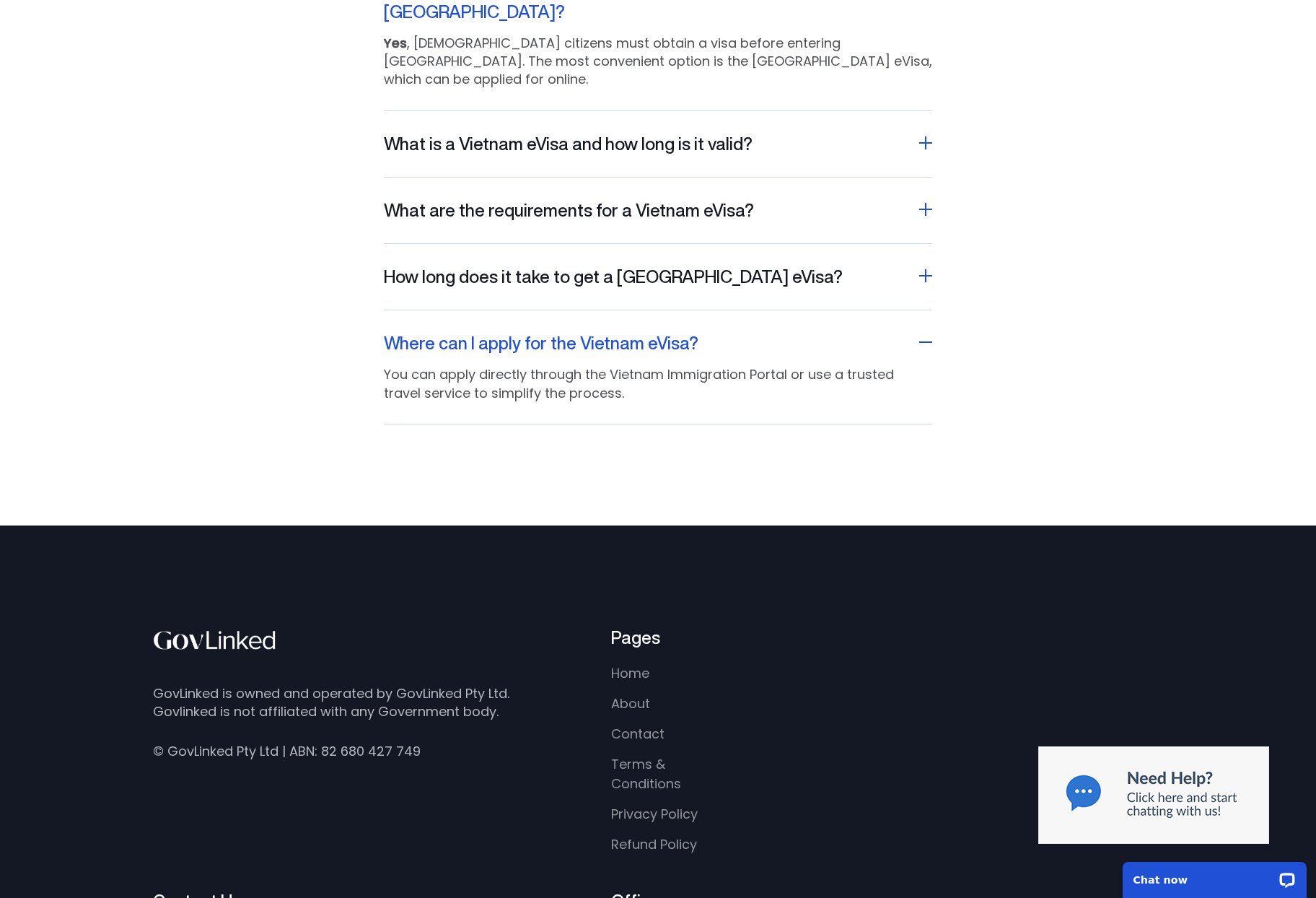
click at [770, 332] on div "Where can I apply for the Vietnam eVisa?" at bounding box center [658, 343] width 549 height 23
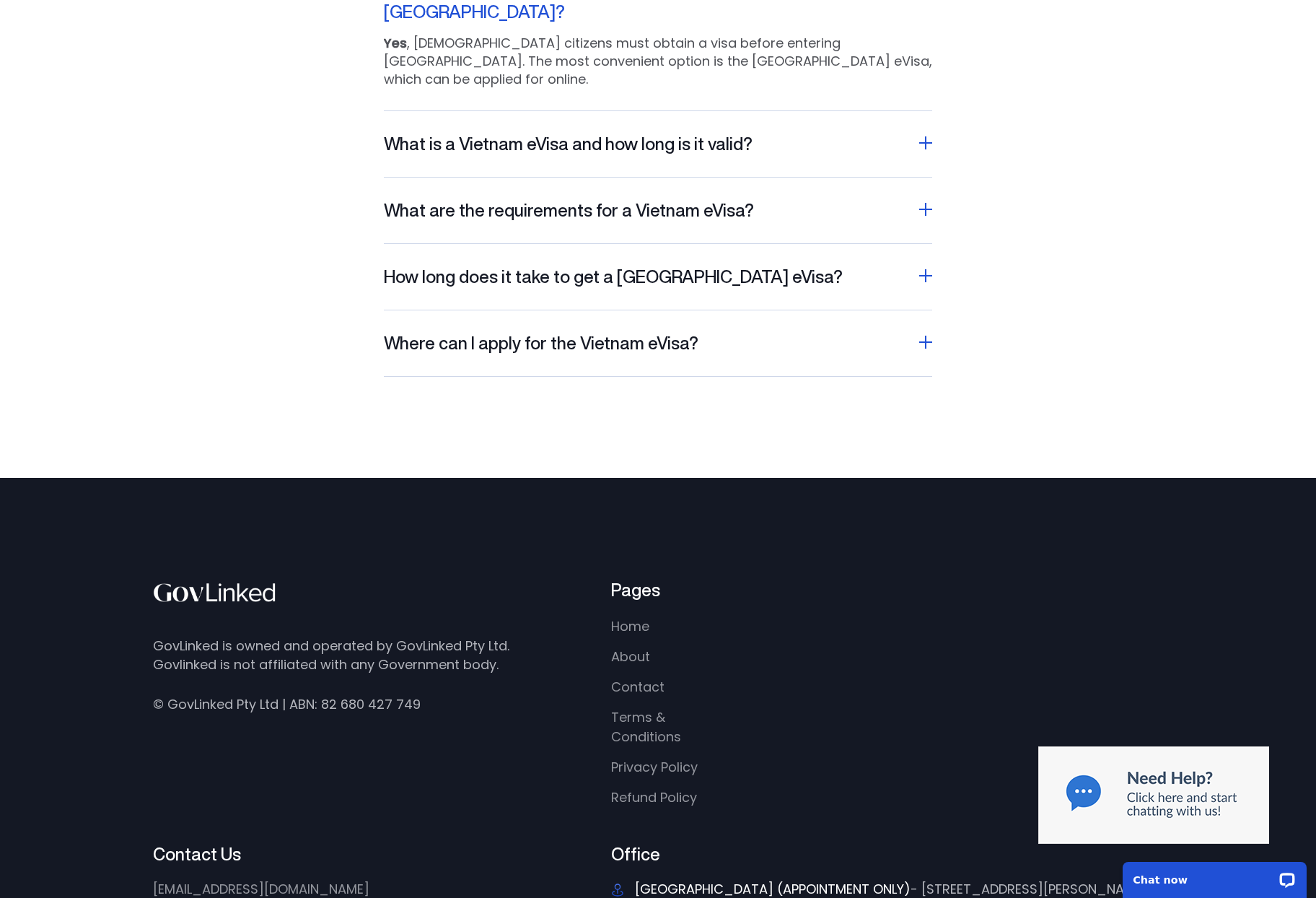
click at [770, 332] on div "Where can I apply for the Vietnam eVisa?" at bounding box center [658, 343] width 549 height 23
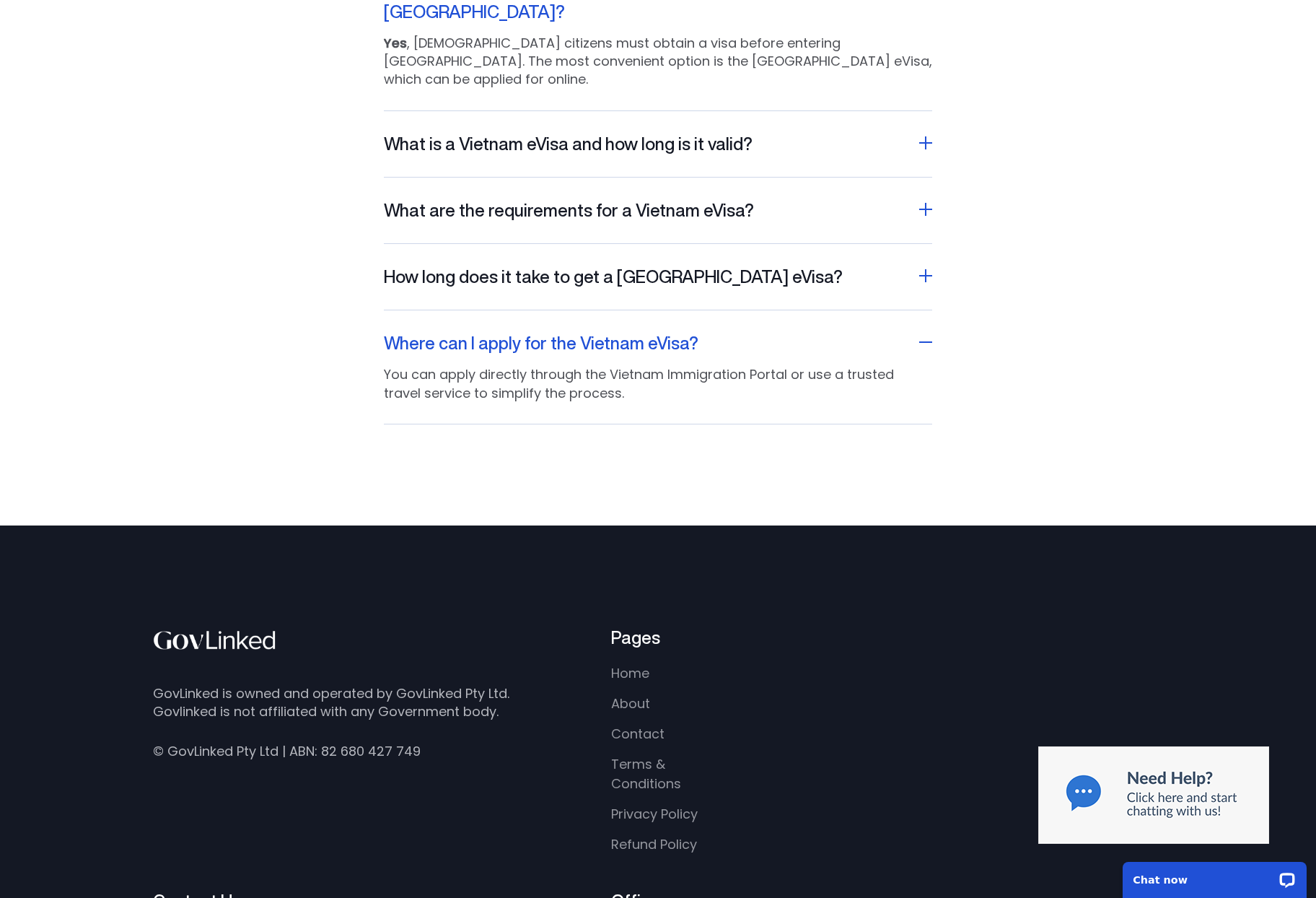
click at [770, 332] on div "Where can I apply for the Vietnam eVisa?" at bounding box center [658, 343] width 549 height 23
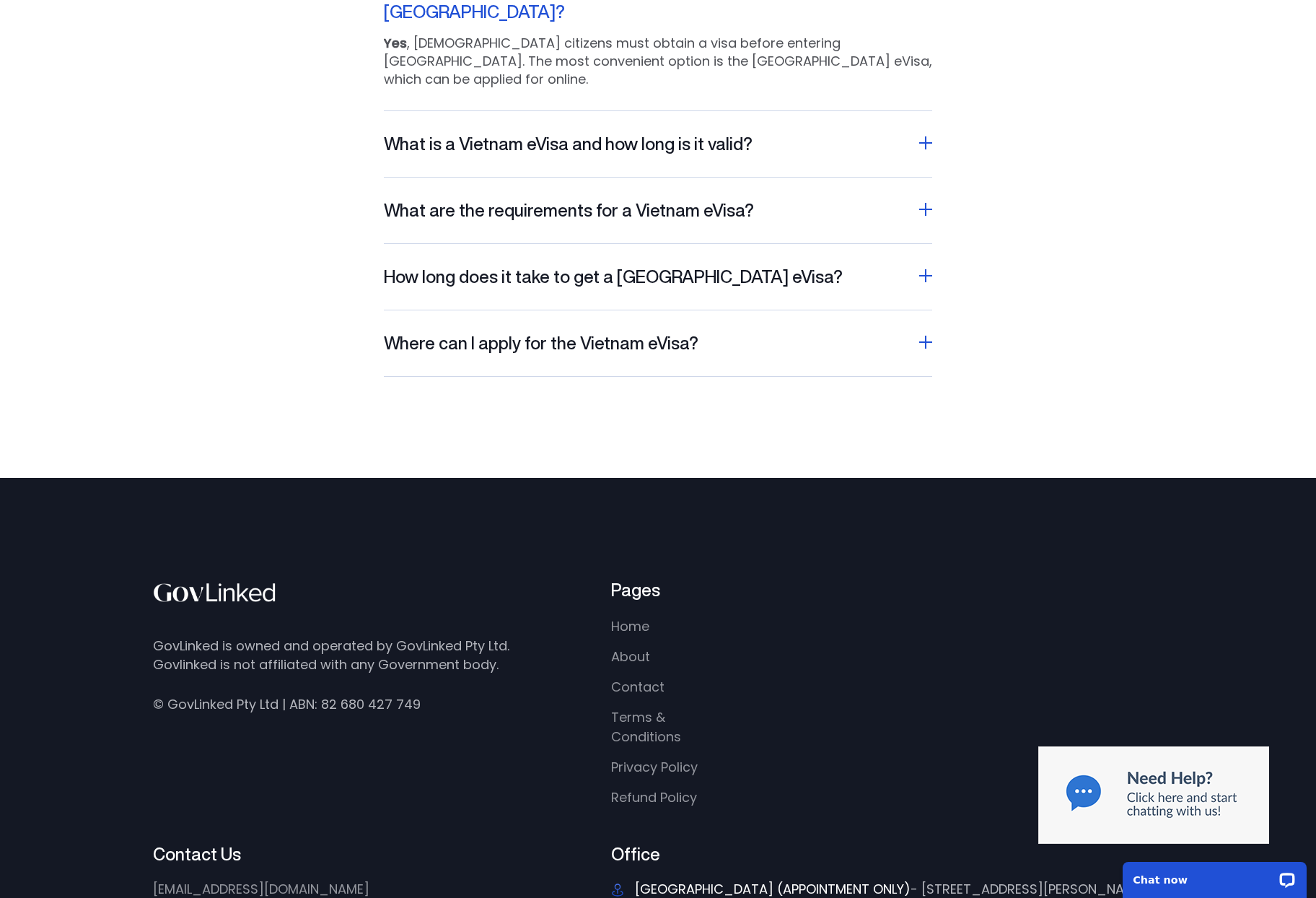
click at [770, 332] on div "Where can I apply for the Vietnam eVisa?" at bounding box center [658, 343] width 549 height 23
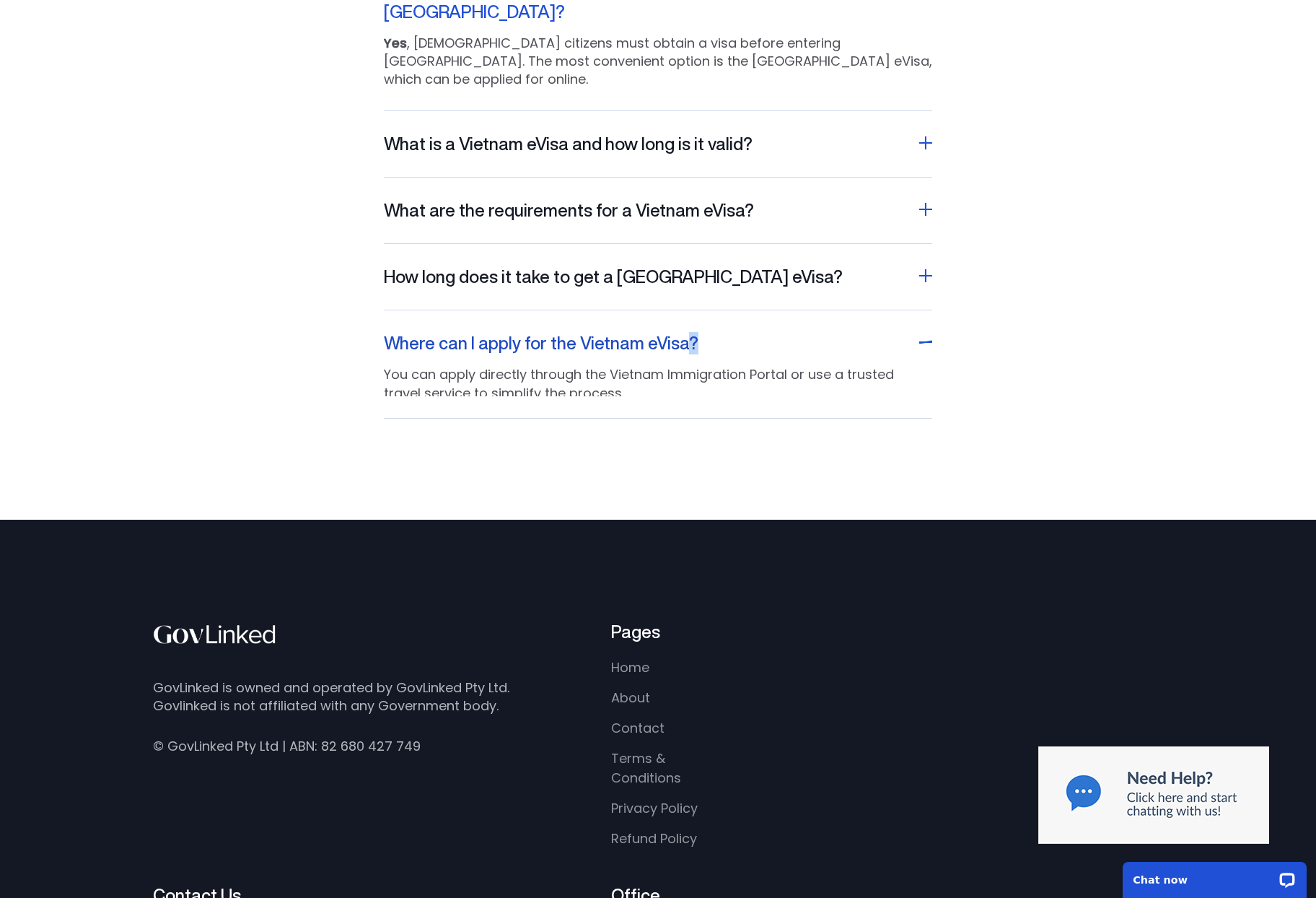
click at [770, 332] on div "Where can I apply for the Vietnam eVisa?" at bounding box center [658, 343] width 549 height 23
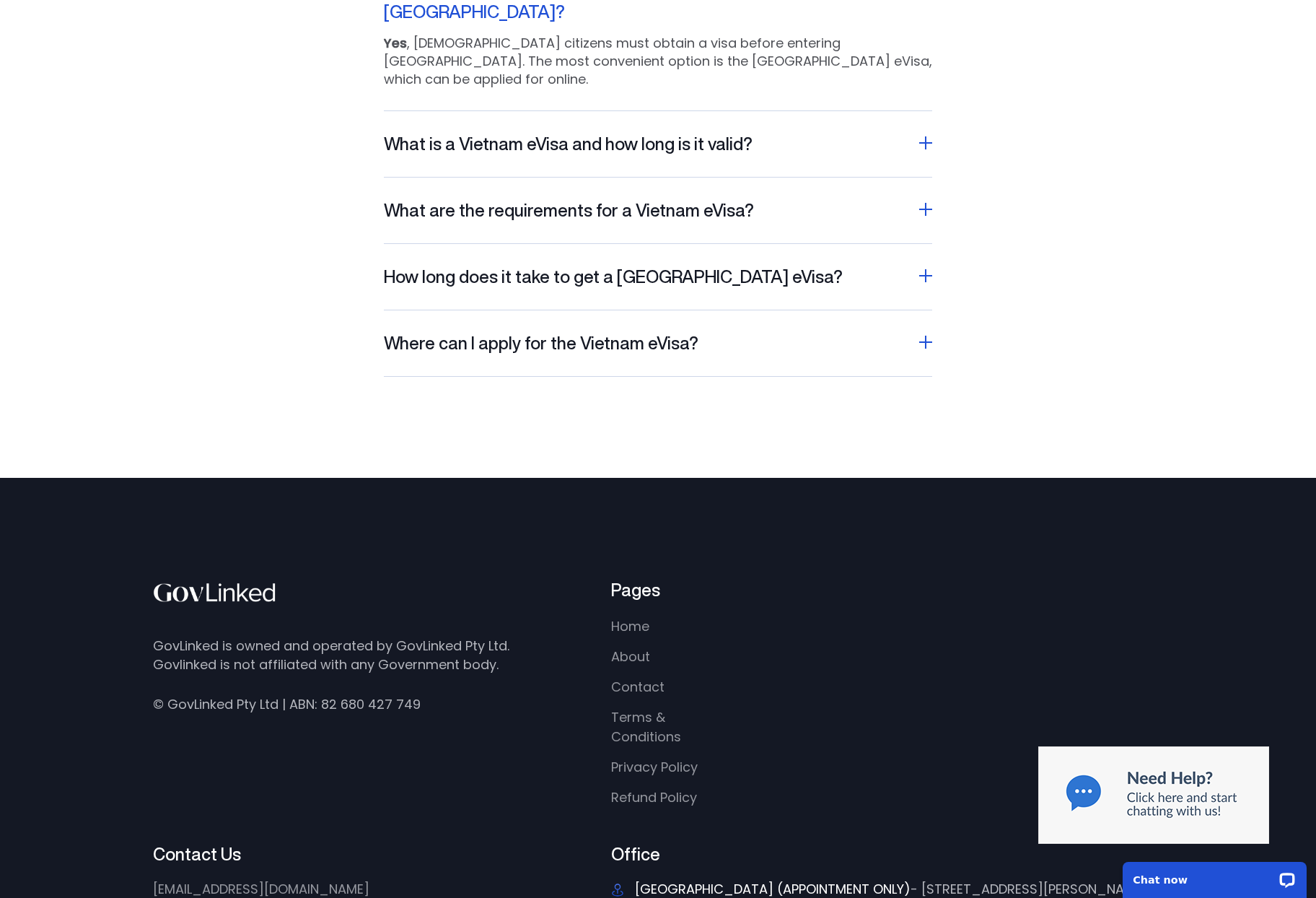
click at [804, 358] on section "Frequently asked questions Do Australians need a visa to travel to Vietnam? Yes…" at bounding box center [658, 162] width 1316 height 632
